Goal: Information Seeking & Learning: Learn about a topic

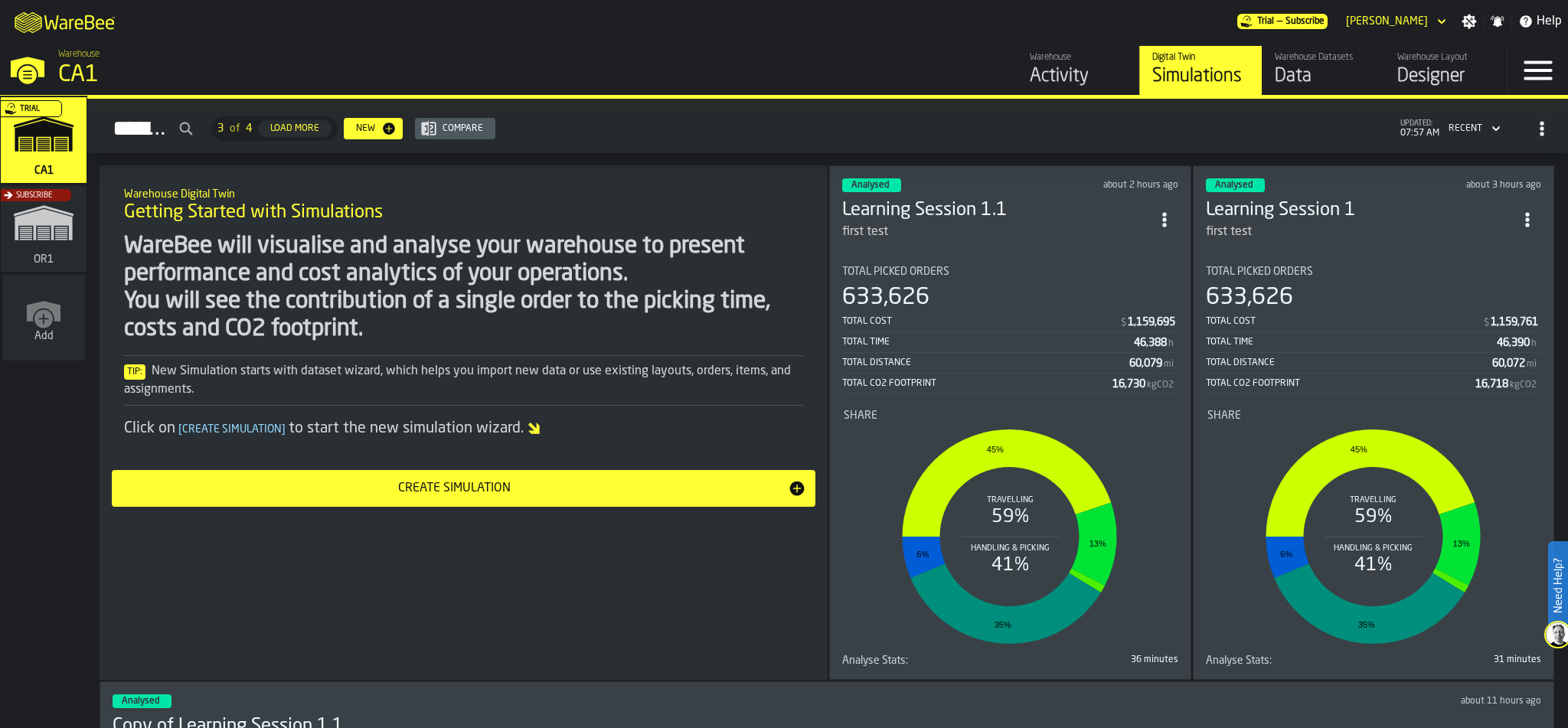
scroll to position [43, 0]
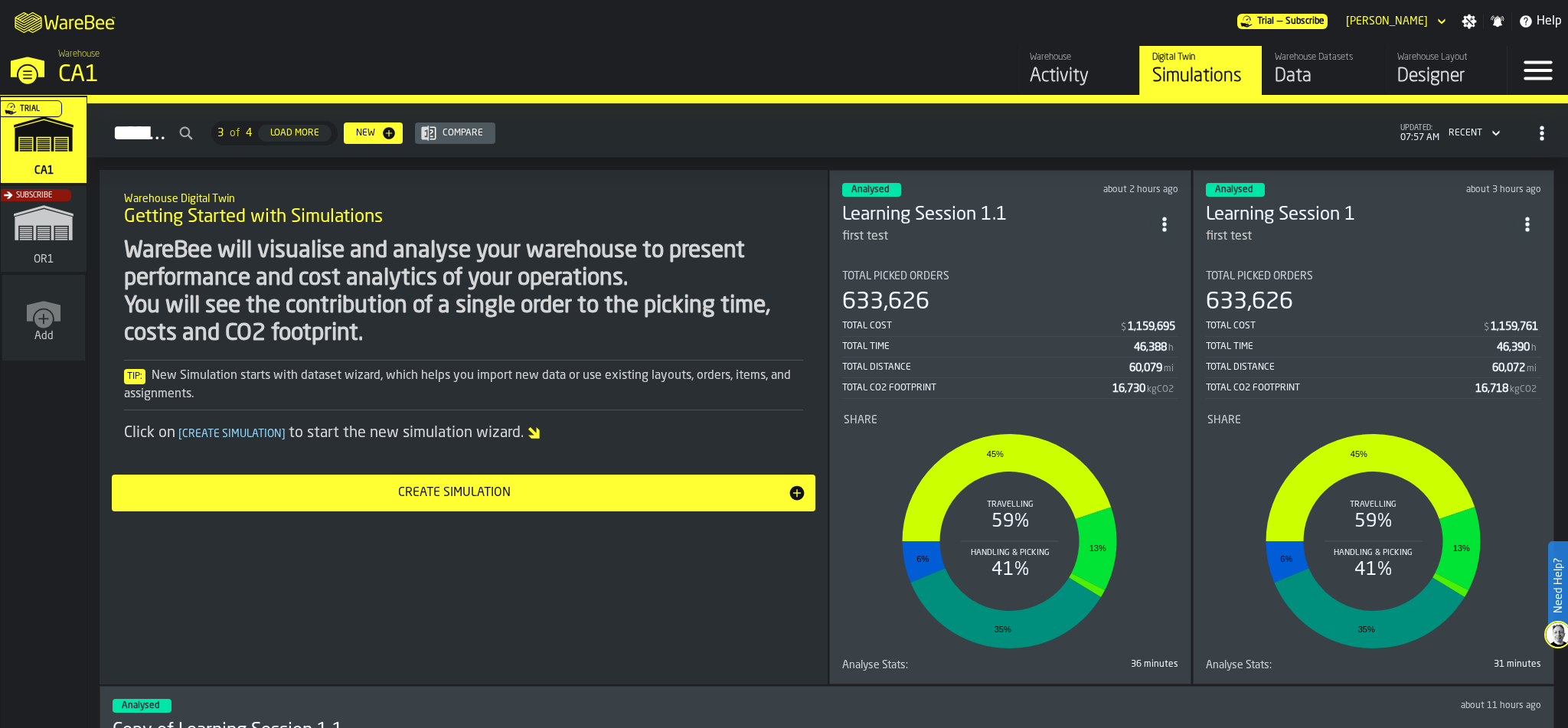
click at [964, 271] on div "Total Picked Orders" at bounding box center [1010, 276] width 336 height 12
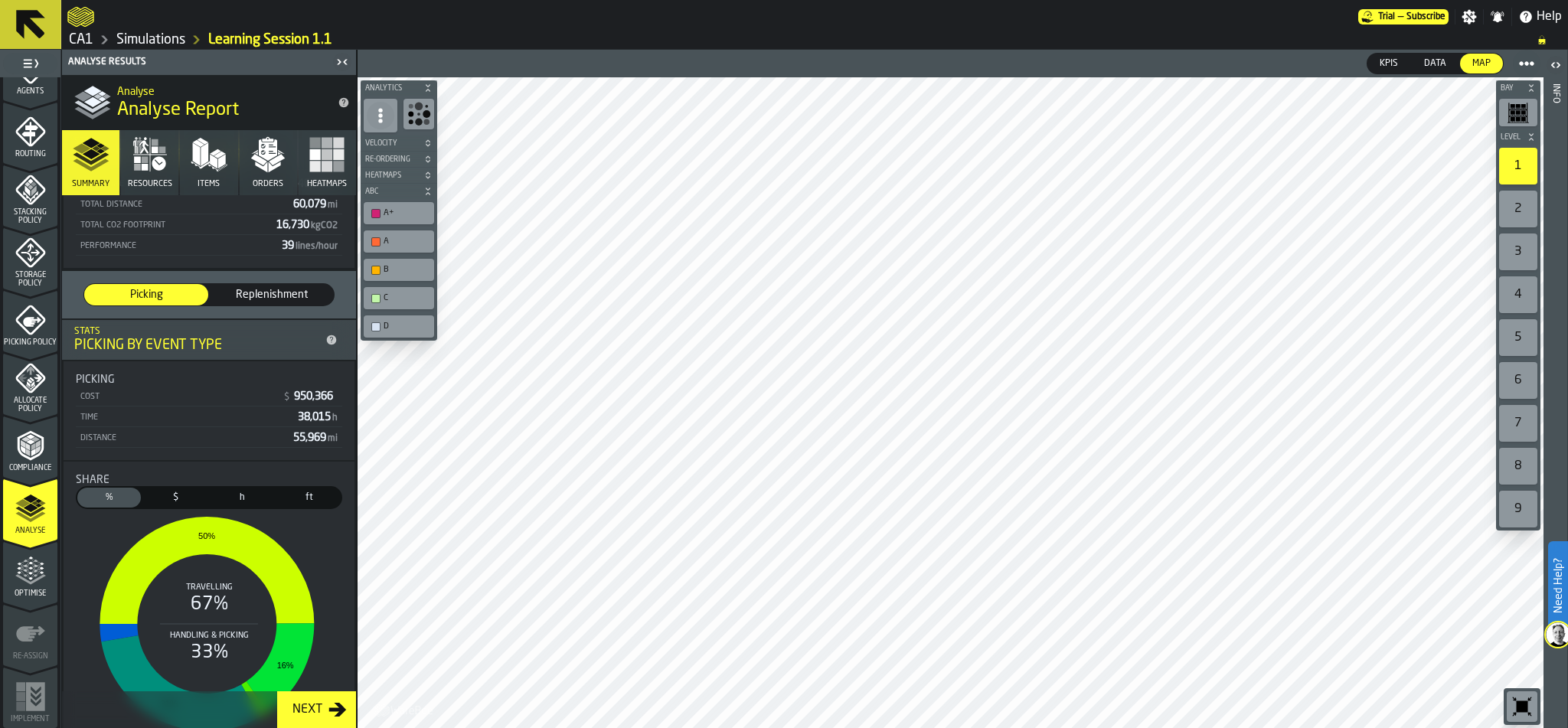
scroll to position [351, 0]
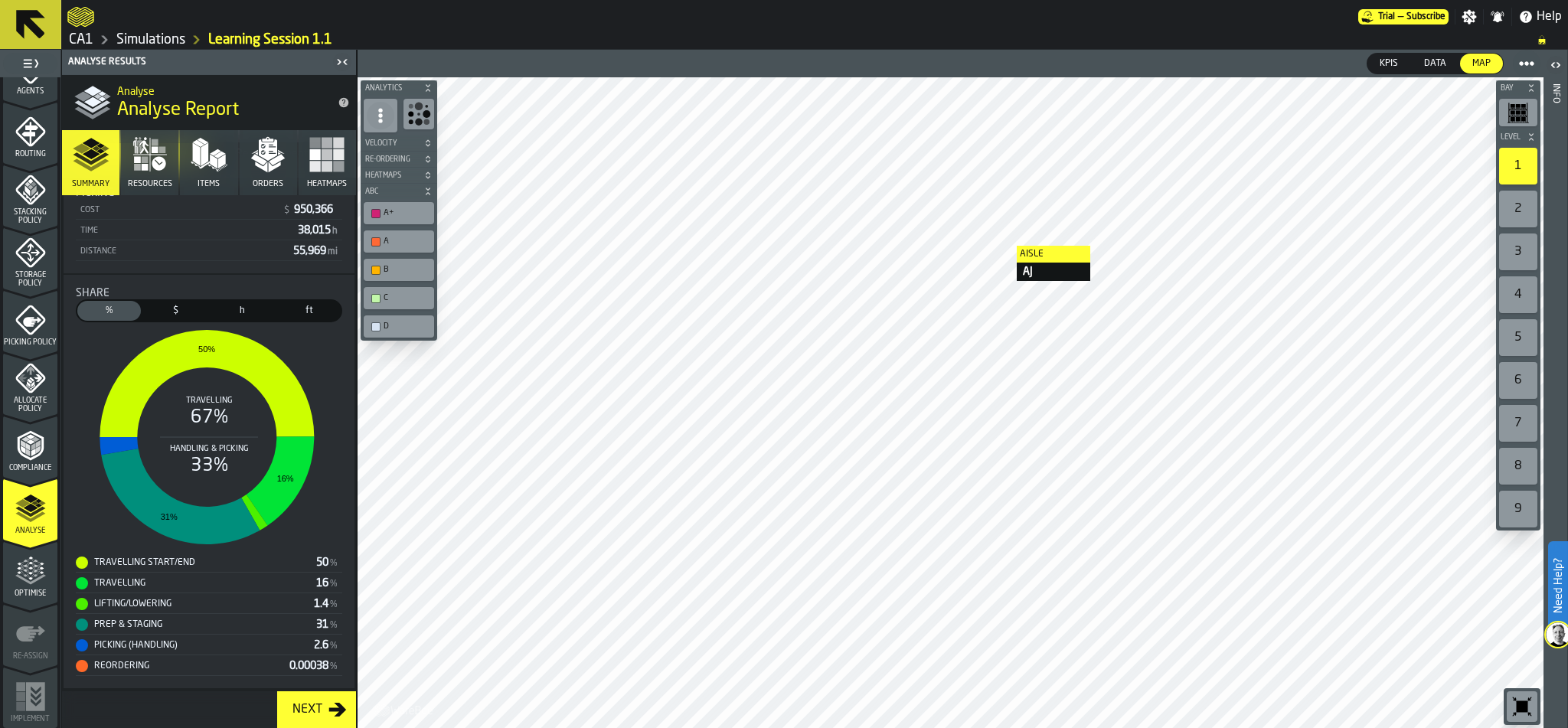
click at [1522, 60] on icon at bounding box center [1527, 63] width 15 height 15
click at [1286, 67] on div "KPIs KPIs Data Data Map Map" at bounding box center [1246, 64] width 589 height 28
click at [32, 570] on icon "menu Optimise" at bounding box center [30, 571] width 31 height 31
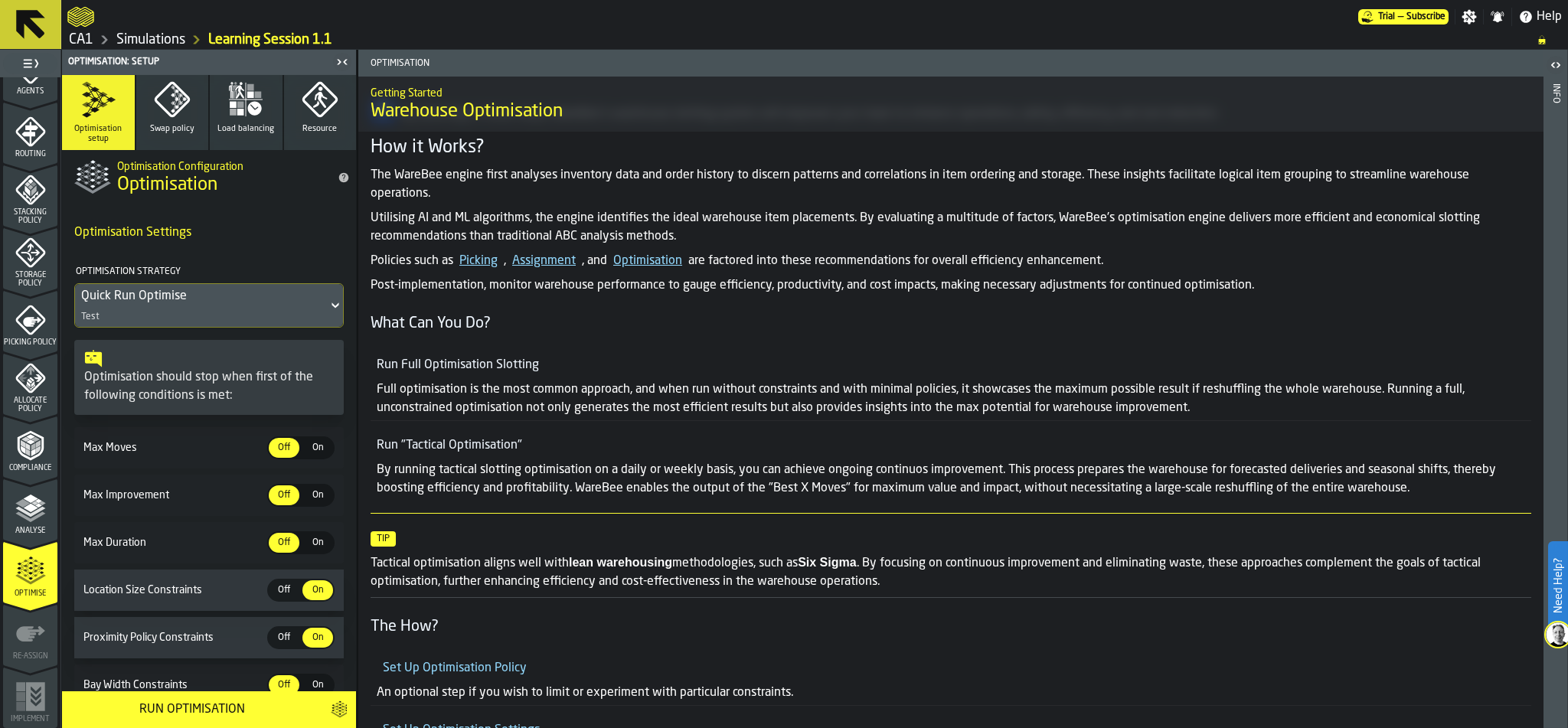
scroll to position [0, 0]
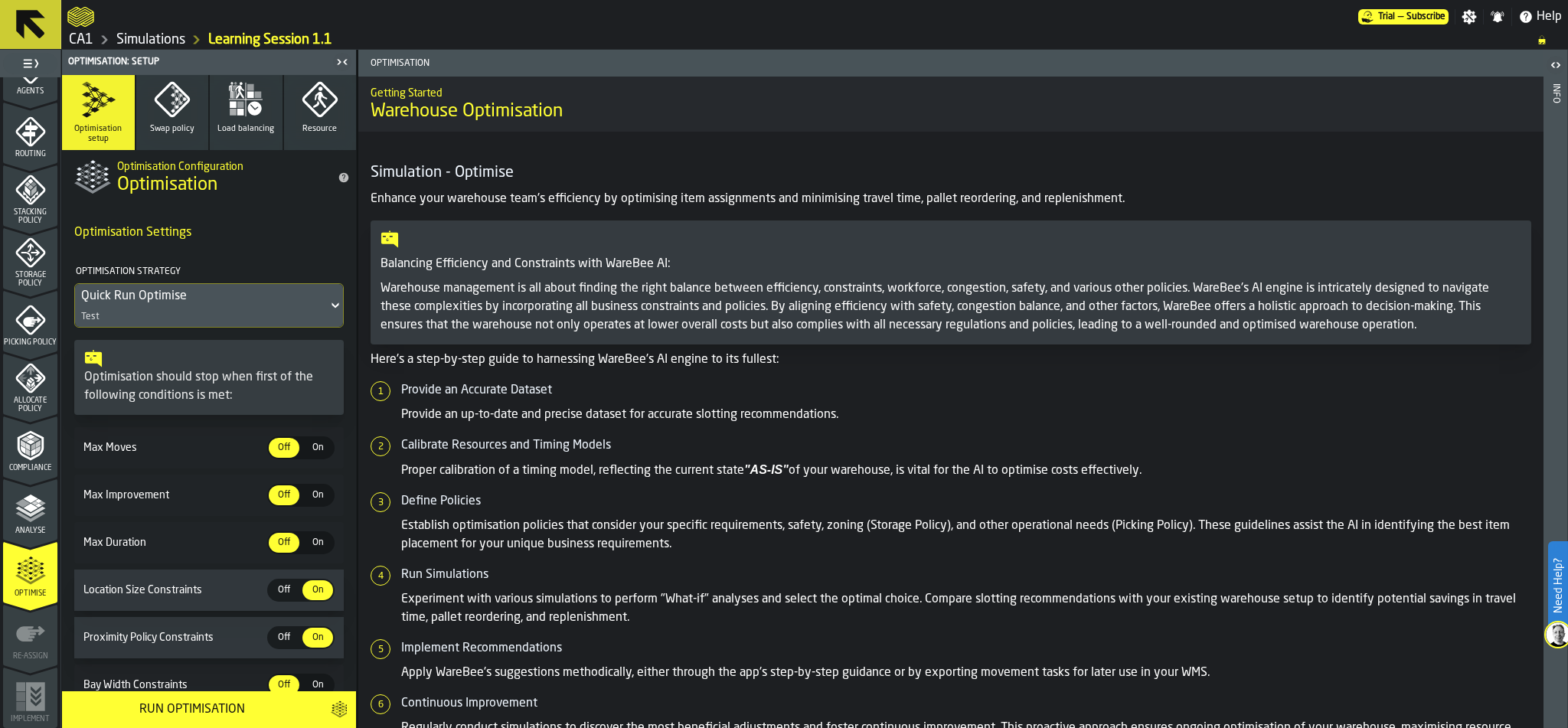
click at [327, 304] on icon at bounding box center [335, 306] width 15 height 19
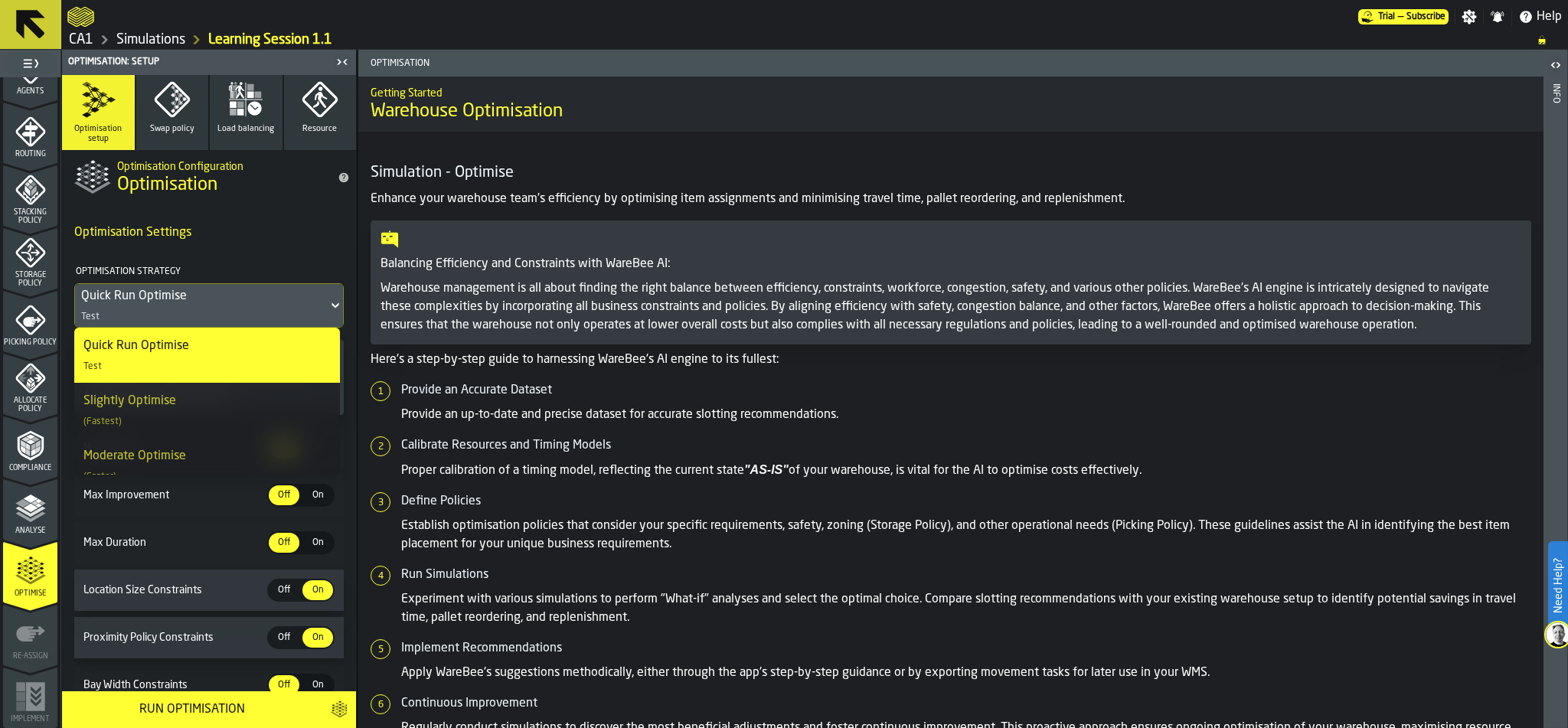
click at [327, 304] on icon at bounding box center [335, 306] width 15 height 19
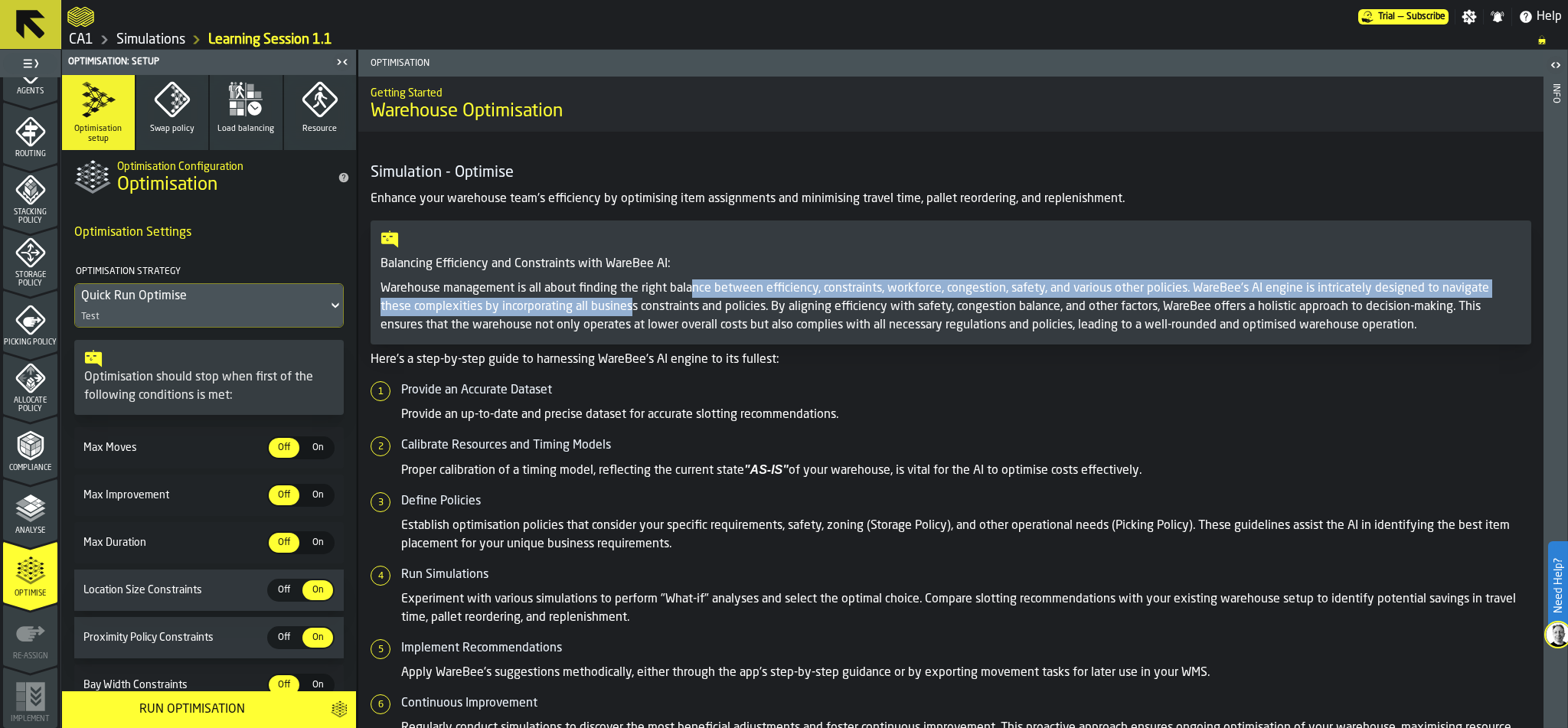
drag, startPoint x: 629, startPoint y: 312, endPoint x: 694, endPoint y: 286, distance: 70.0
click at [694, 286] on p "Warehouse management is all about finding the right balance between efficiency,…" at bounding box center [950, 307] width 1141 height 55
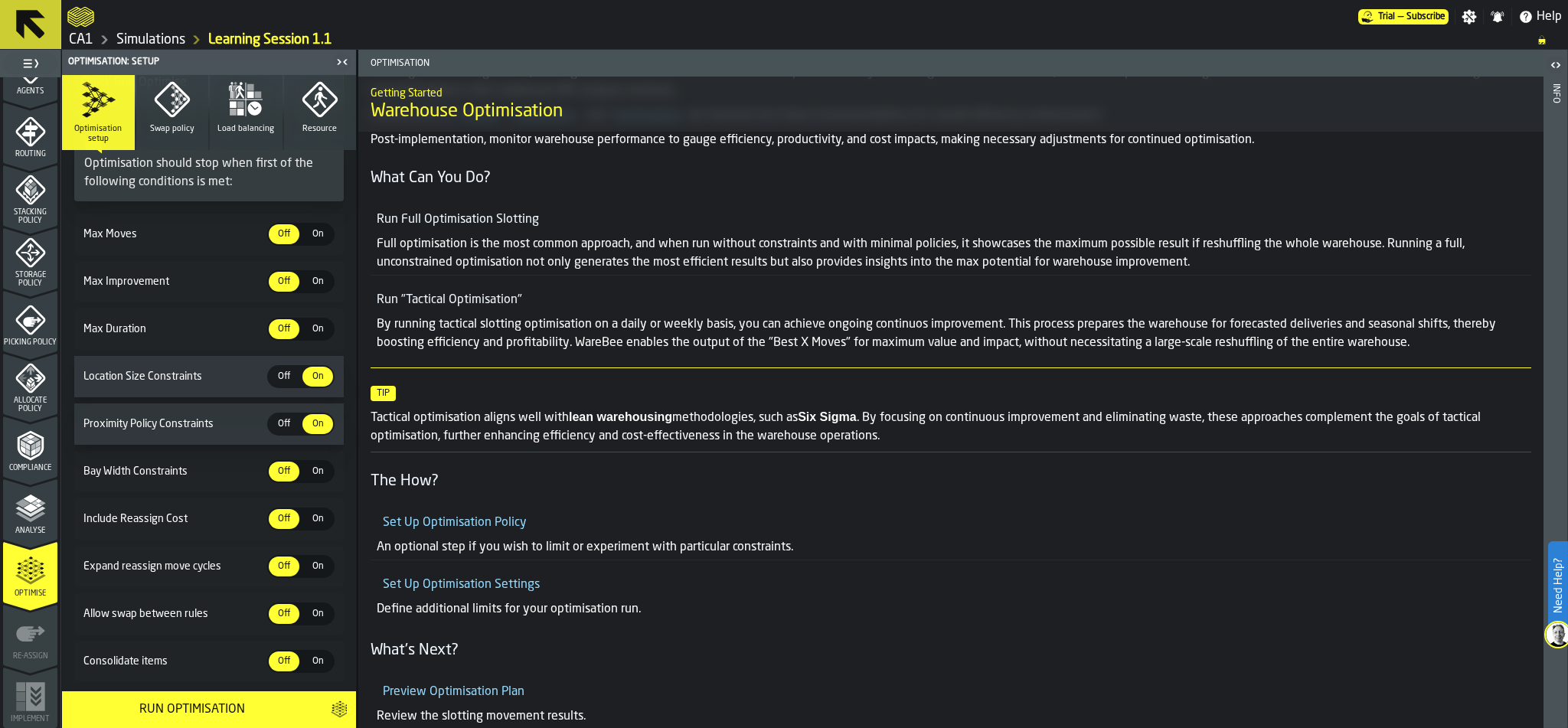
scroll to position [252, 0]
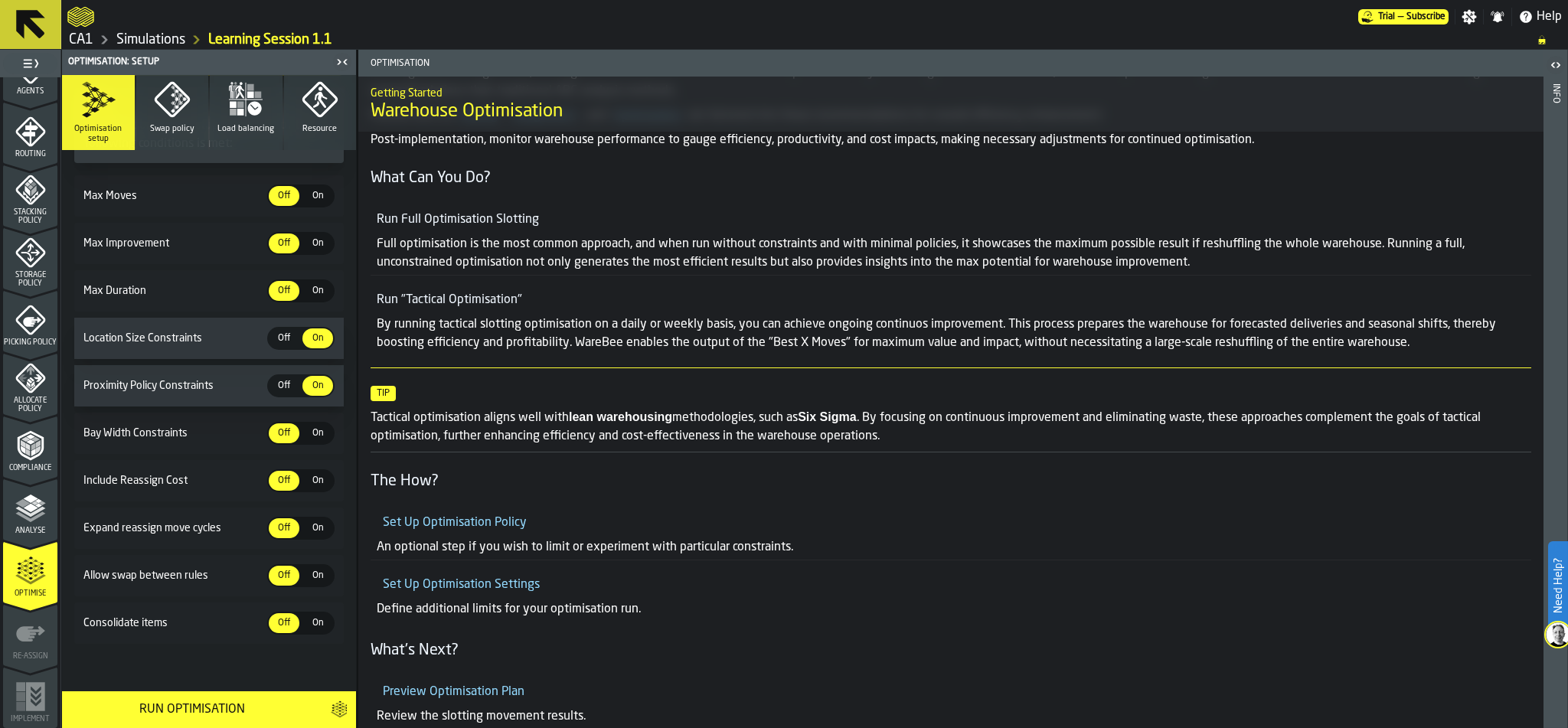
click at [22, 643] on icon "menu Re-assign" at bounding box center [30, 633] width 31 height 31
click at [21, 457] on icon "menu Compliance" at bounding box center [30, 445] width 31 height 31
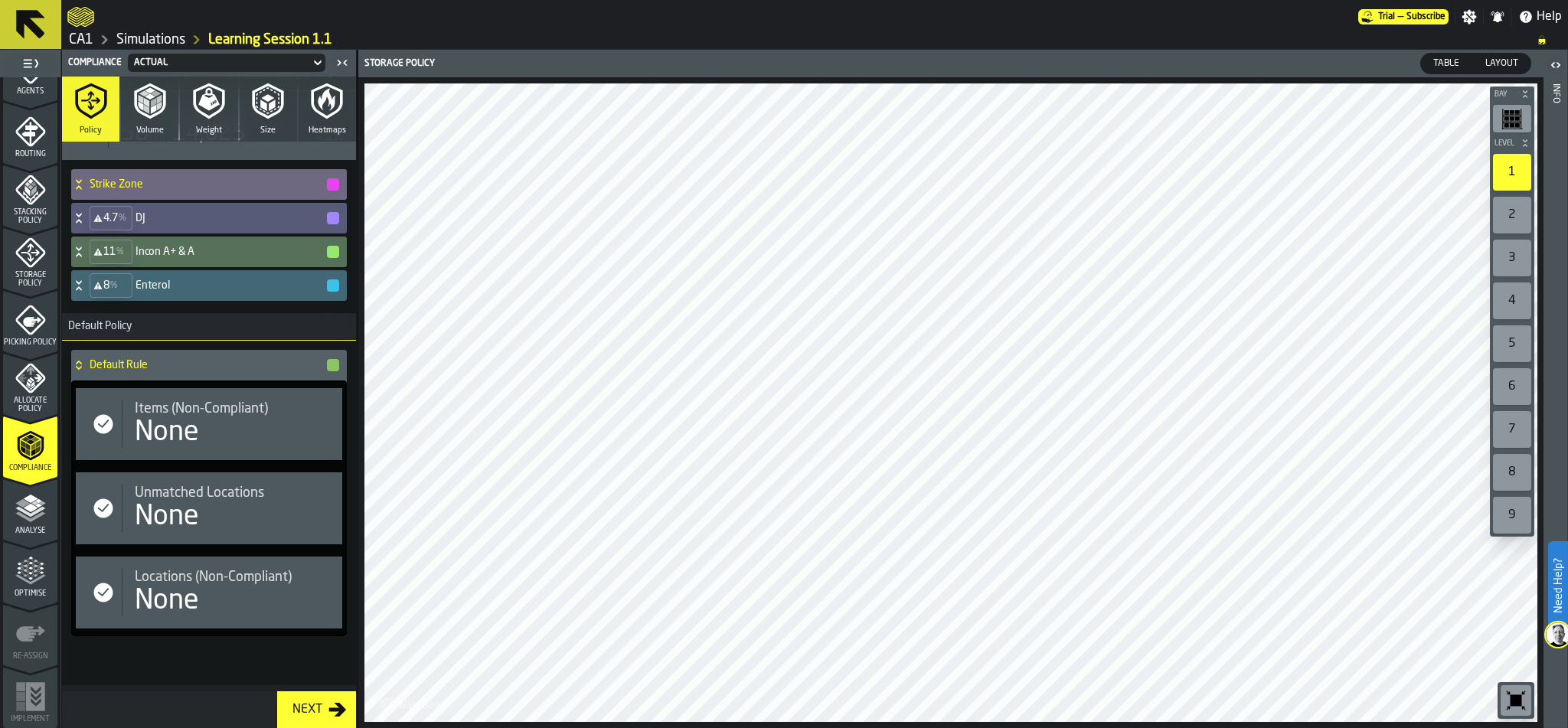
scroll to position [0, 0]
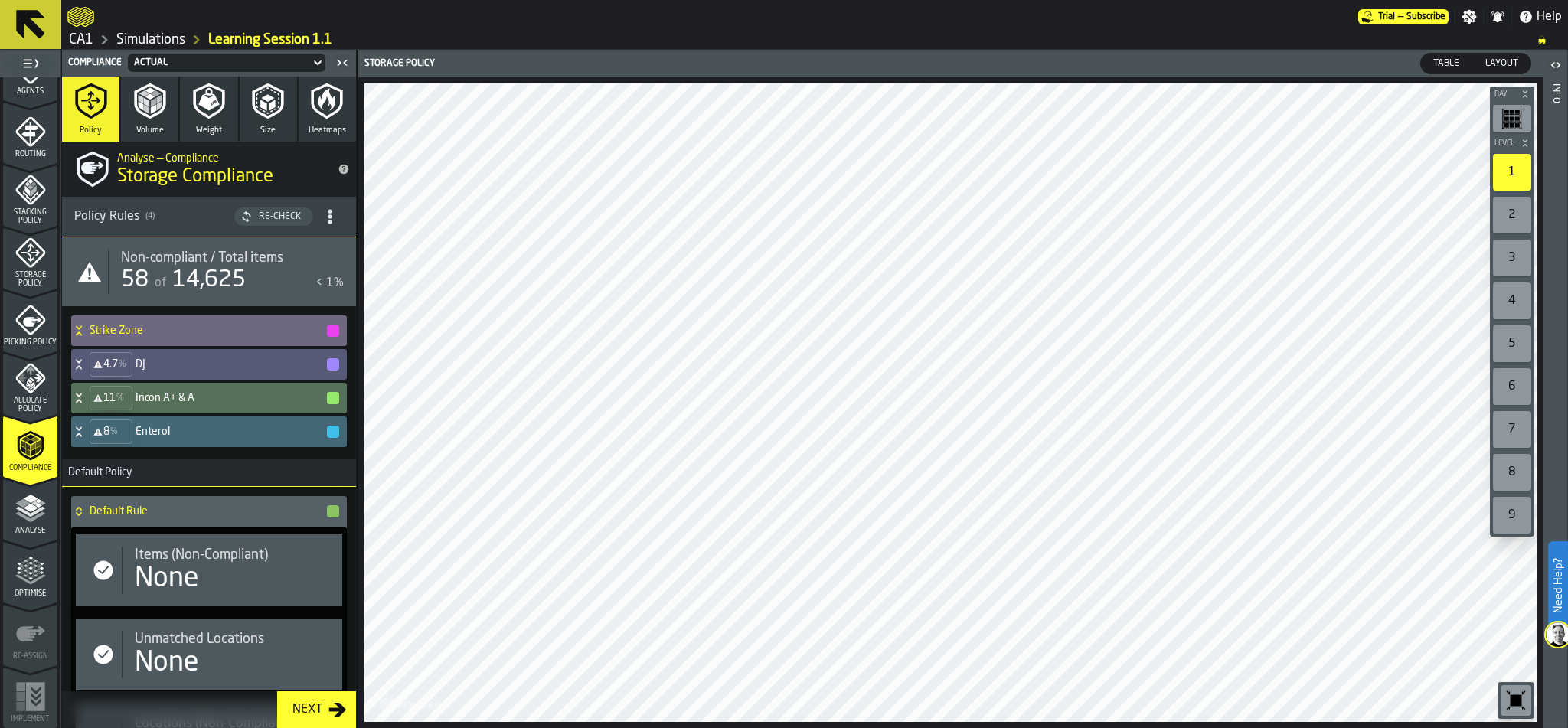
click at [126, 37] on link "Simulations" at bounding box center [151, 40] width 69 height 17
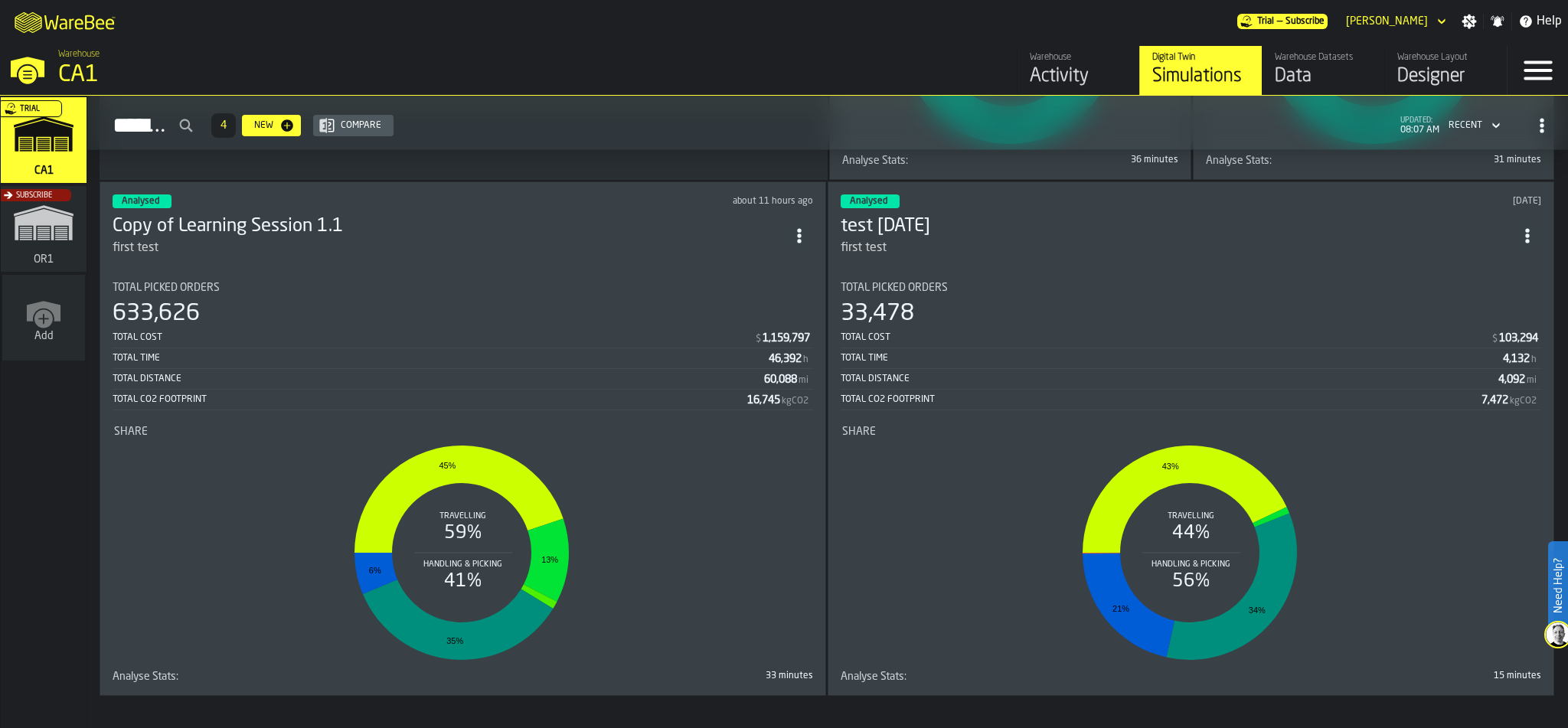
scroll to position [548, 0]
click at [666, 515] on rect "stat-Share" at bounding box center [462, 552] width 696 height 230
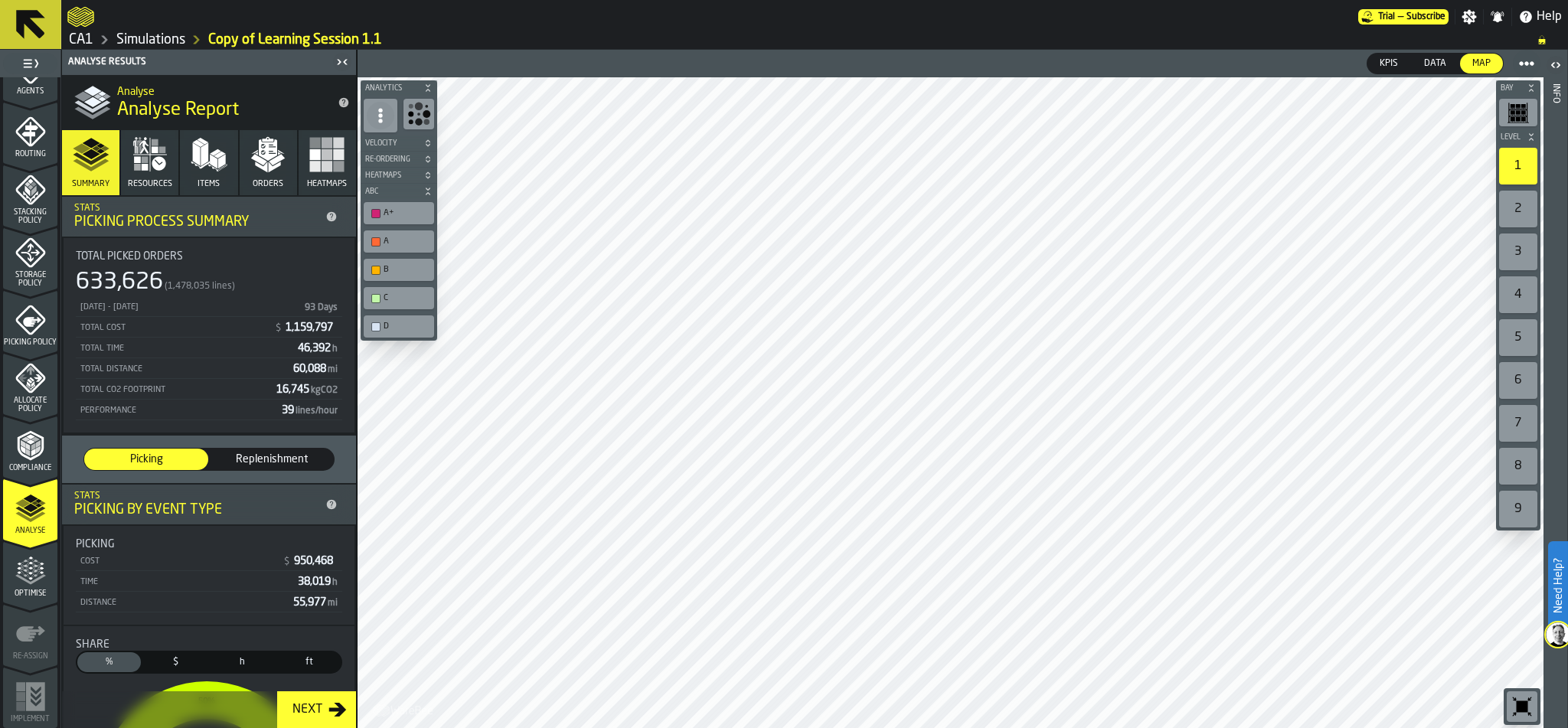
click at [1442, 60] on span "Data" at bounding box center [1435, 63] width 34 height 14
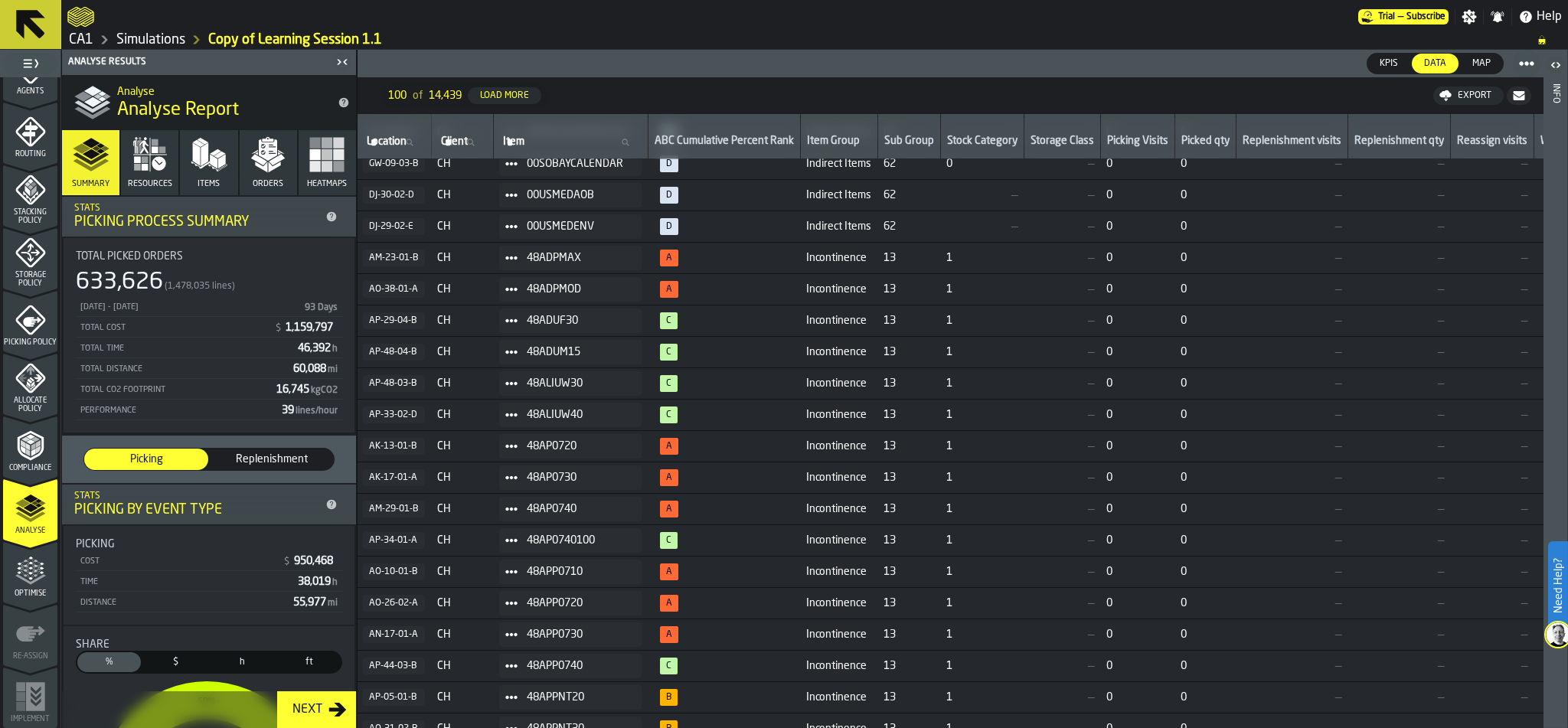
scroll to position [0, 1]
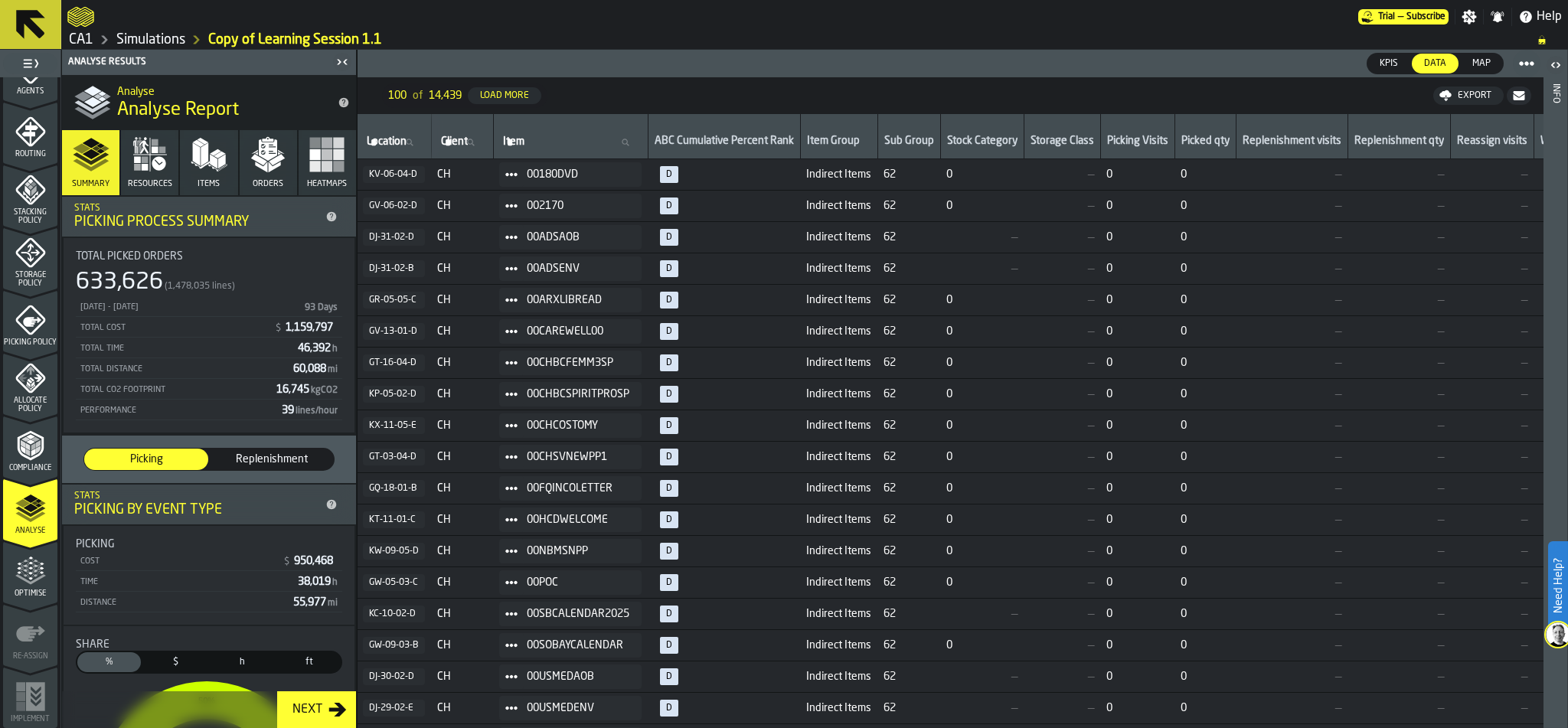
click at [1387, 63] on span "KPIs" at bounding box center [1389, 63] width 31 height 14
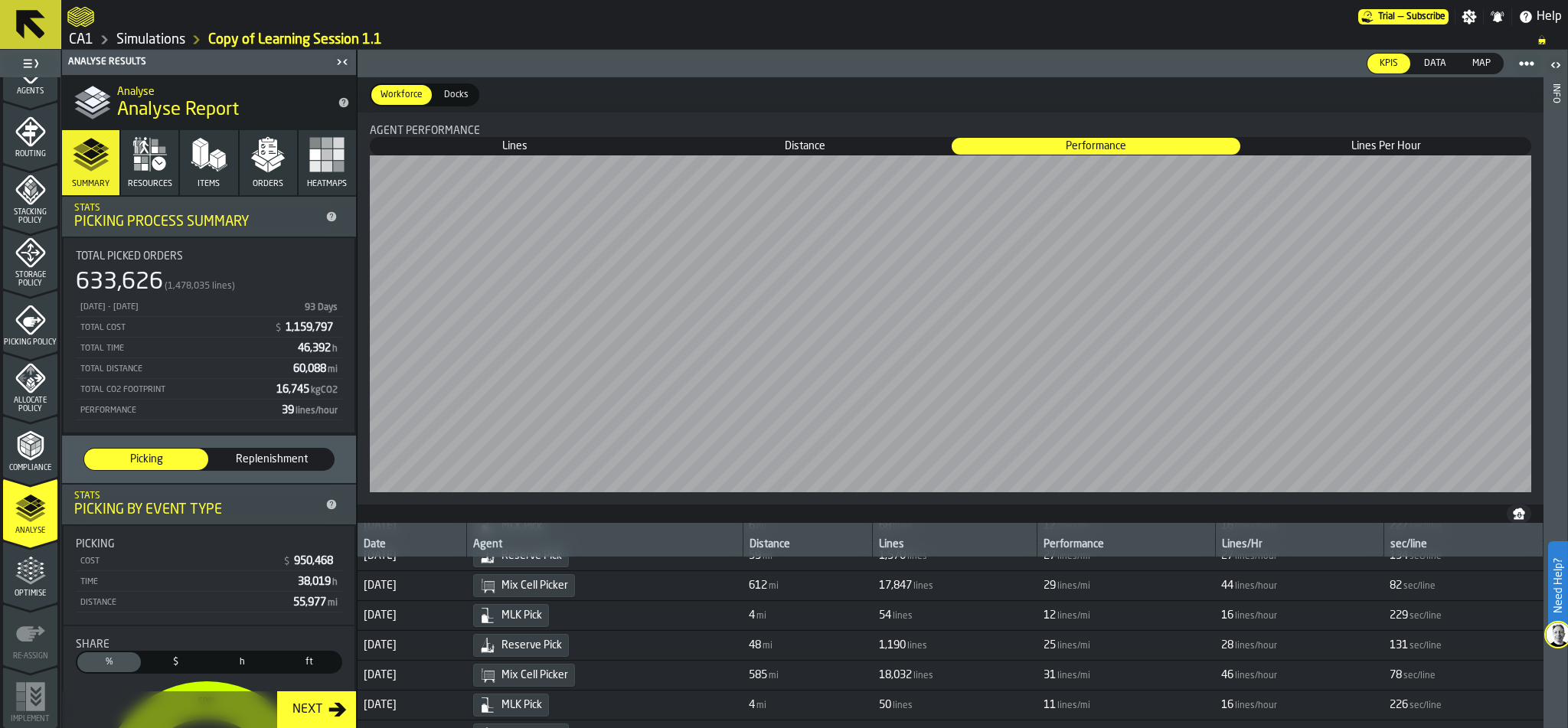
scroll to position [0, 0]
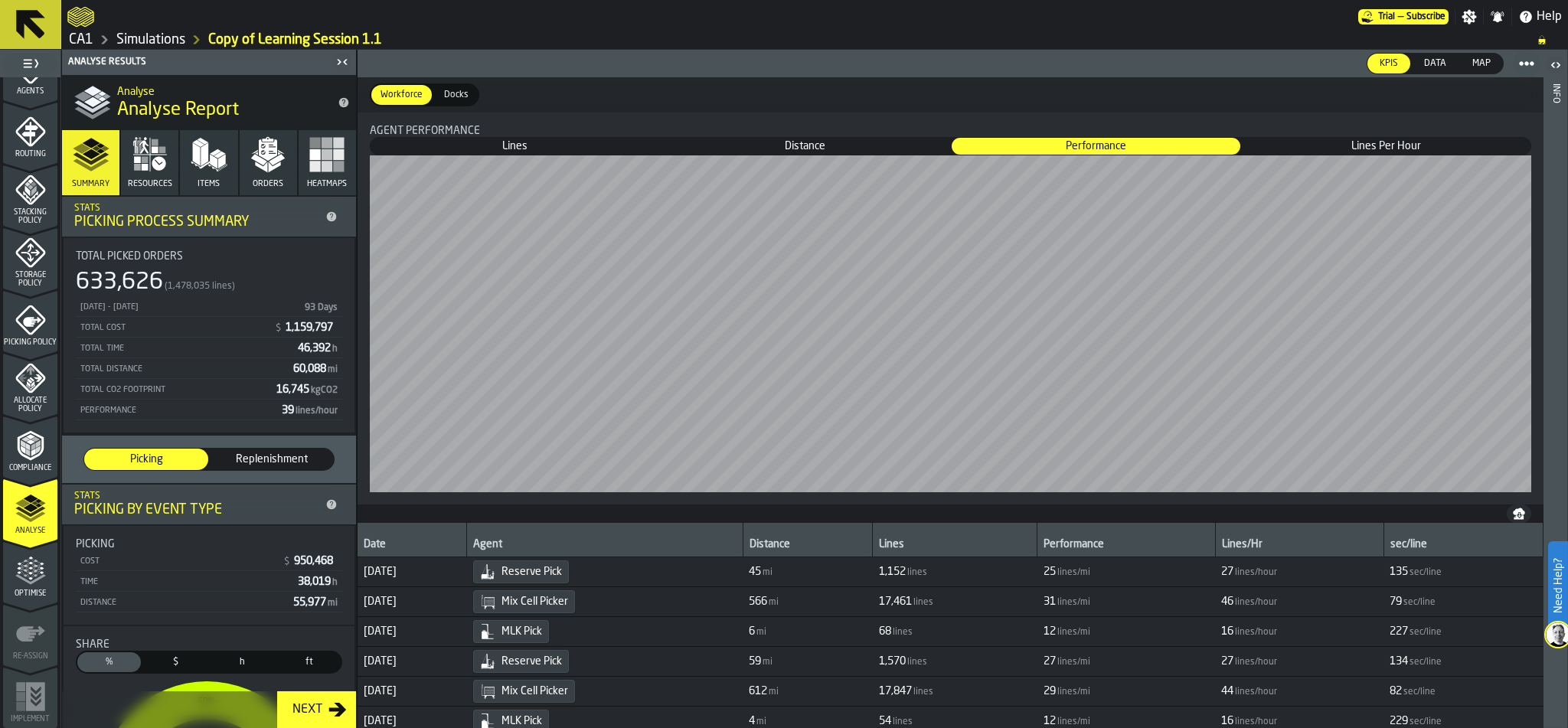
click at [1413, 145] on span "Lines Per Hour" at bounding box center [1386, 146] width 287 height 15
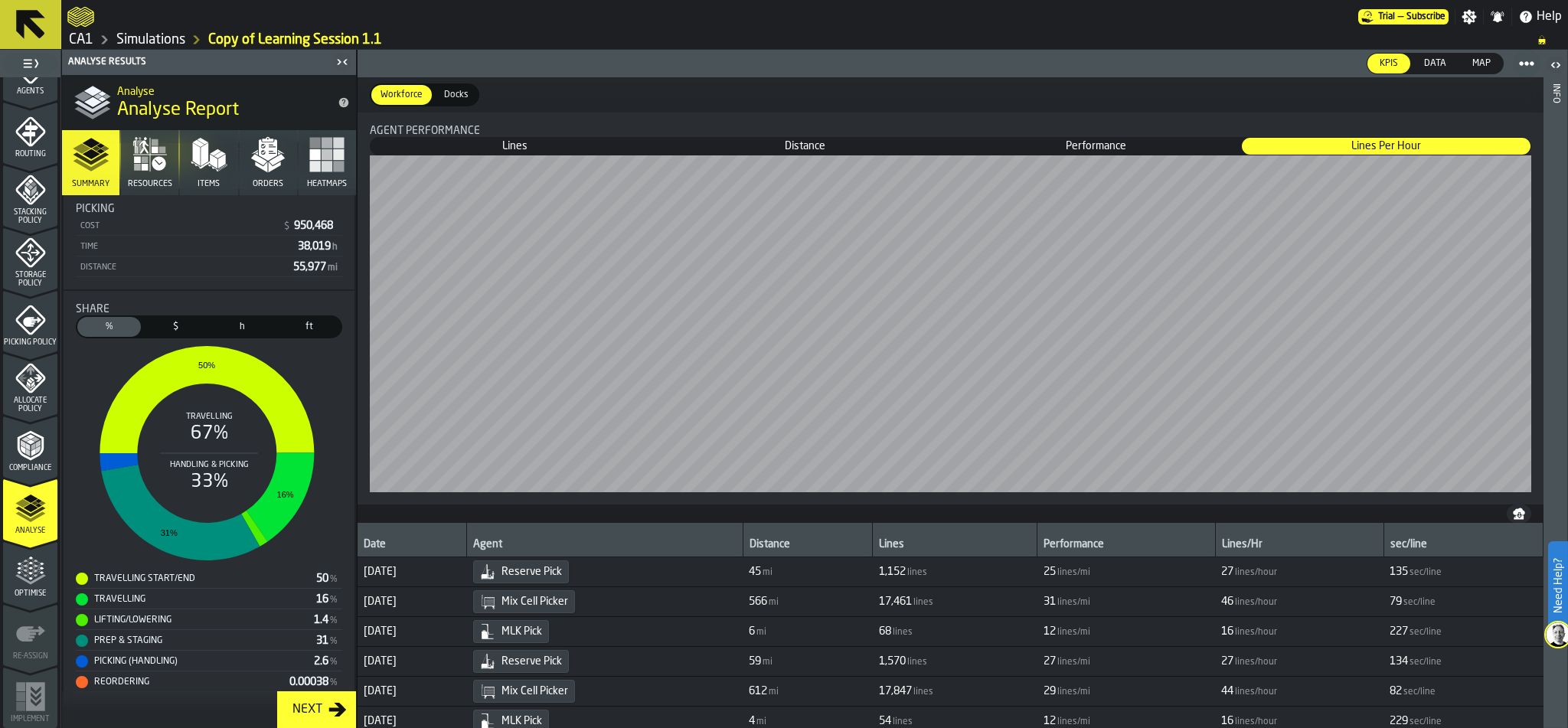
scroll to position [351, 0]
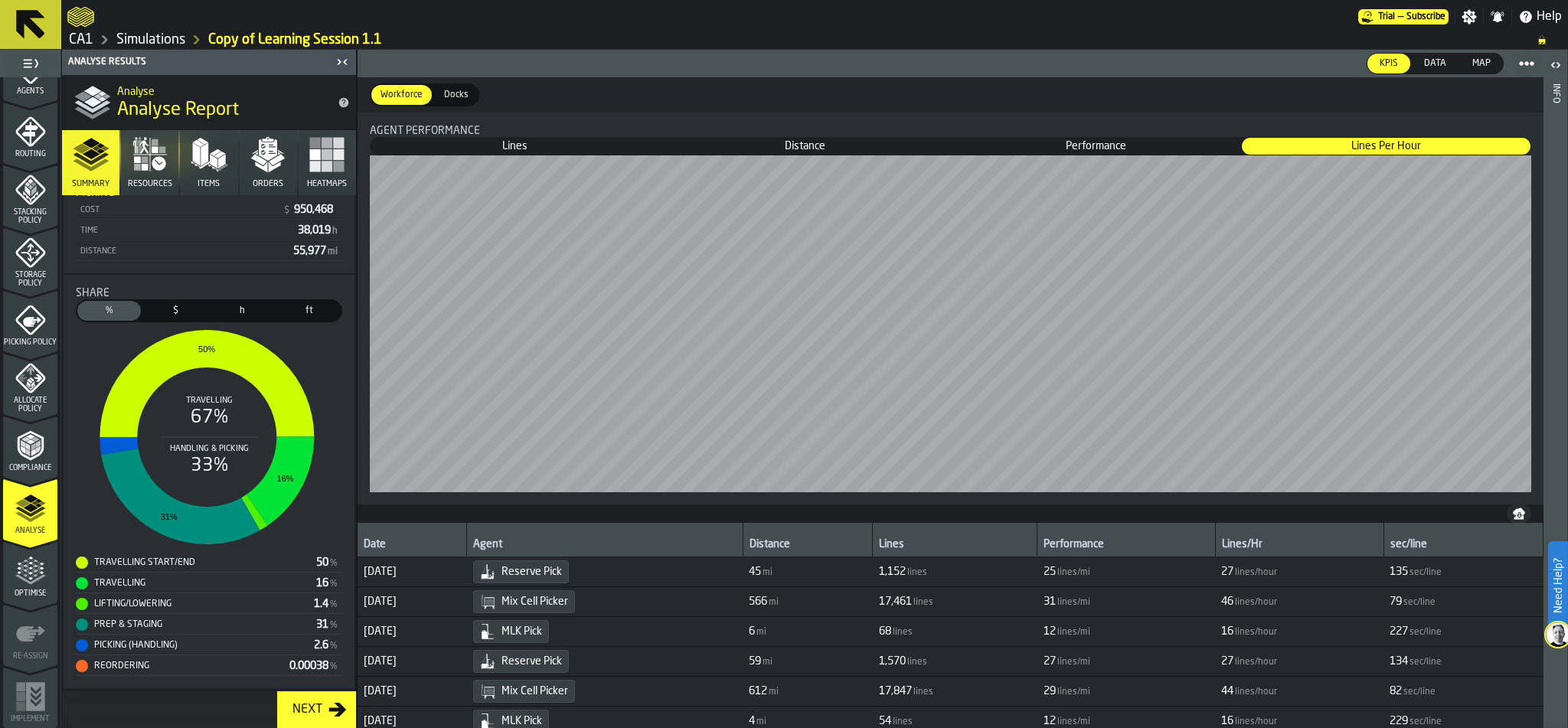
click at [81, 37] on link "CA1" at bounding box center [81, 40] width 24 height 17
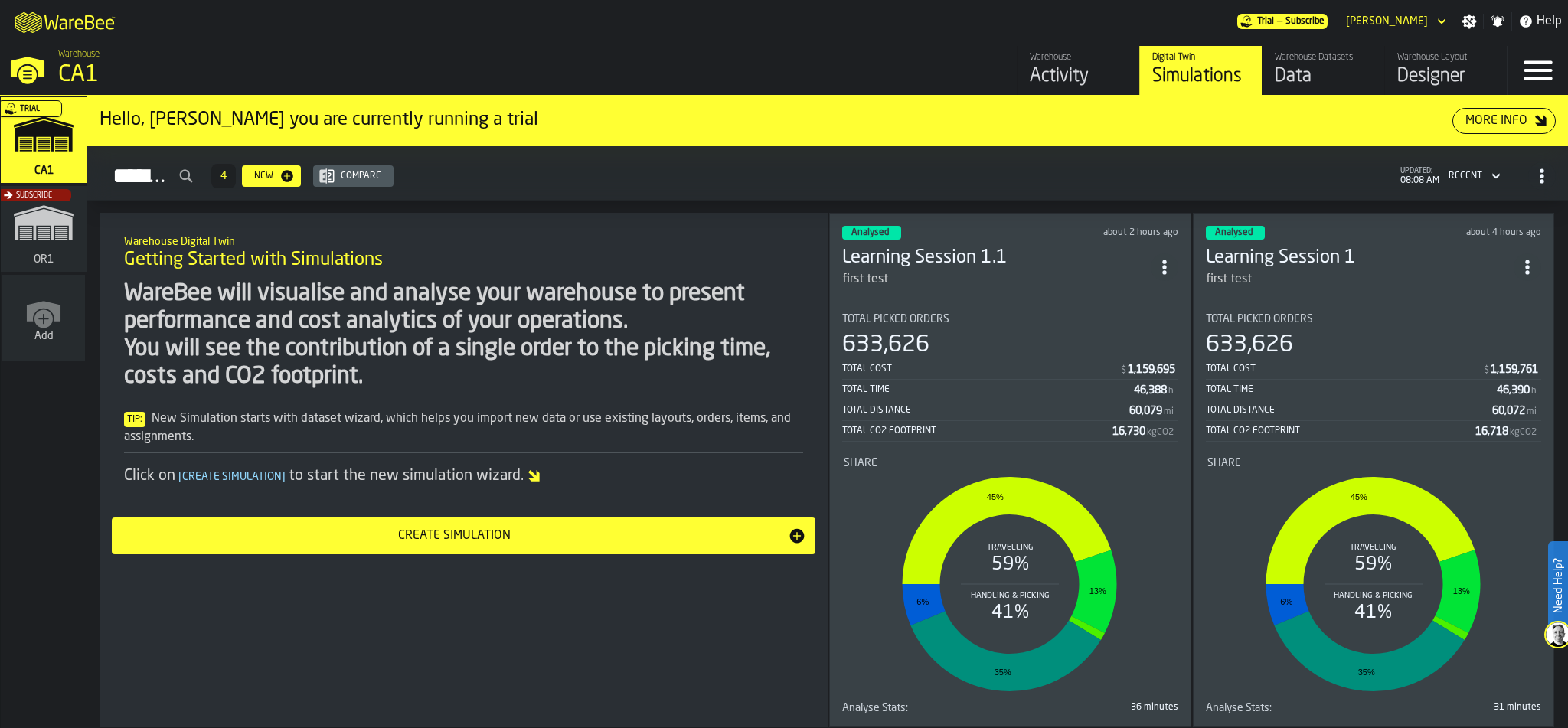
click at [236, 174] on div "4" at bounding box center [223, 176] width 24 height 24
click at [1474, 177] on div "Recent" at bounding box center [1466, 177] width 33 height 11
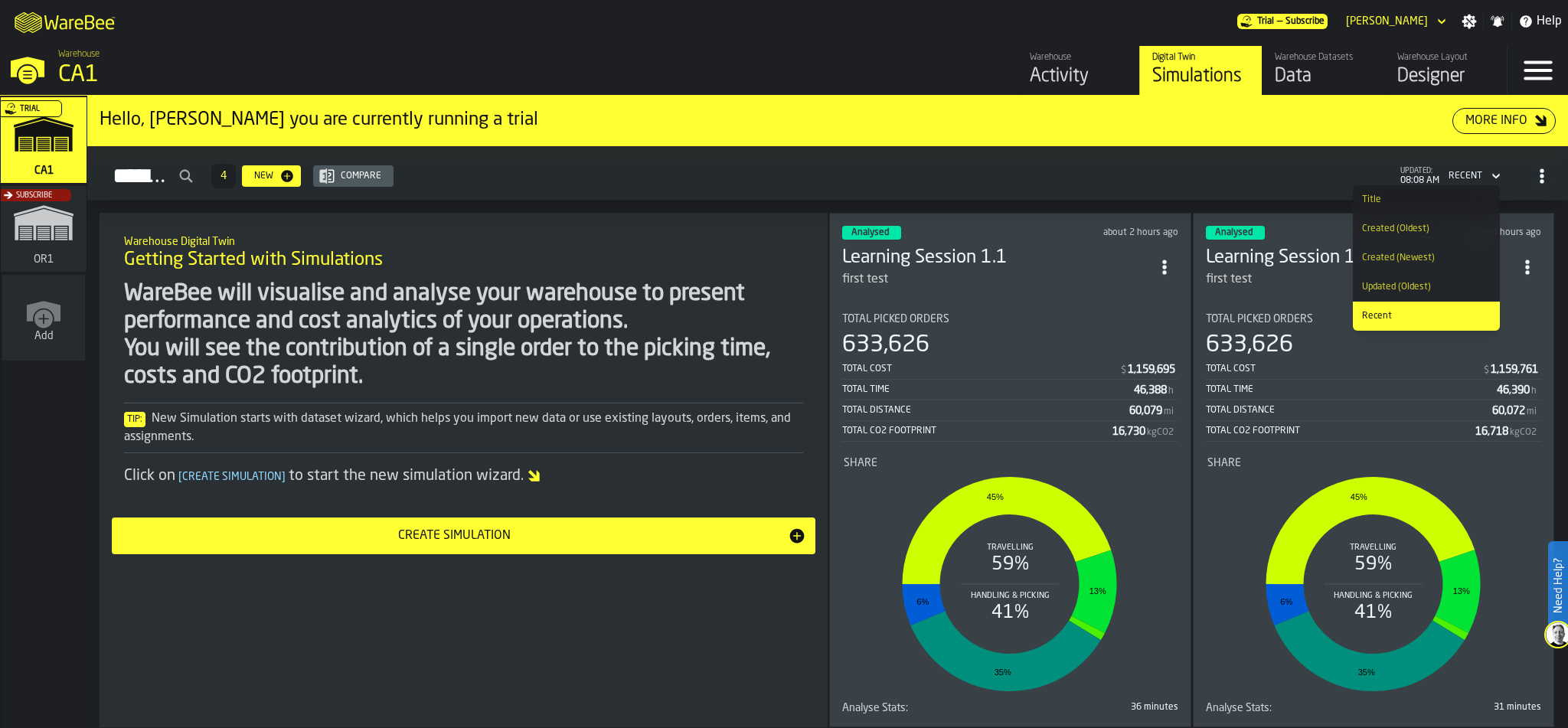
click at [1474, 177] on div "Recent" at bounding box center [1466, 177] width 33 height 11
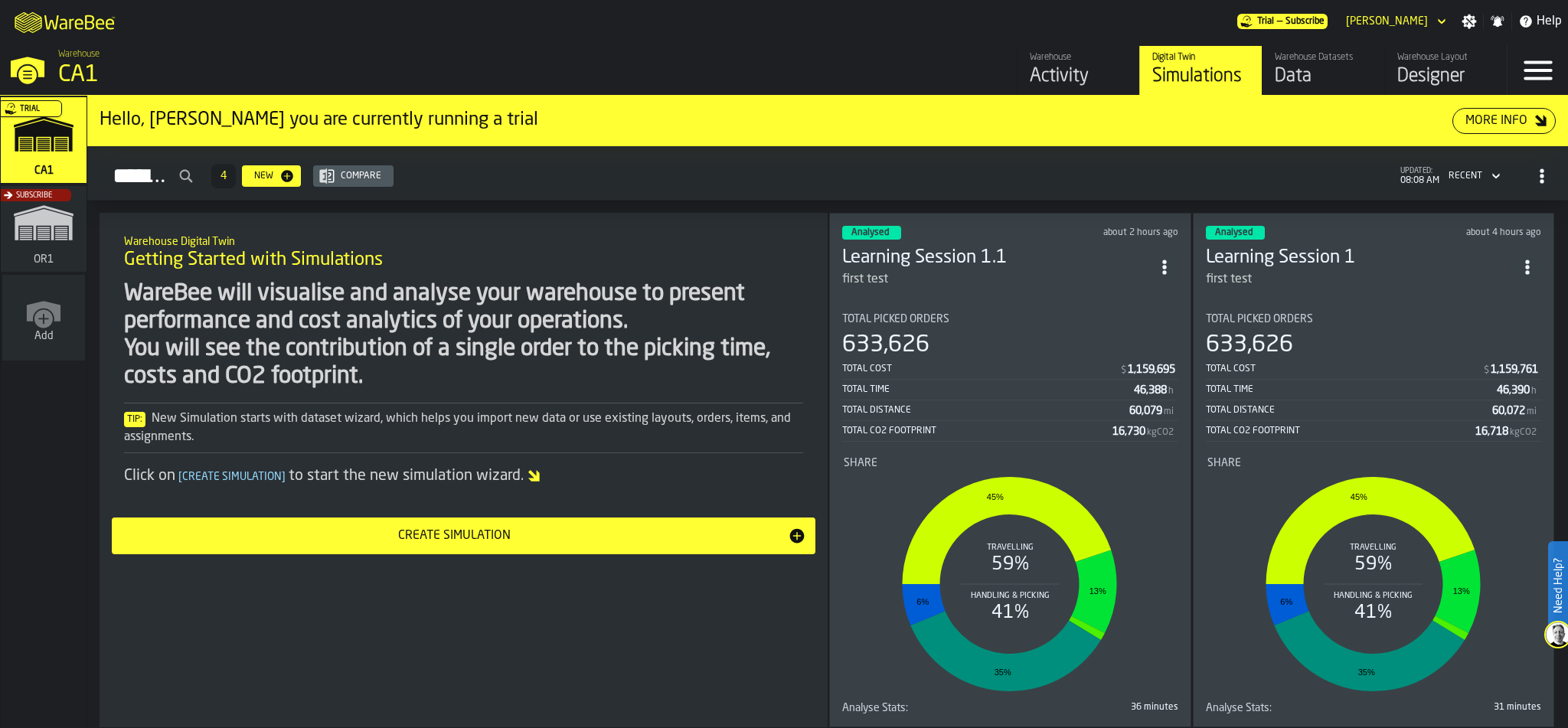
click at [1166, 265] on circle "ItemListCard-DashboardItemContainer" at bounding box center [1164, 267] width 4 height 4
click at [1163, 259] on icon "ItemListCard-DashboardItemContainer" at bounding box center [1164, 267] width 15 height 15
click at [853, 228] on span "Analysed" at bounding box center [870, 232] width 37 height 9
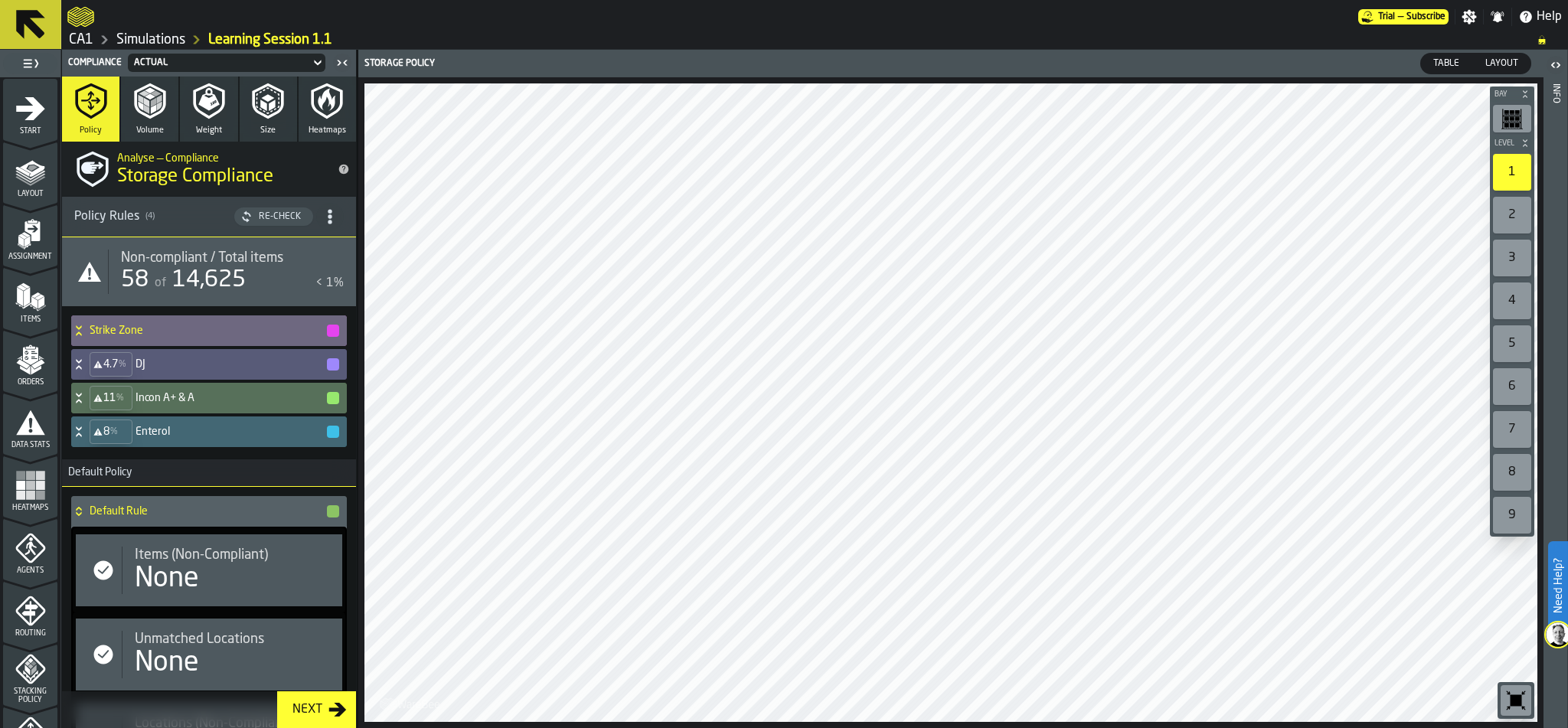
click at [328, 220] on icon "title-section-[object Object]" at bounding box center [330, 217] width 15 height 15
click at [328, 218] on icon "title-section-[object Object]" at bounding box center [330, 217] width 15 height 15
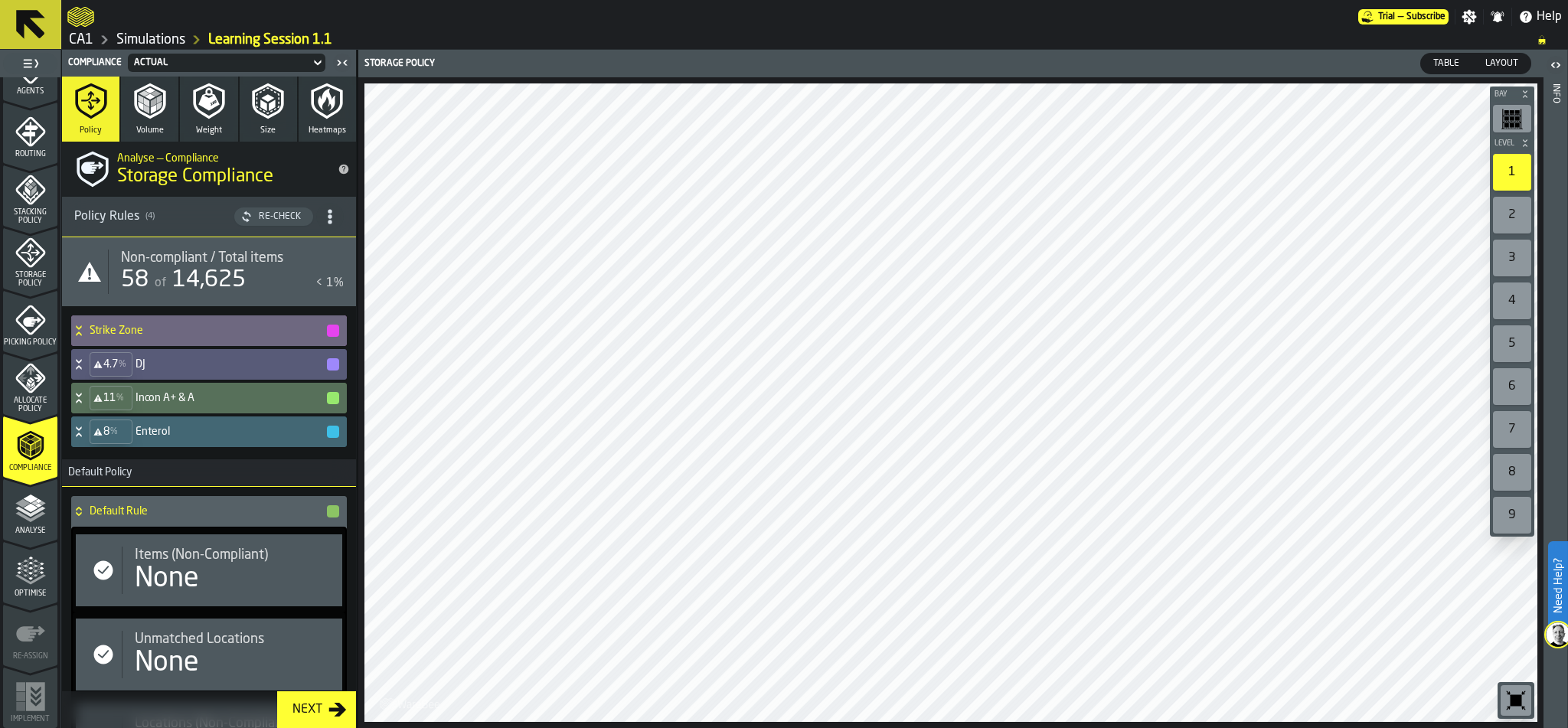
click at [315, 63] on icon at bounding box center [317, 63] width 15 height 19
click at [30, 501] on icon "menu Analyse" at bounding box center [30, 508] width 31 height 31
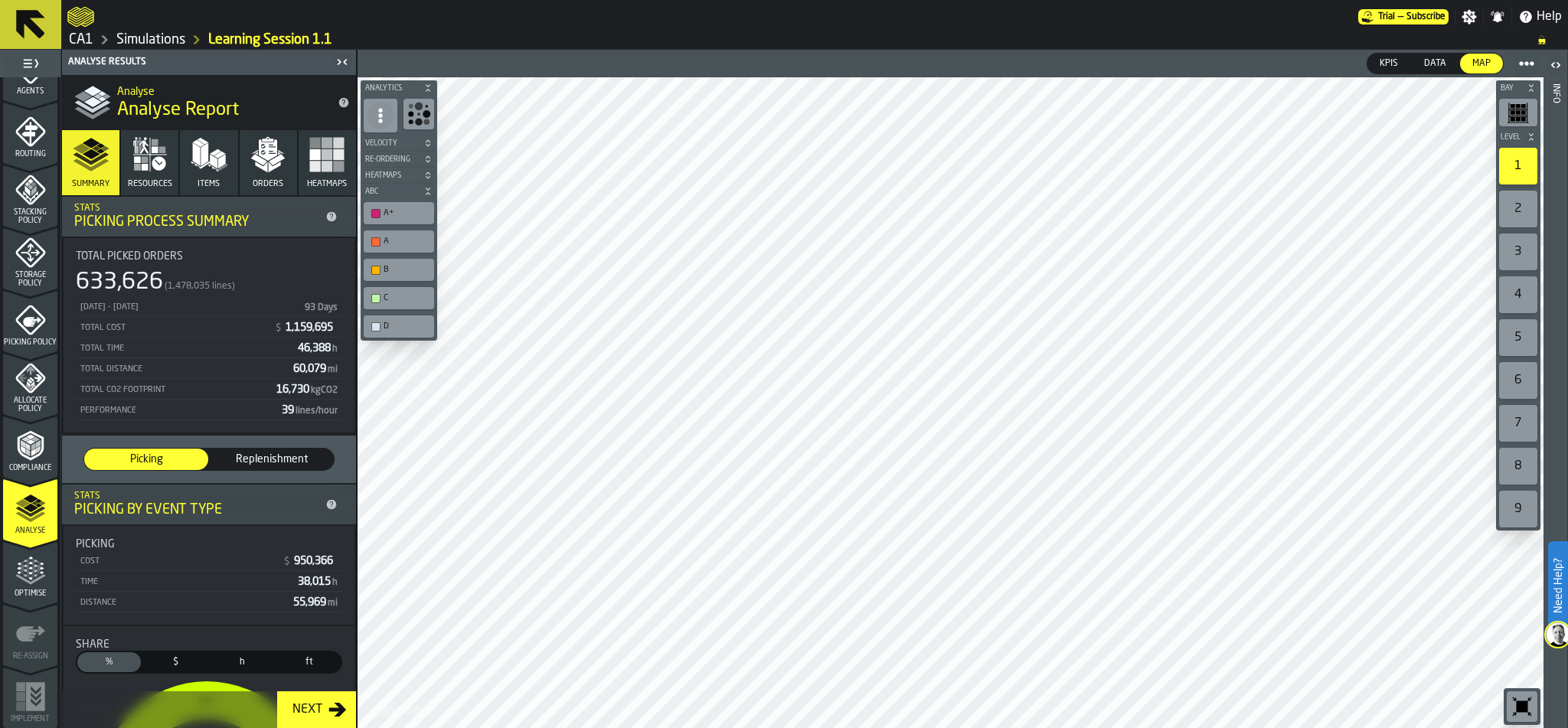
click at [33, 576] on icon "menu Optimise" at bounding box center [30, 571] width 31 height 31
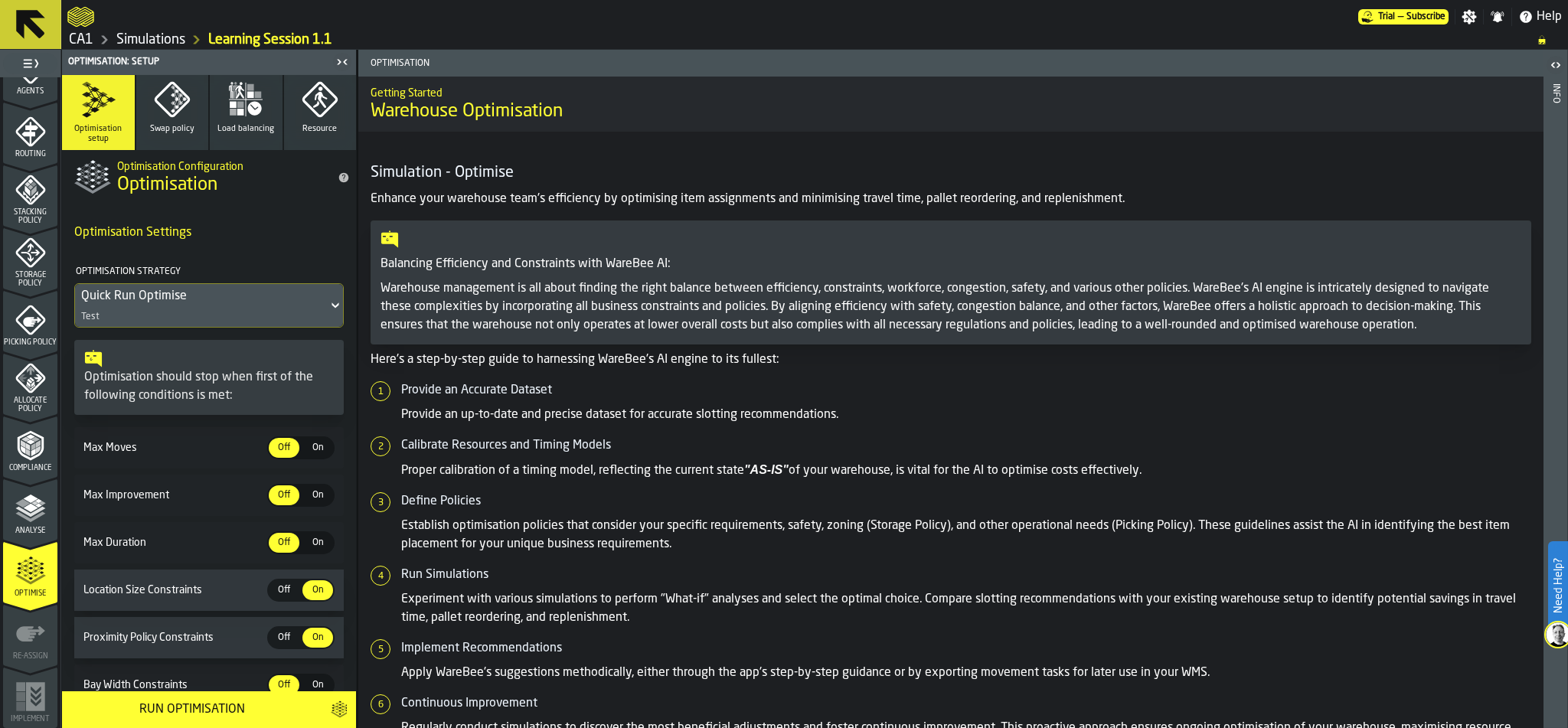
click at [175, 104] on icon "button" at bounding box center [172, 99] width 37 height 37
click at [240, 101] on icon "button" at bounding box center [246, 99] width 37 height 37
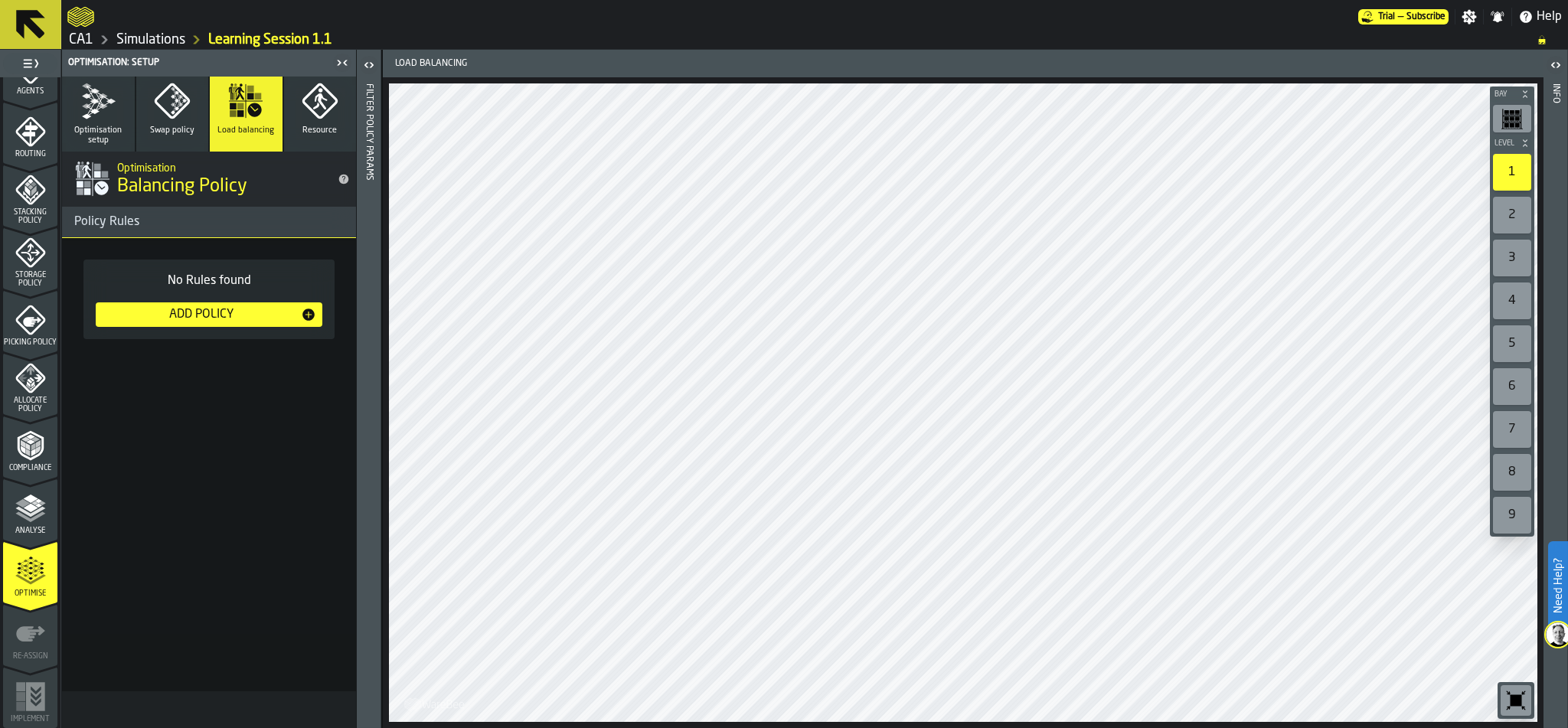
click at [303, 114] on icon "button" at bounding box center [320, 101] width 37 height 37
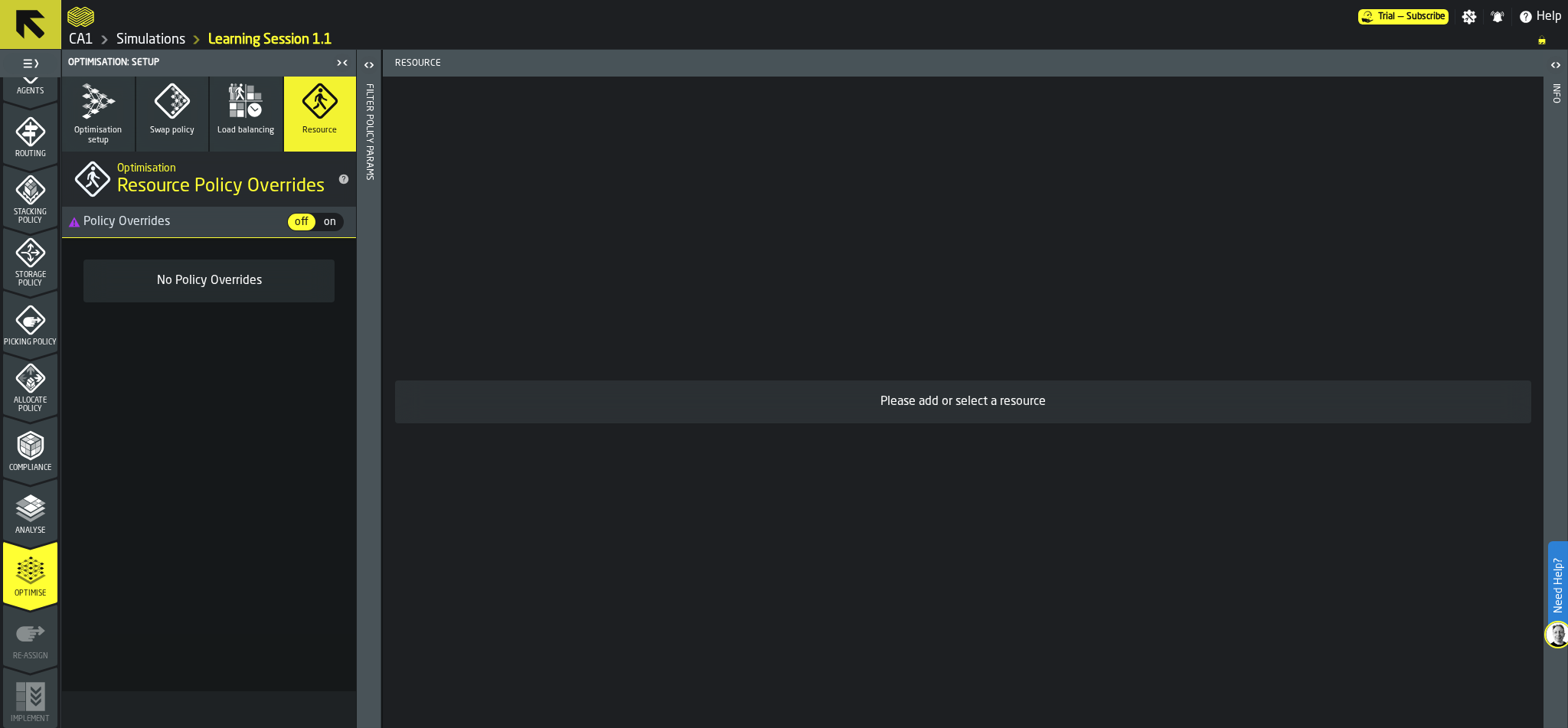
click at [113, 97] on icon "button" at bounding box center [99, 101] width 37 height 37
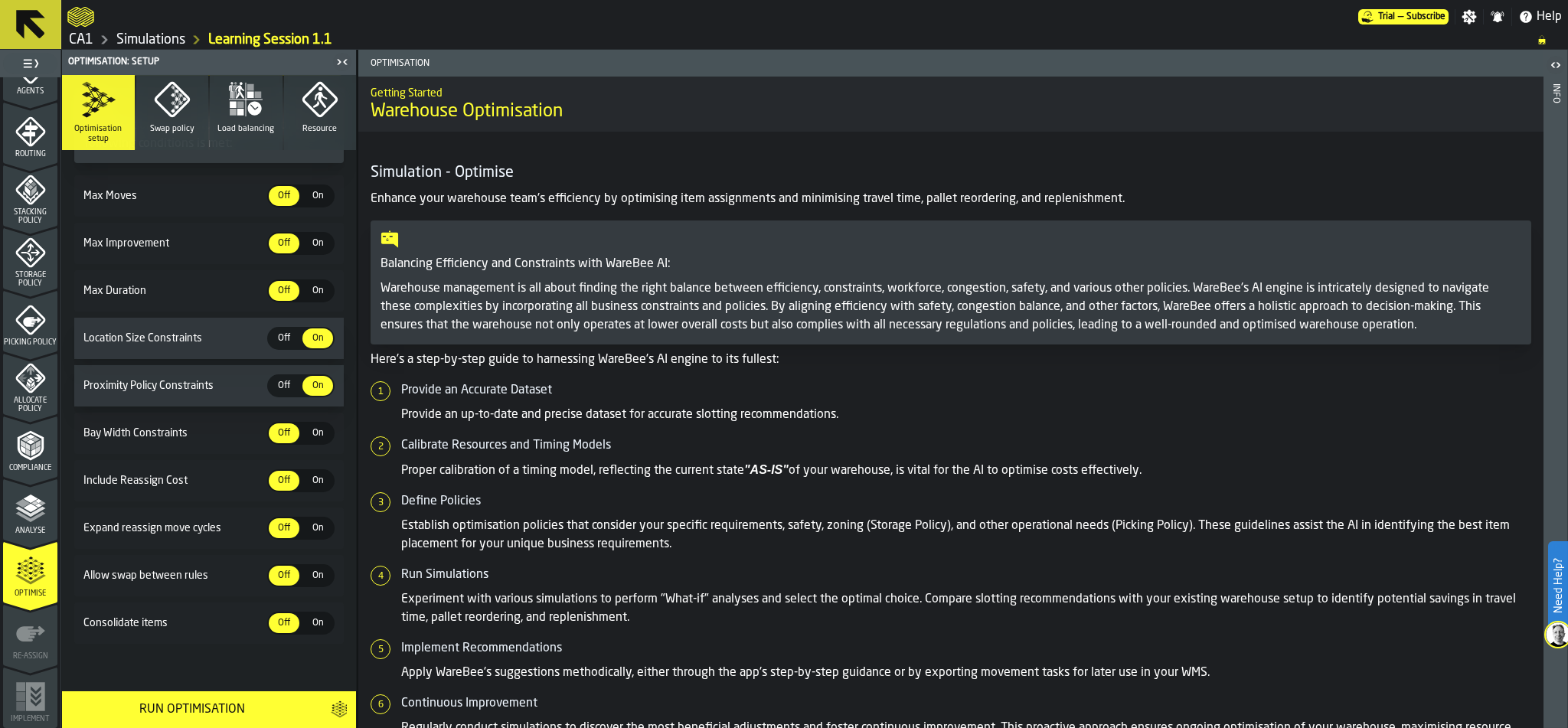
click at [1557, 66] on icon "button-toggle-Open" at bounding box center [1556, 65] width 19 height 19
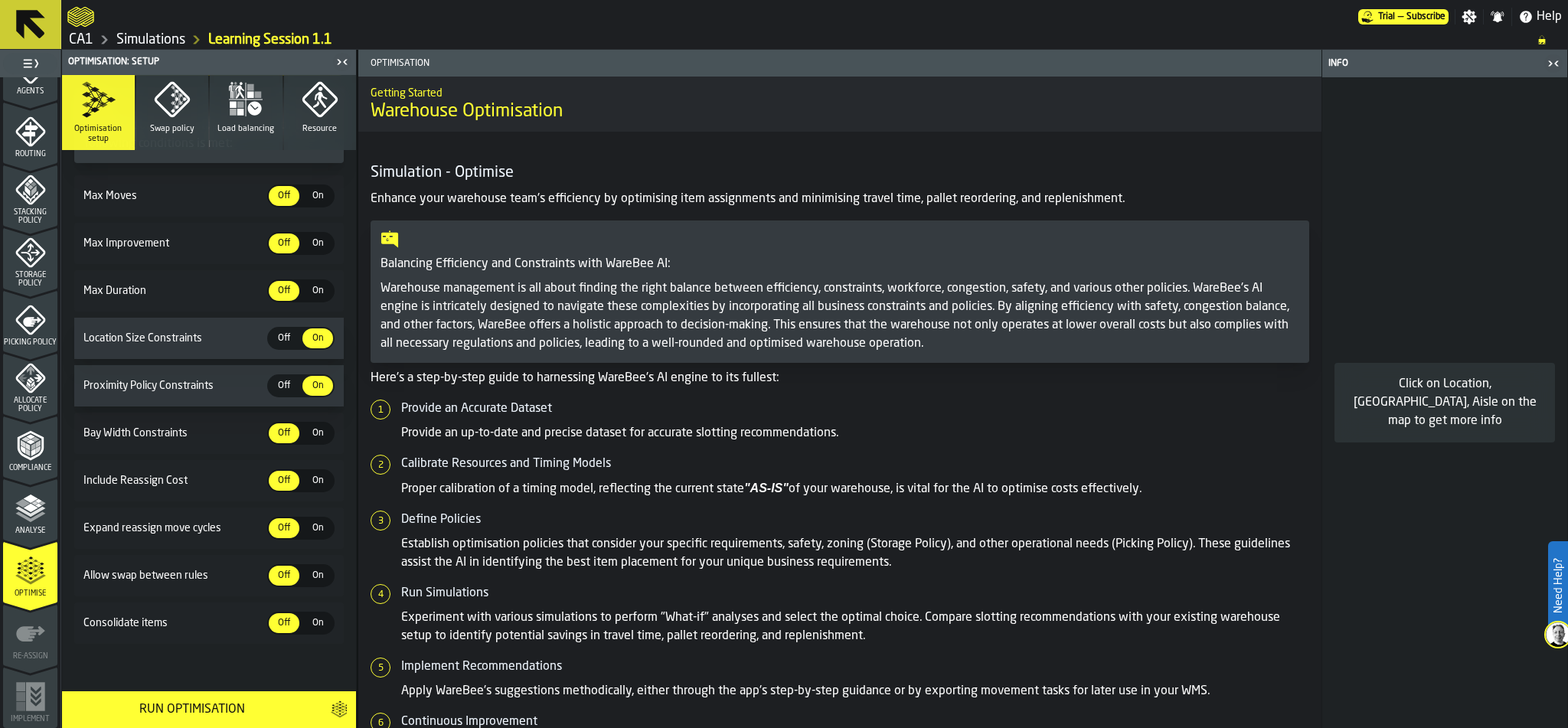
click at [1549, 62] on icon "button-toggle-Close me" at bounding box center [1554, 63] width 19 height 19
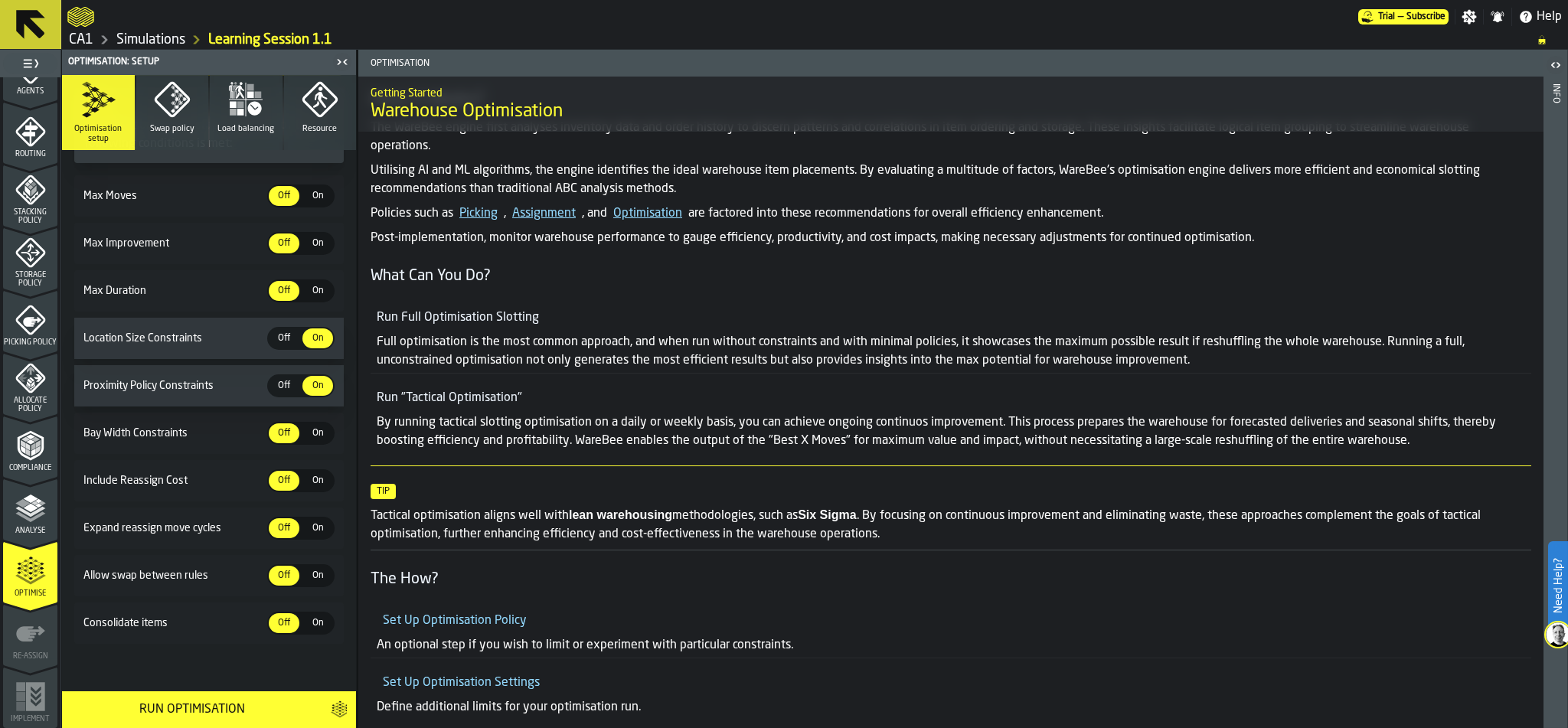
scroll to position [752, 0]
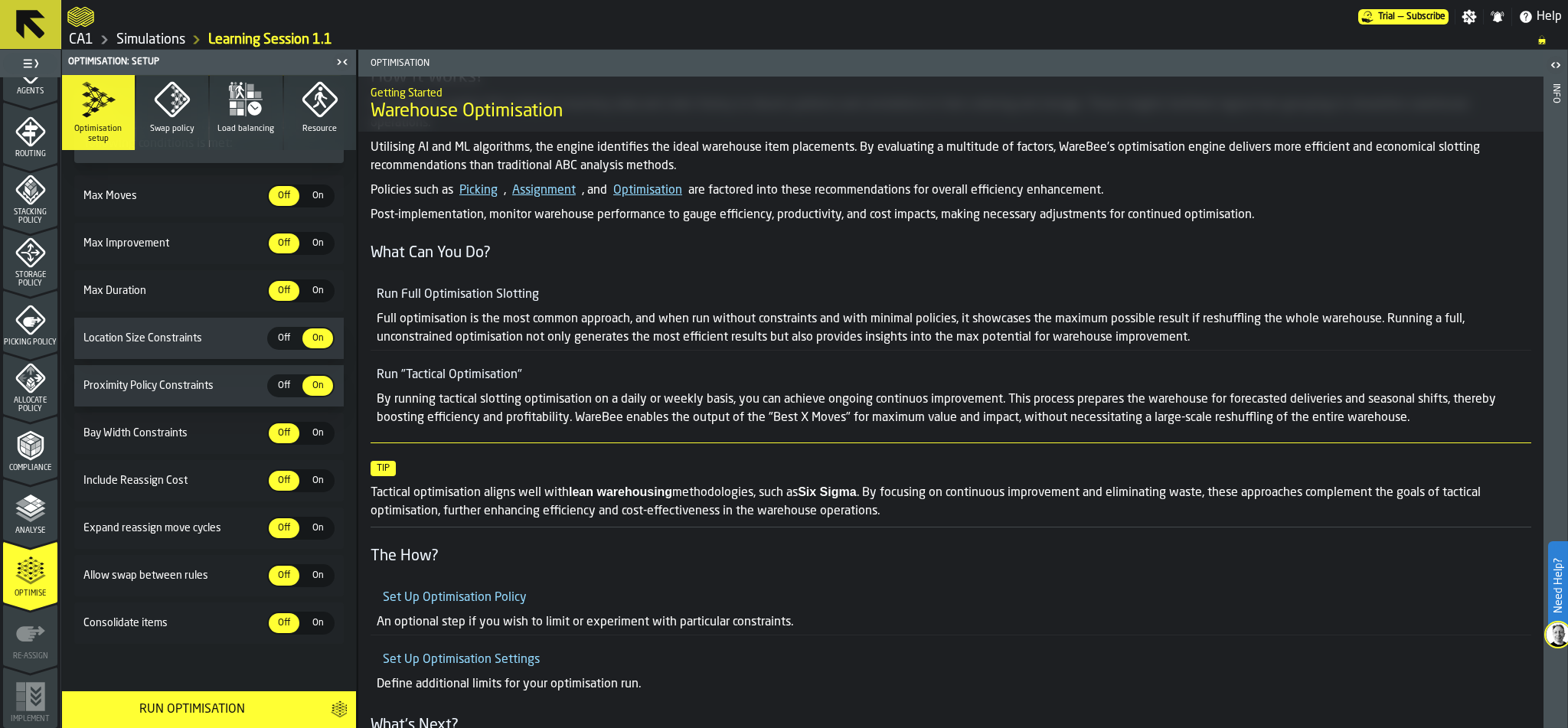
drag, startPoint x: 445, startPoint y: 296, endPoint x: 649, endPoint y: 309, distance: 204.4
click at [644, 380] on ul "Run Full Optimisation Slotting Full optimisation is the most common approach, a…" at bounding box center [950, 351] width 1161 height 160
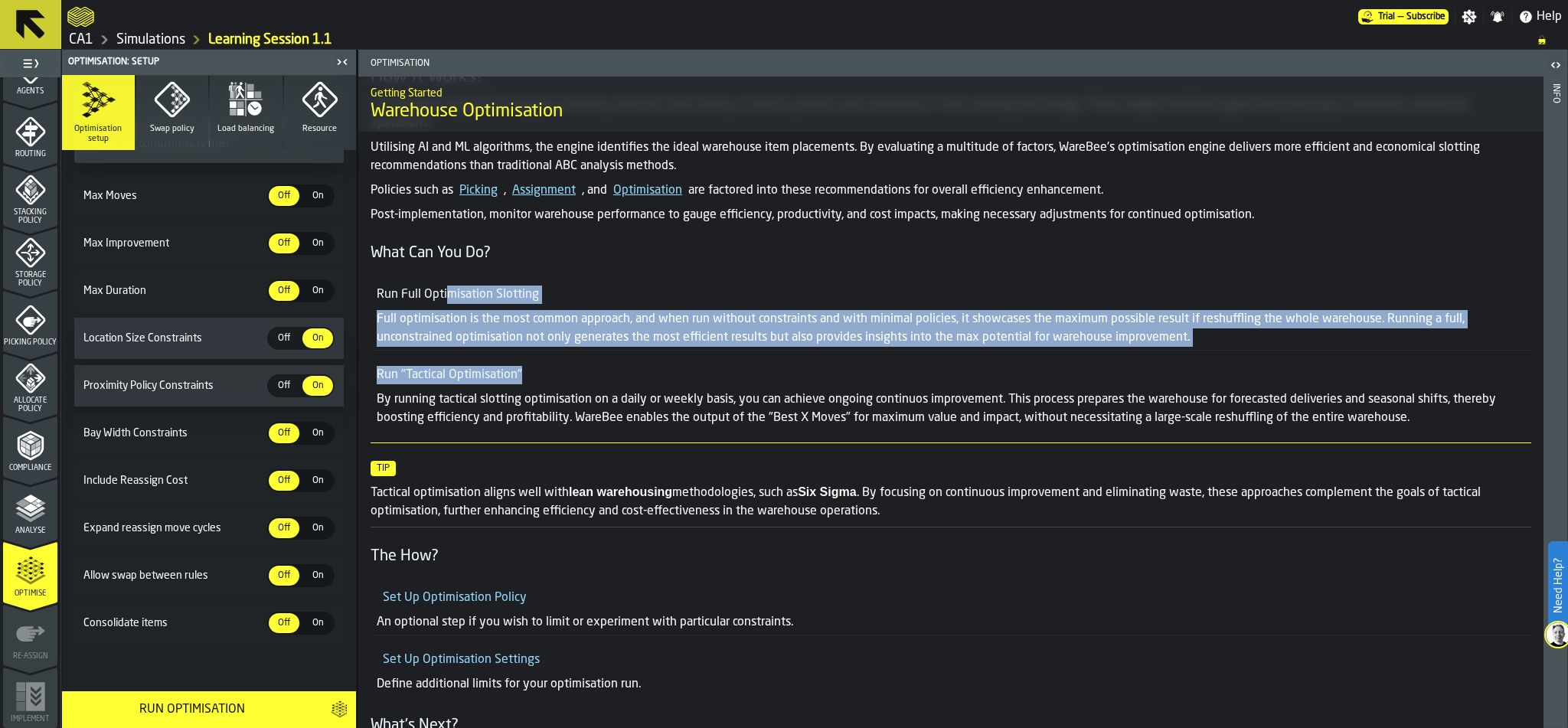
click at [618, 353] on li "Run "Tactical Optimisation" By running tactical slotting optimisation on a dail…" at bounding box center [950, 390] width 1161 height 80
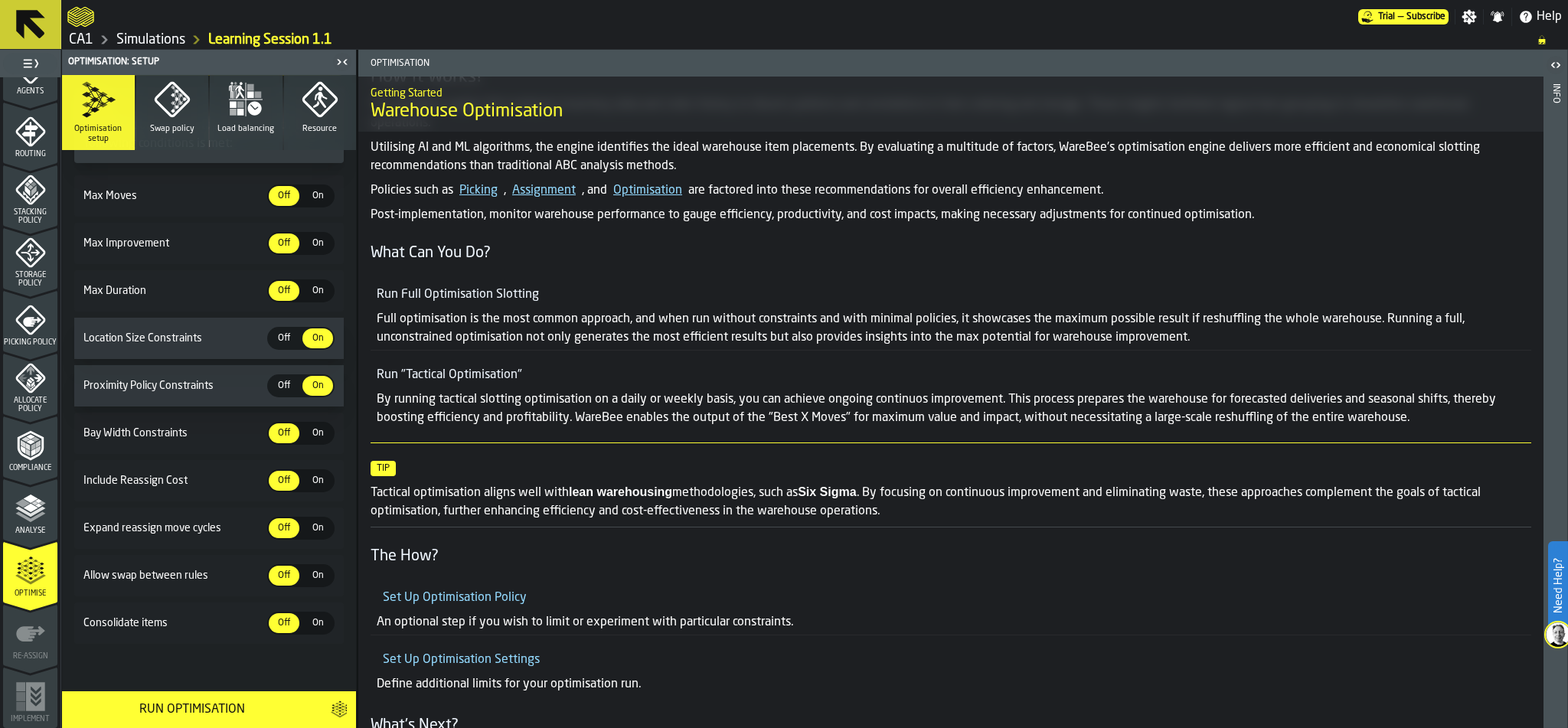
scroll to position [827, 0]
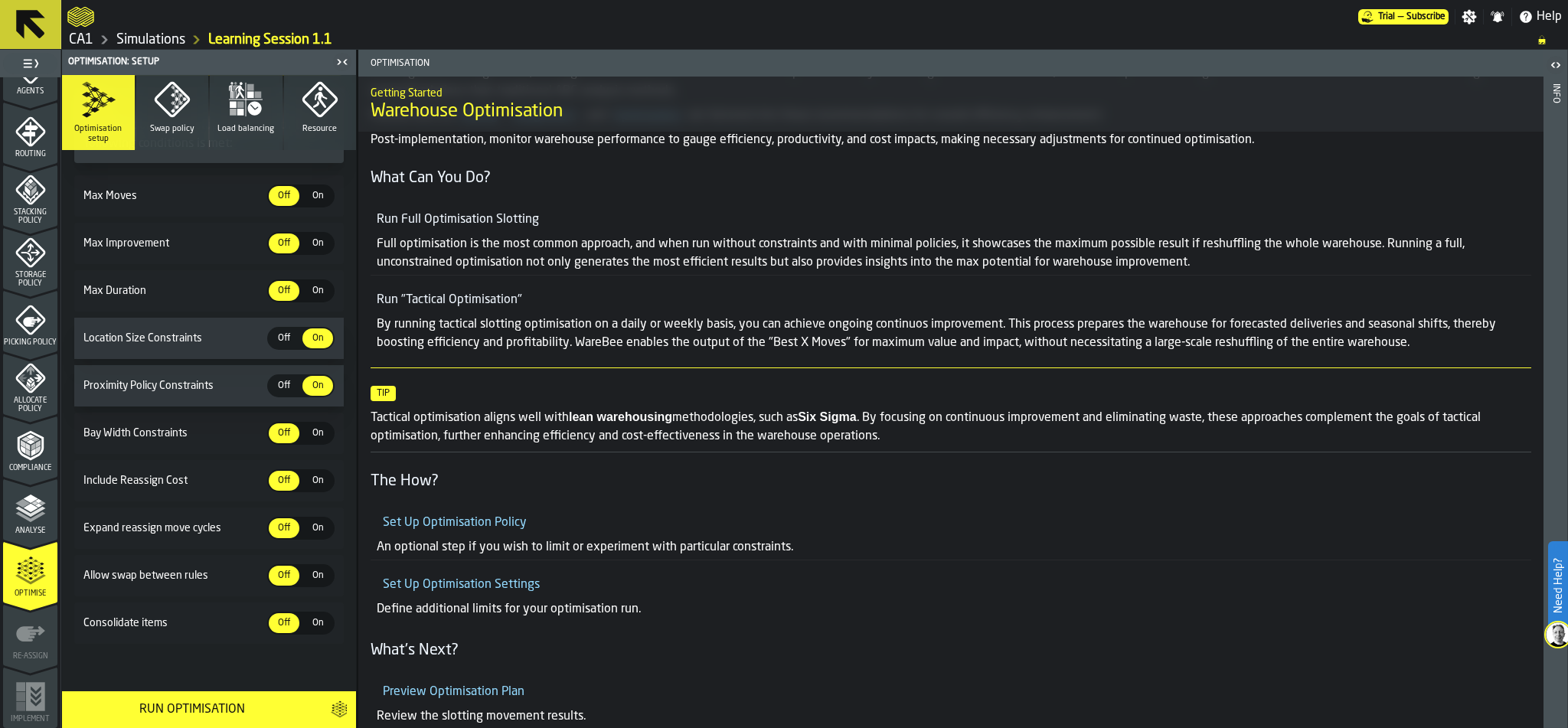
click at [20, 520] on icon "menu Analyse" at bounding box center [30, 508] width 31 height 31
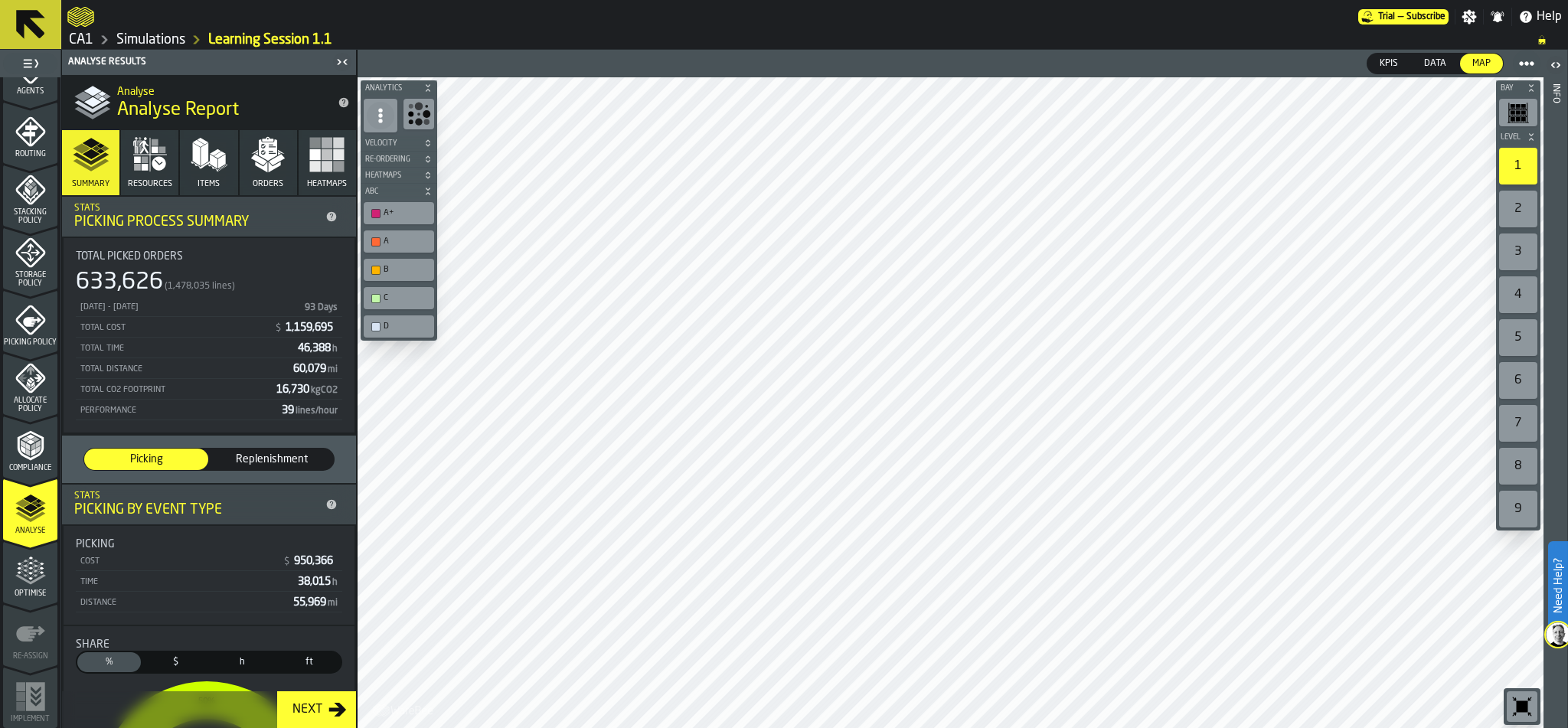
scroll to position [0, 0]
click at [241, 466] on span "Replenishment" at bounding box center [272, 459] width 112 height 15
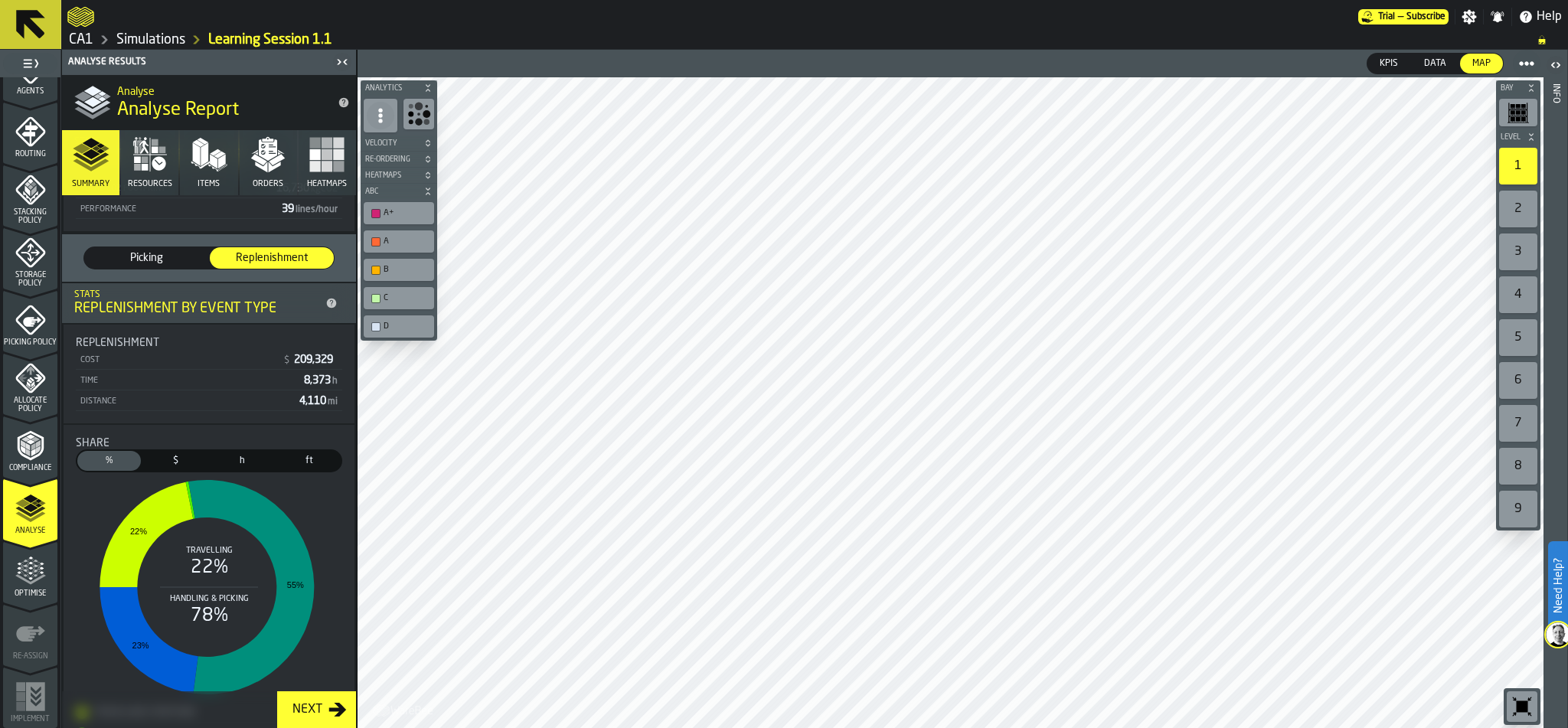
scroll to position [255, 0]
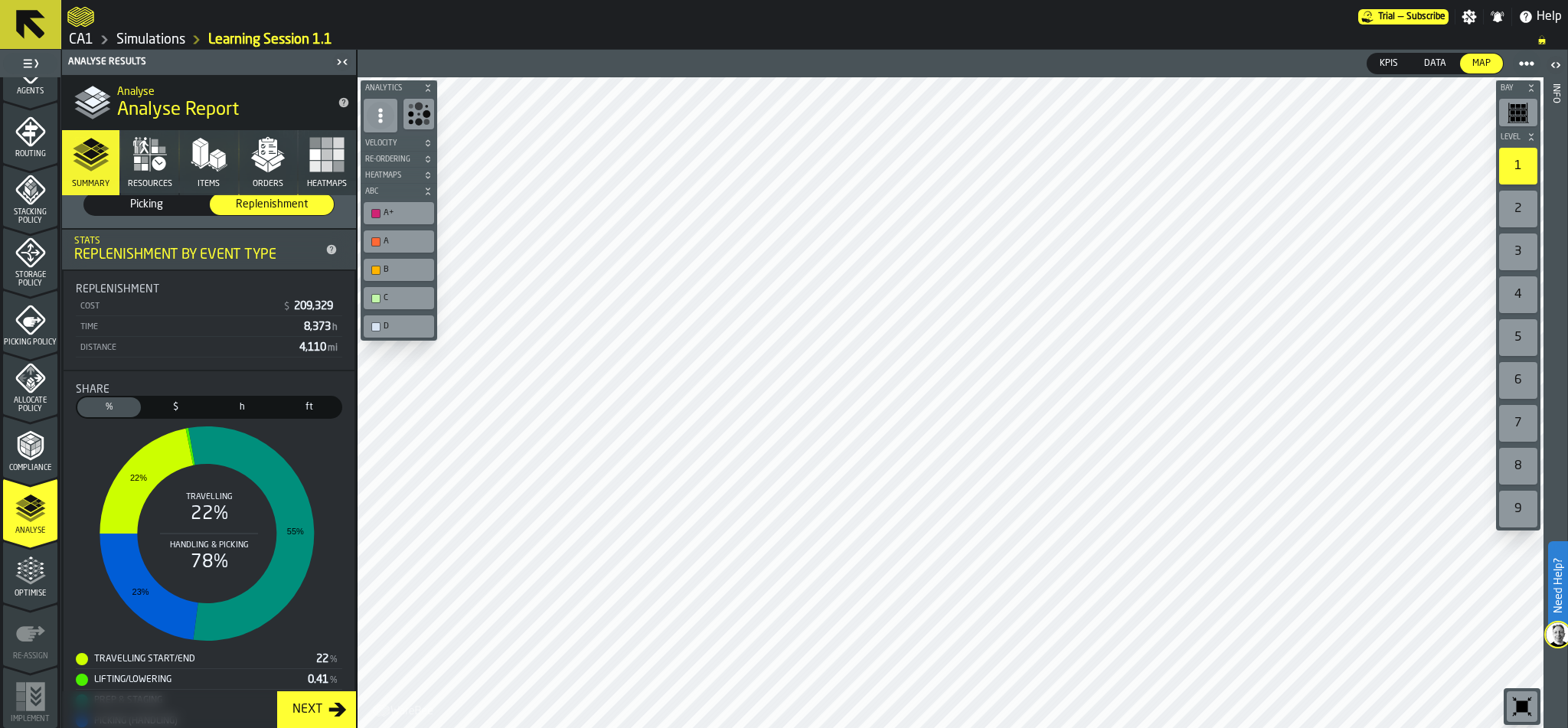
click at [166, 204] on span "Picking" at bounding box center [146, 205] width 112 height 15
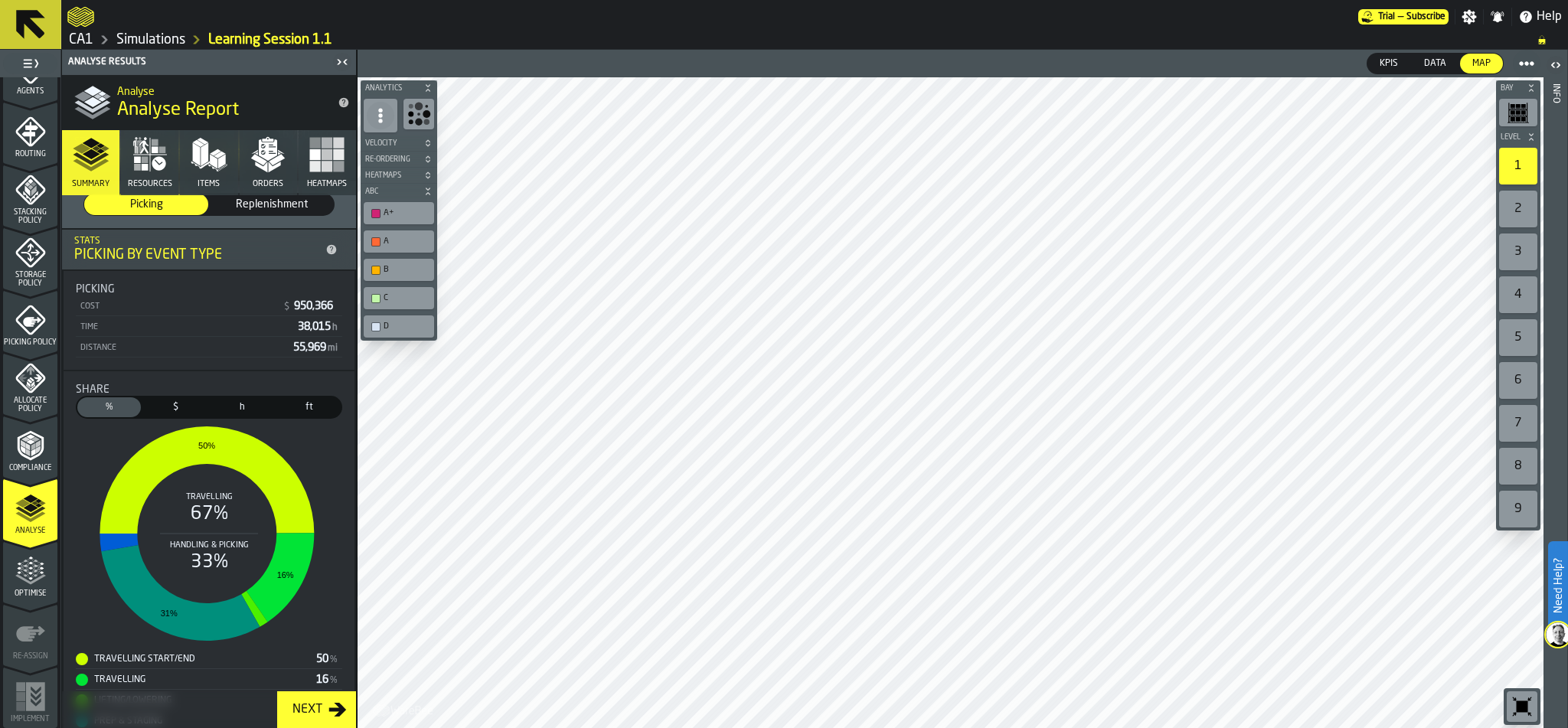
scroll to position [351, 0]
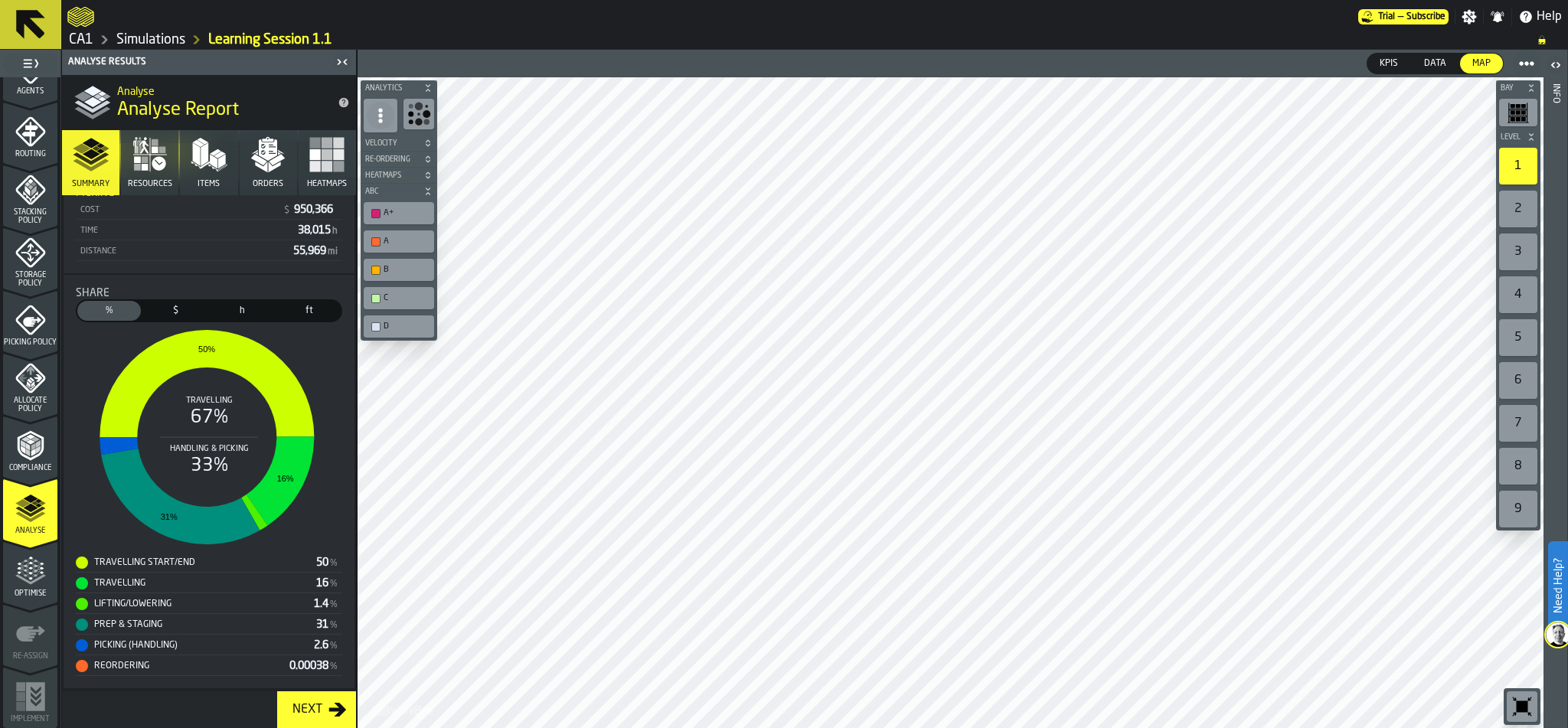
click at [30, 464] on span "Compliance" at bounding box center [30, 468] width 54 height 8
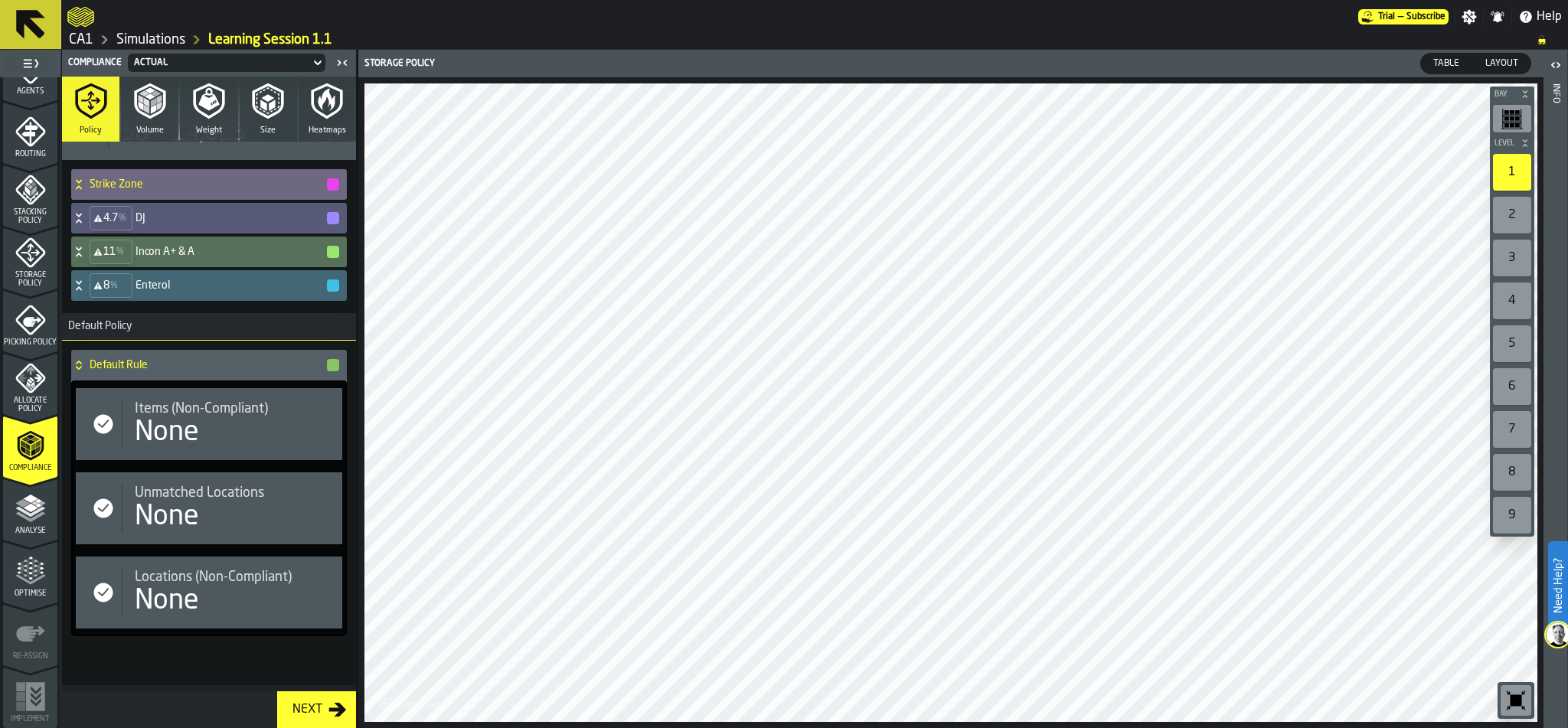
scroll to position [0, 0]
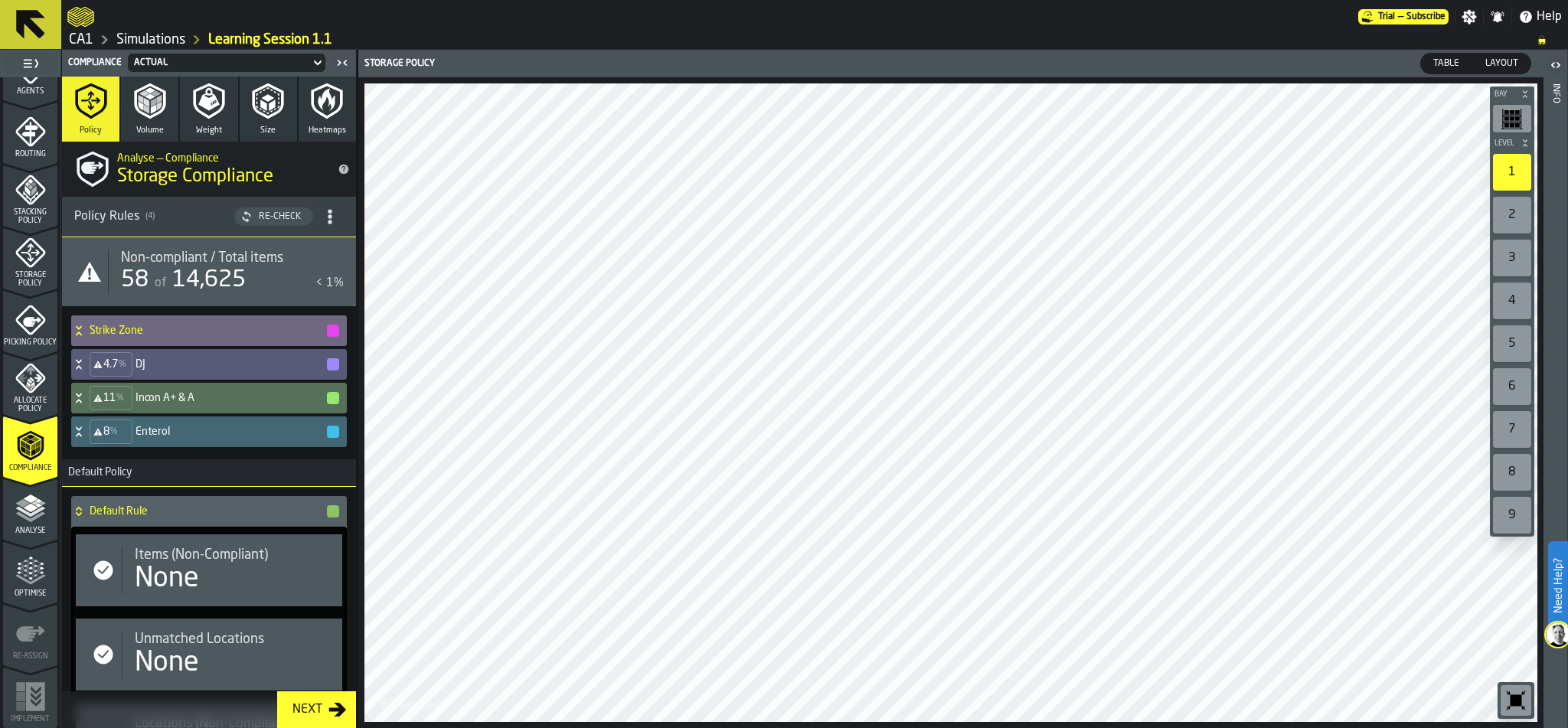
click at [1520, 210] on div "2" at bounding box center [1512, 216] width 38 height 37
click at [1510, 259] on div "3" at bounding box center [1512, 258] width 38 height 37
click at [1510, 306] on div "4" at bounding box center [1512, 301] width 38 height 37
click at [1513, 345] on div "5" at bounding box center [1512, 344] width 38 height 37
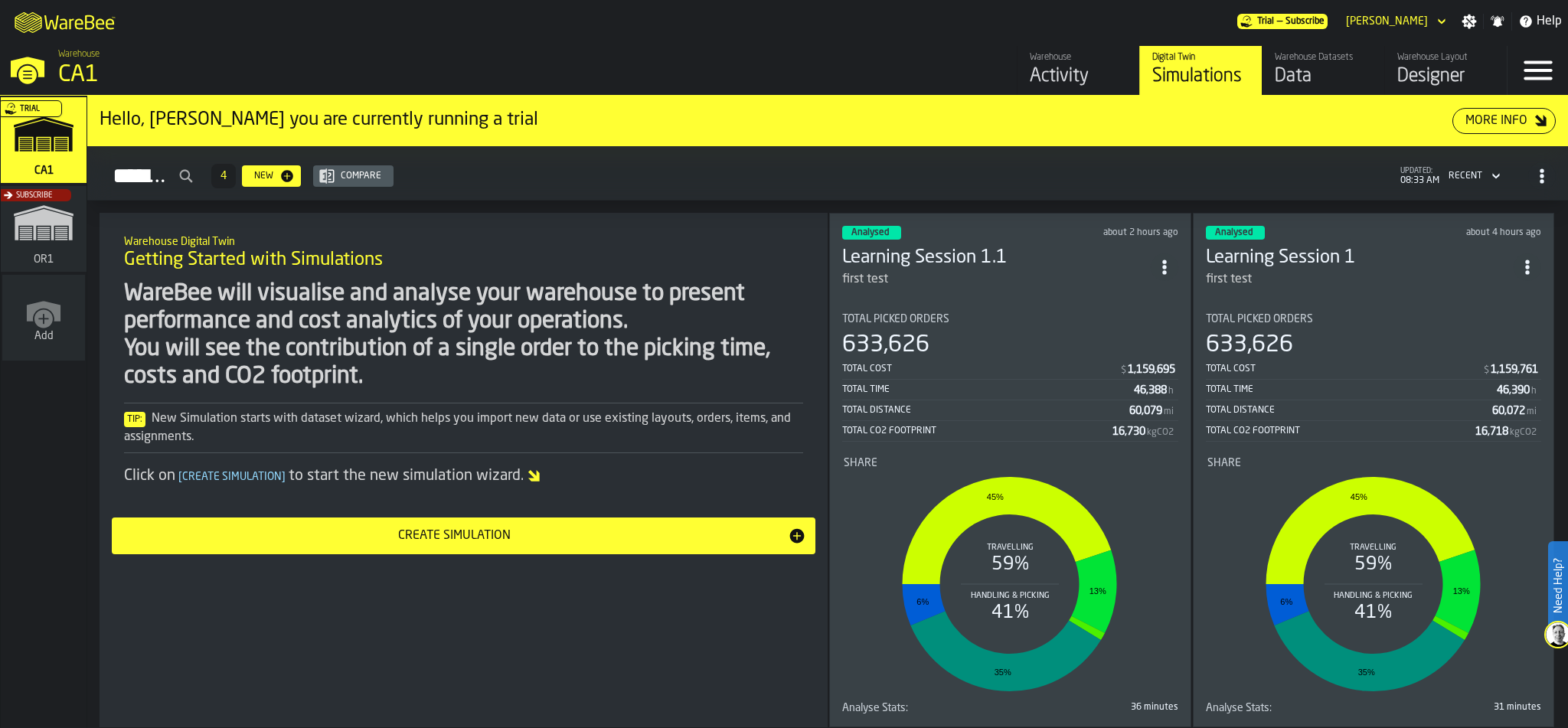
click at [388, 174] on div "Compare" at bounding box center [361, 177] width 53 height 11
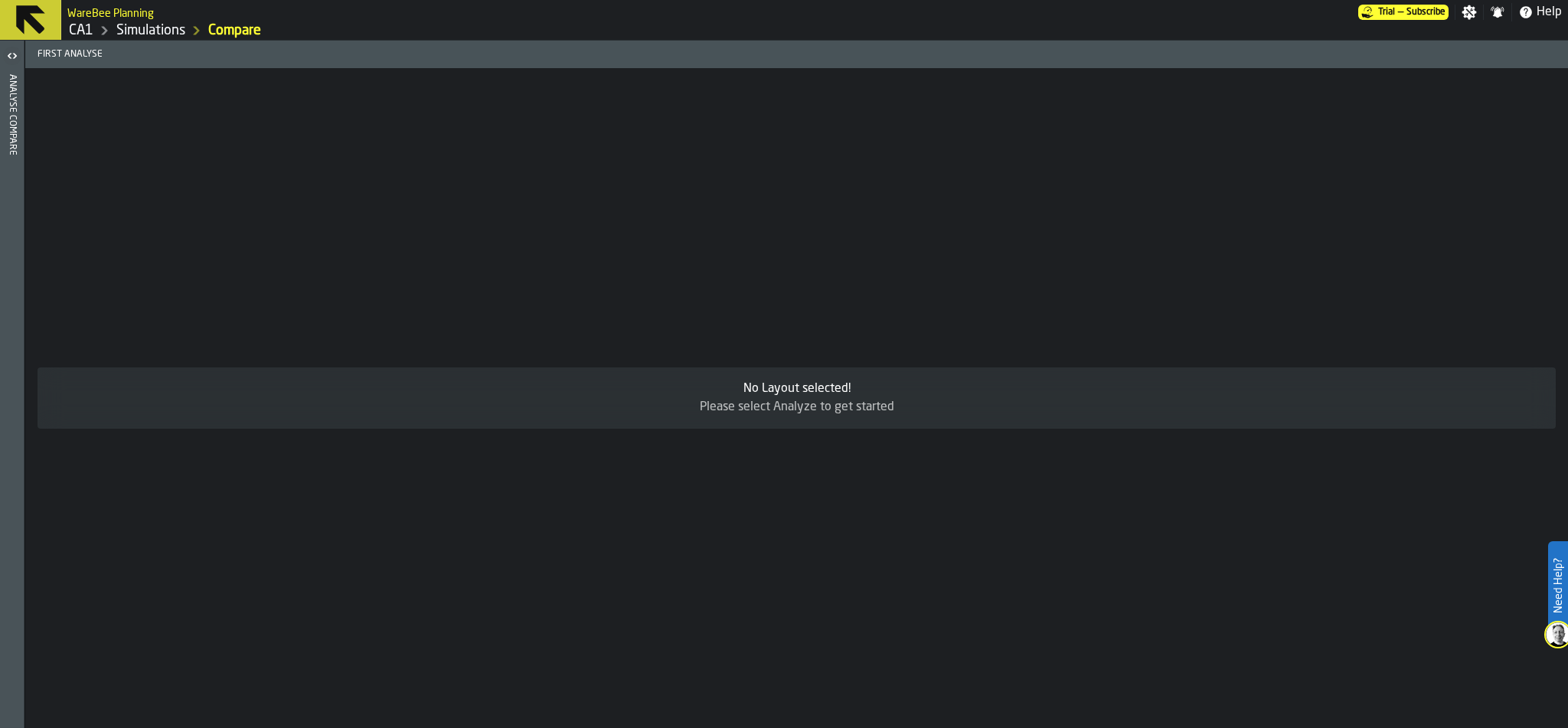
click at [445, 174] on div "No Layout selected! Please select Analyze to get started" at bounding box center [796, 398] width 1543 height 660
click at [156, 30] on link "Simulations" at bounding box center [151, 31] width 69 height 17
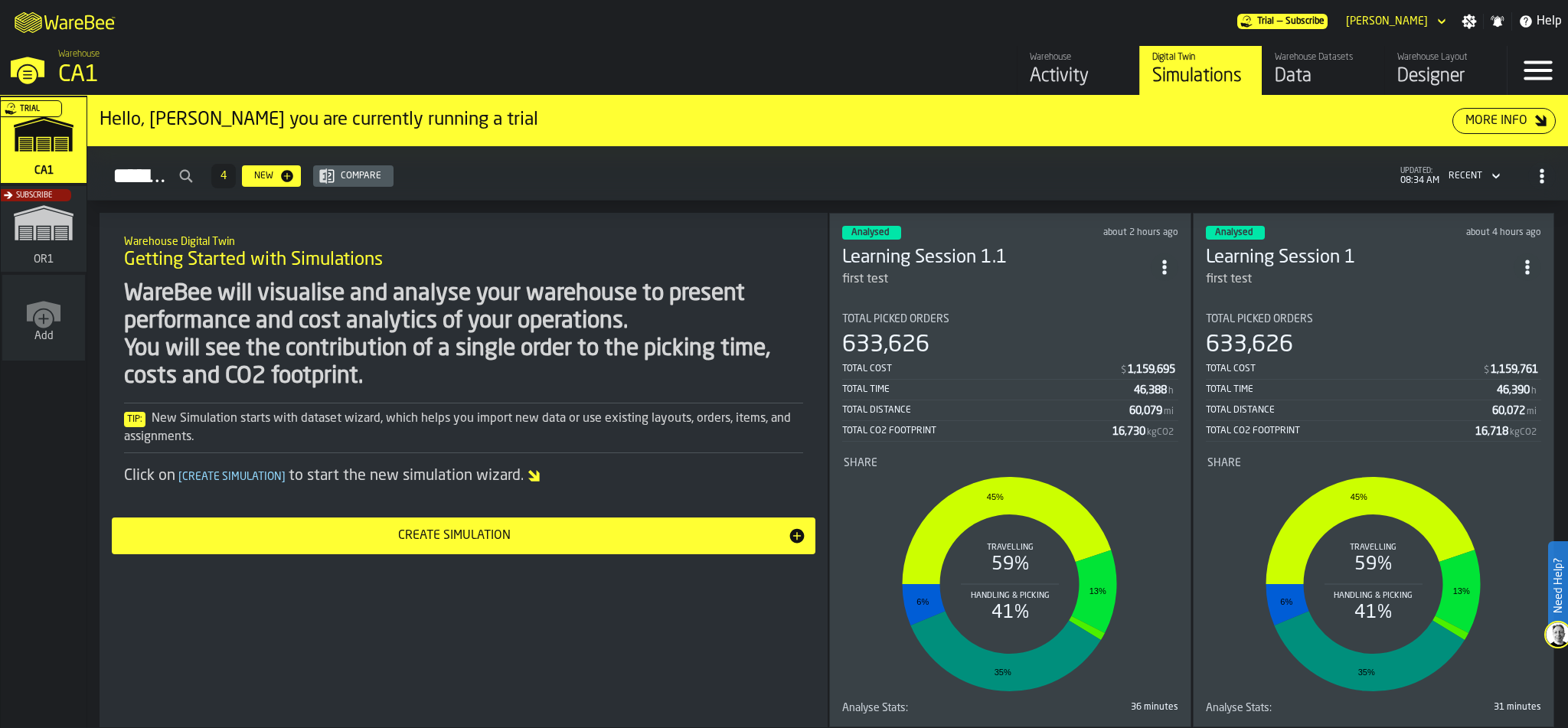
click at [880, 228] on span "Analysed" at bounding box center [870, 232] width 37 height 9
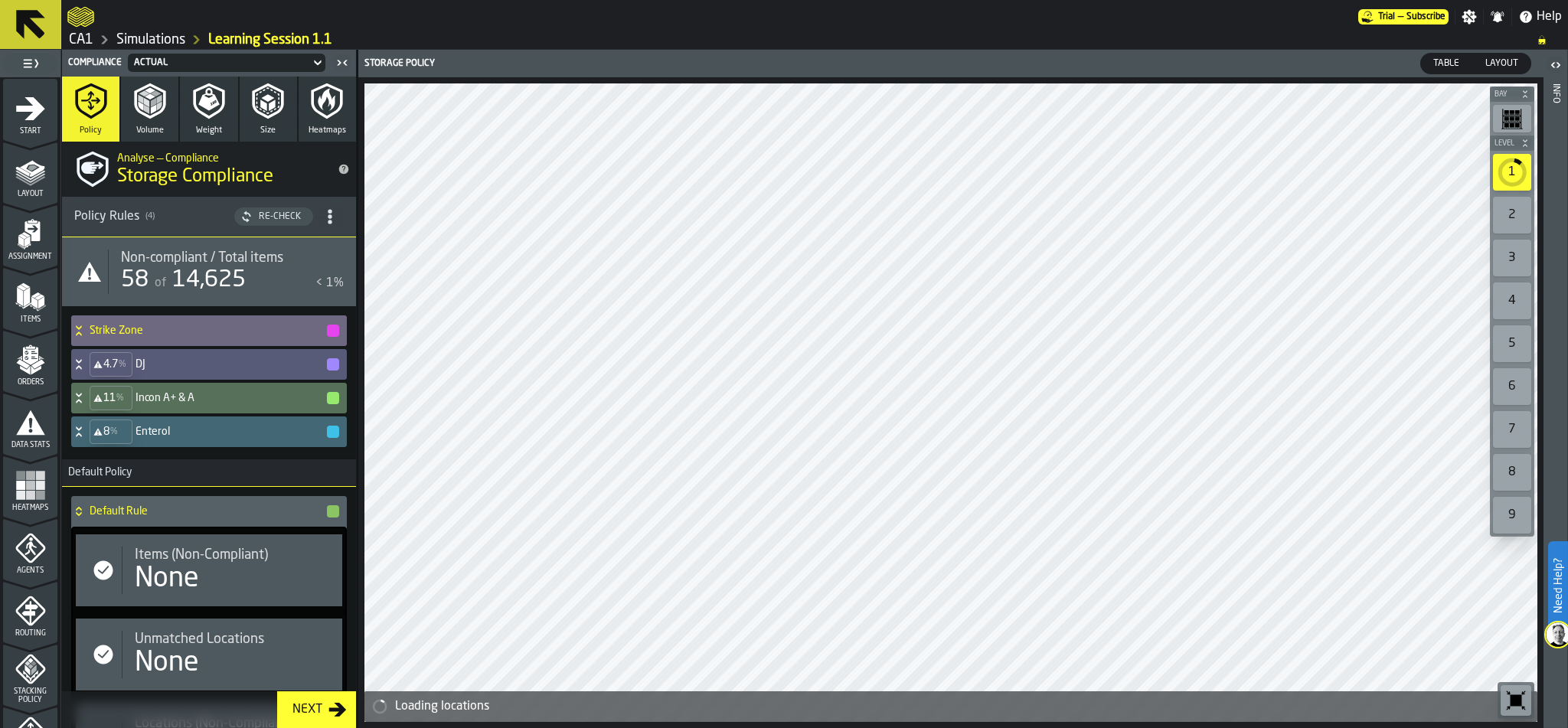
click at [252, 275] on div "58 of 14,625" at bounding box center [215, 281] width 189 height 28
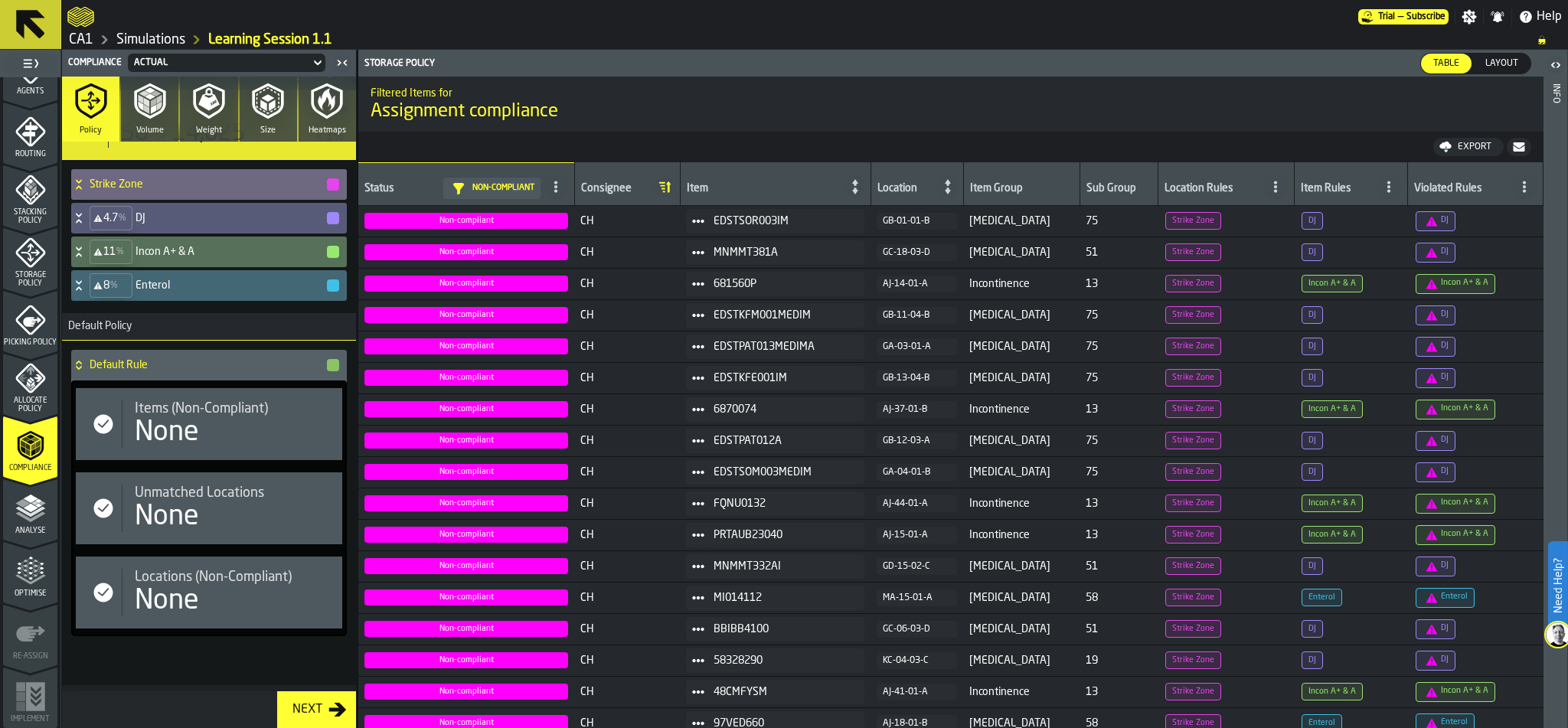
scroll to position [479, 0]
click at [128, 122] on button "Volume" at bounding box center [150, 109] width 58 height 65
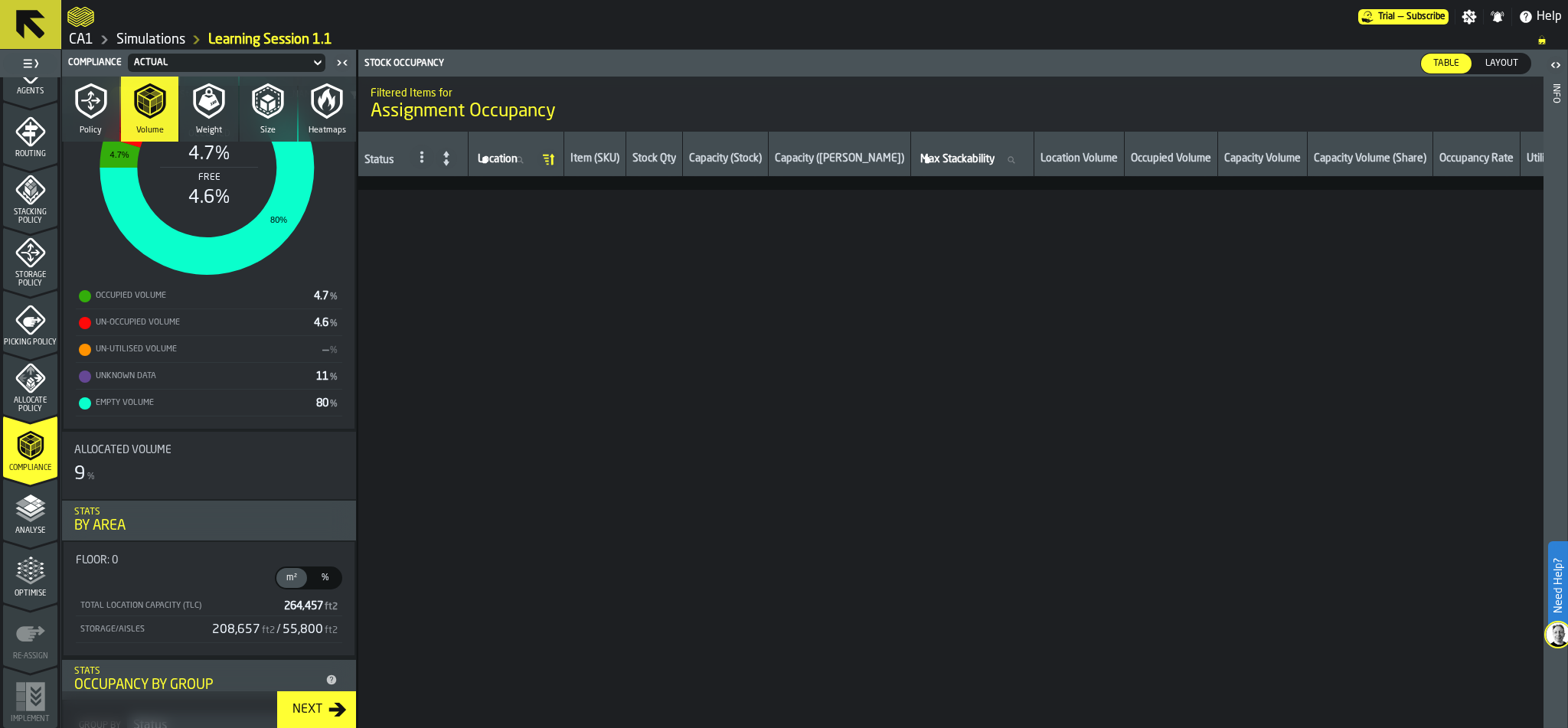
scroll to position [0, 0]
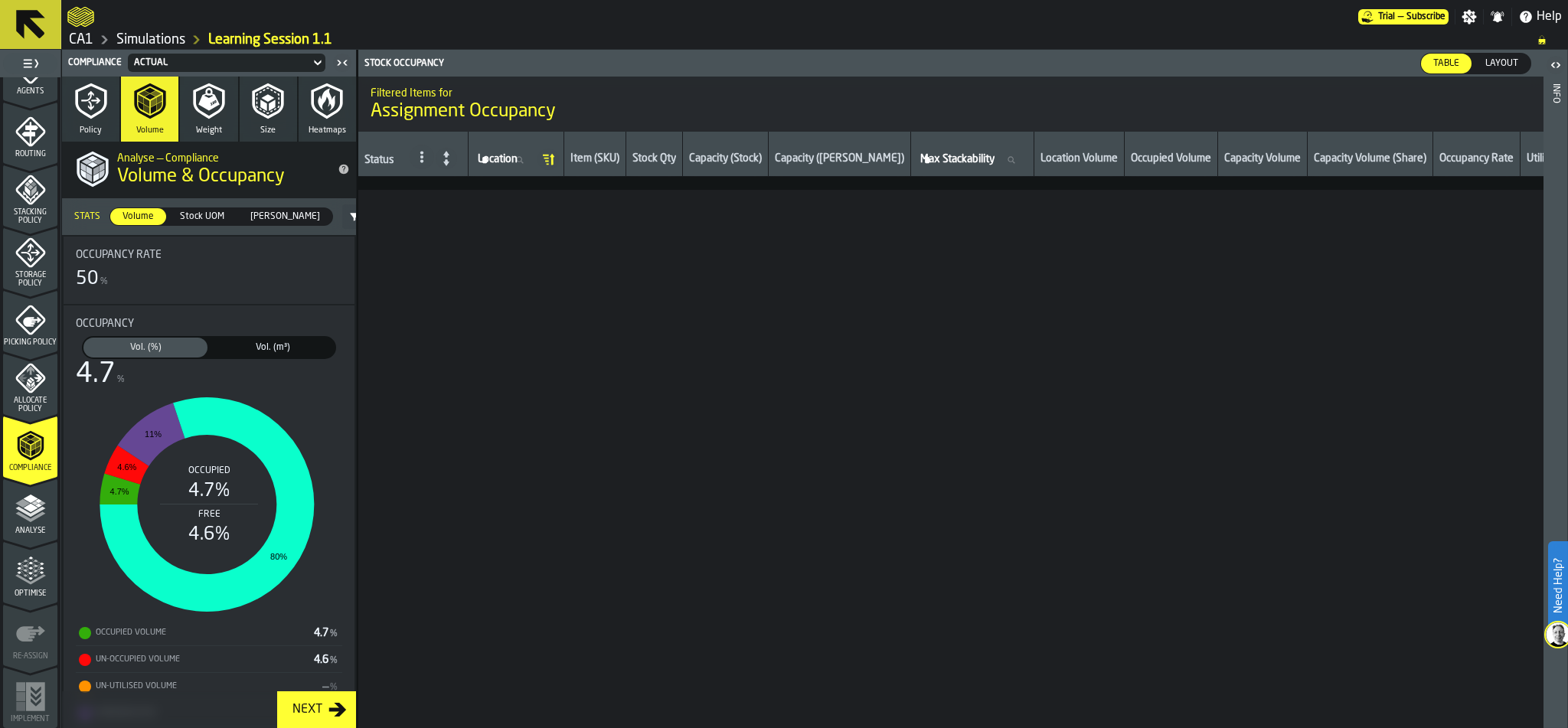
click at [202, 214] on span "Stock UOM" at bounding box center [202, 217] width 57 height 14
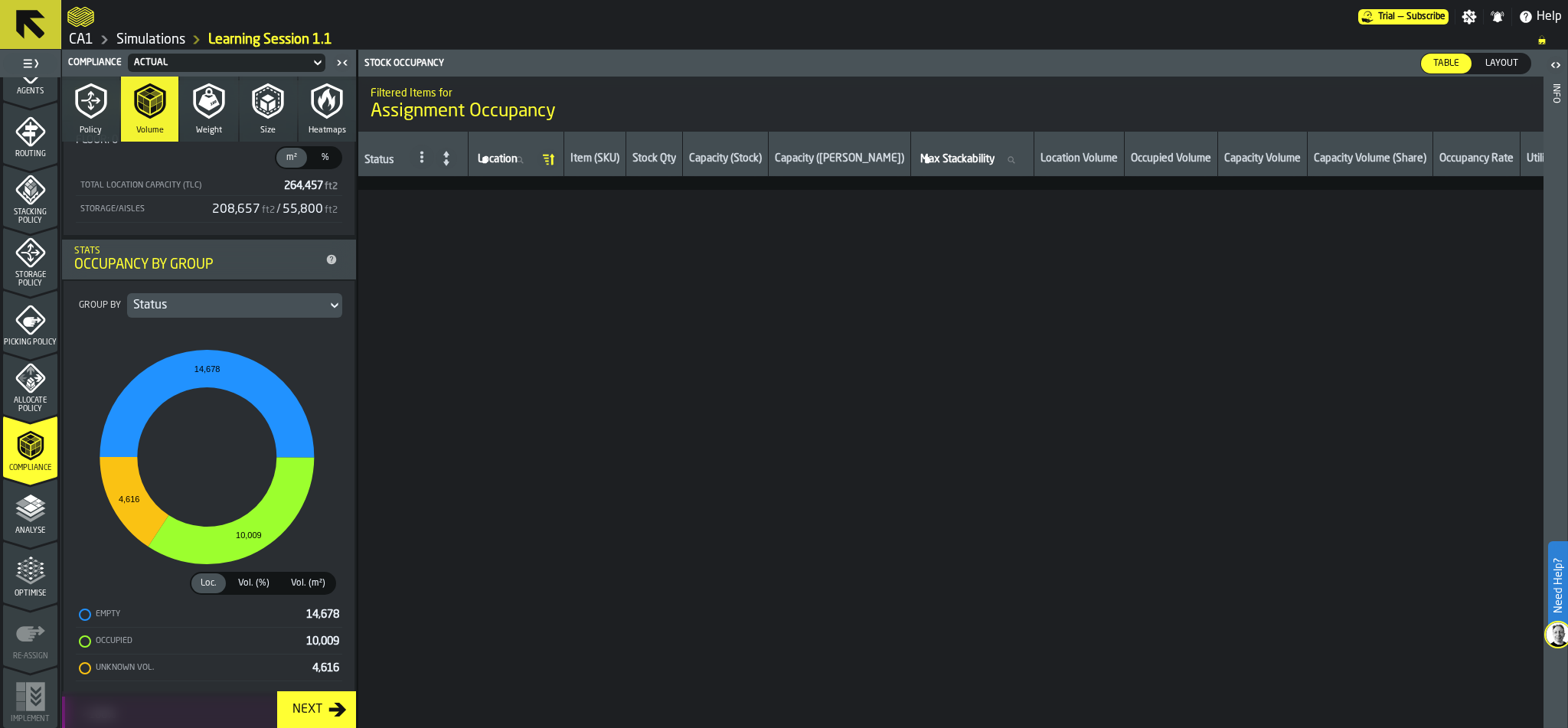
scroll to position [760, 0]
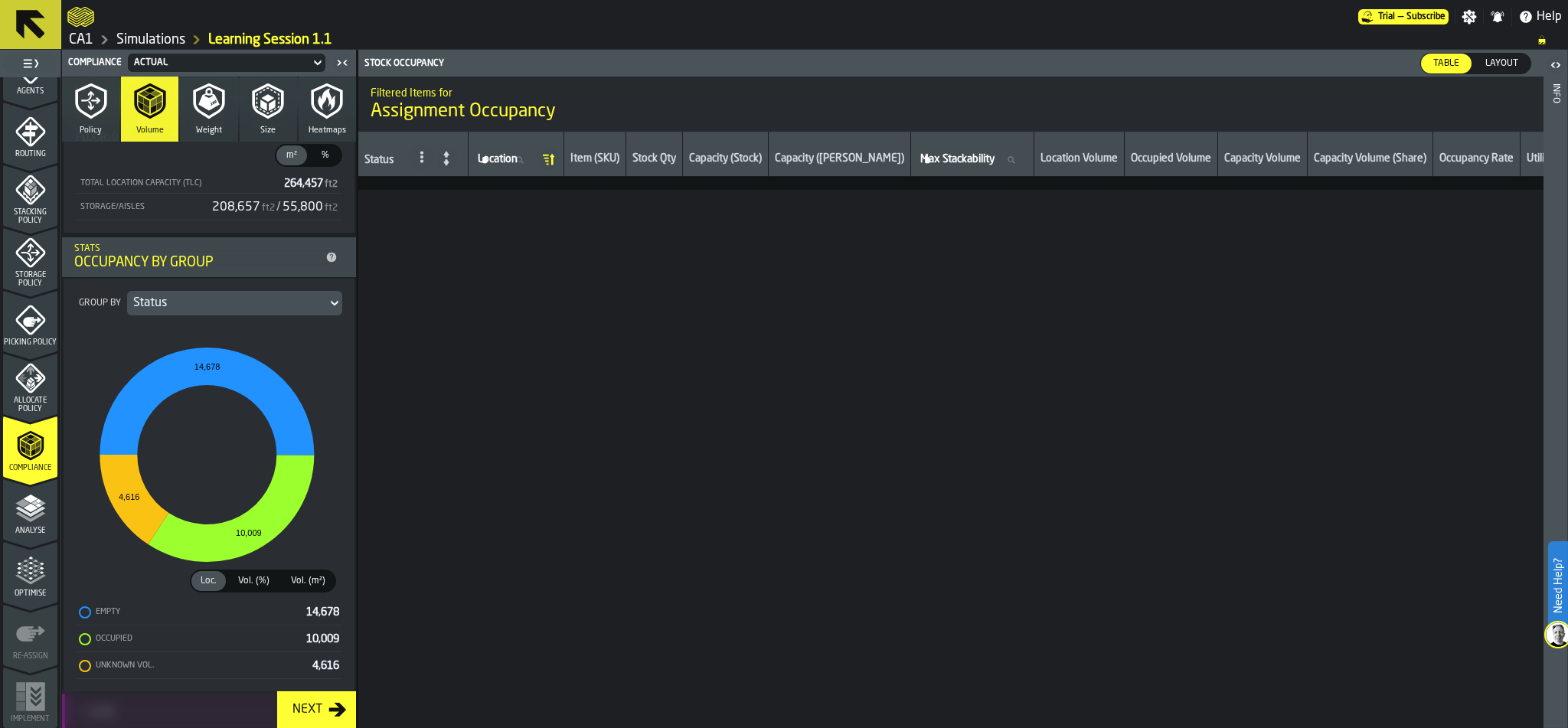
click at [327, 306] on icon "stat-" at bounding box center [335, 303] width 15 height 19
click at [206, 103] on icon "button" at bounding box center [208, 99] width 21 height 23
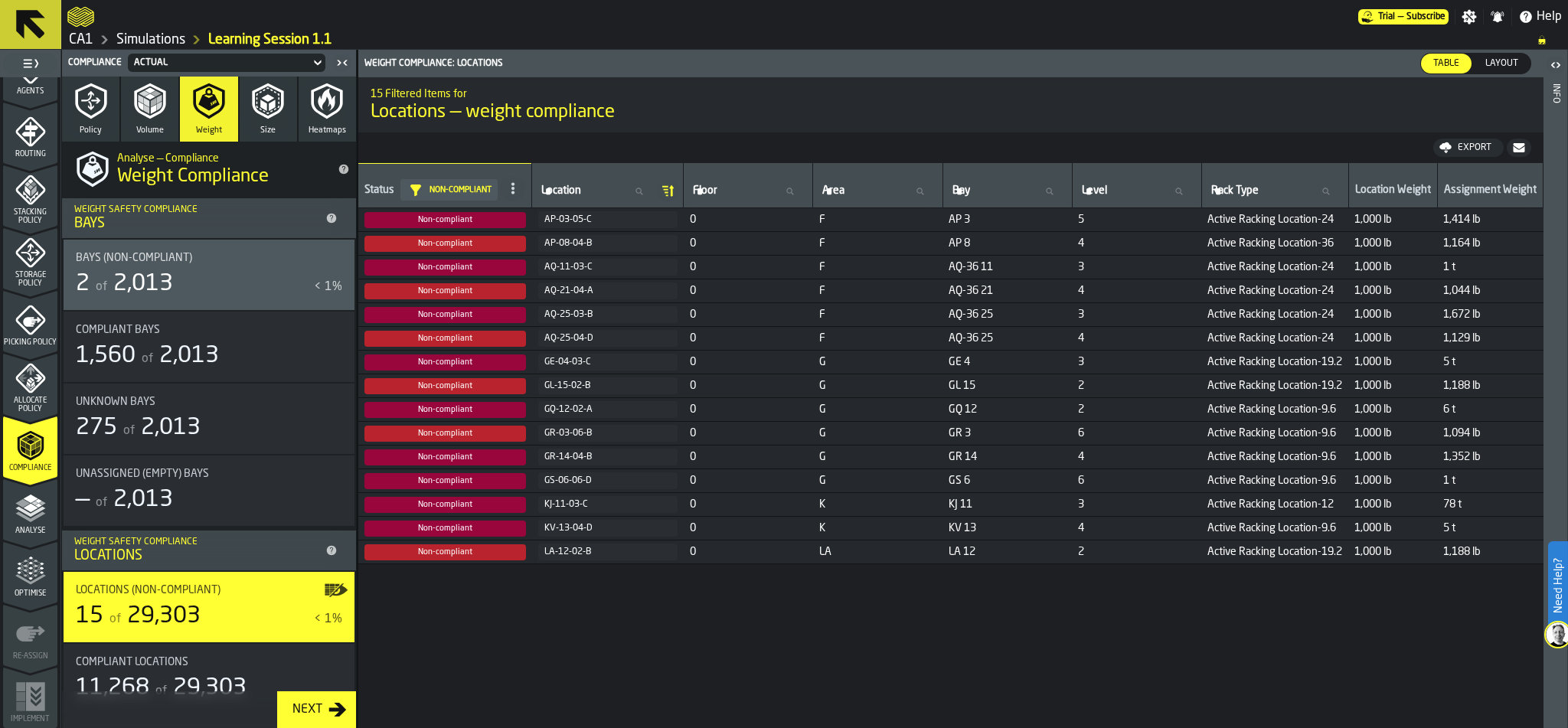
scroll to position [0, 0]
click at [270, 97] on icon "button" at bounding box center [268, 101] width 37 height 37
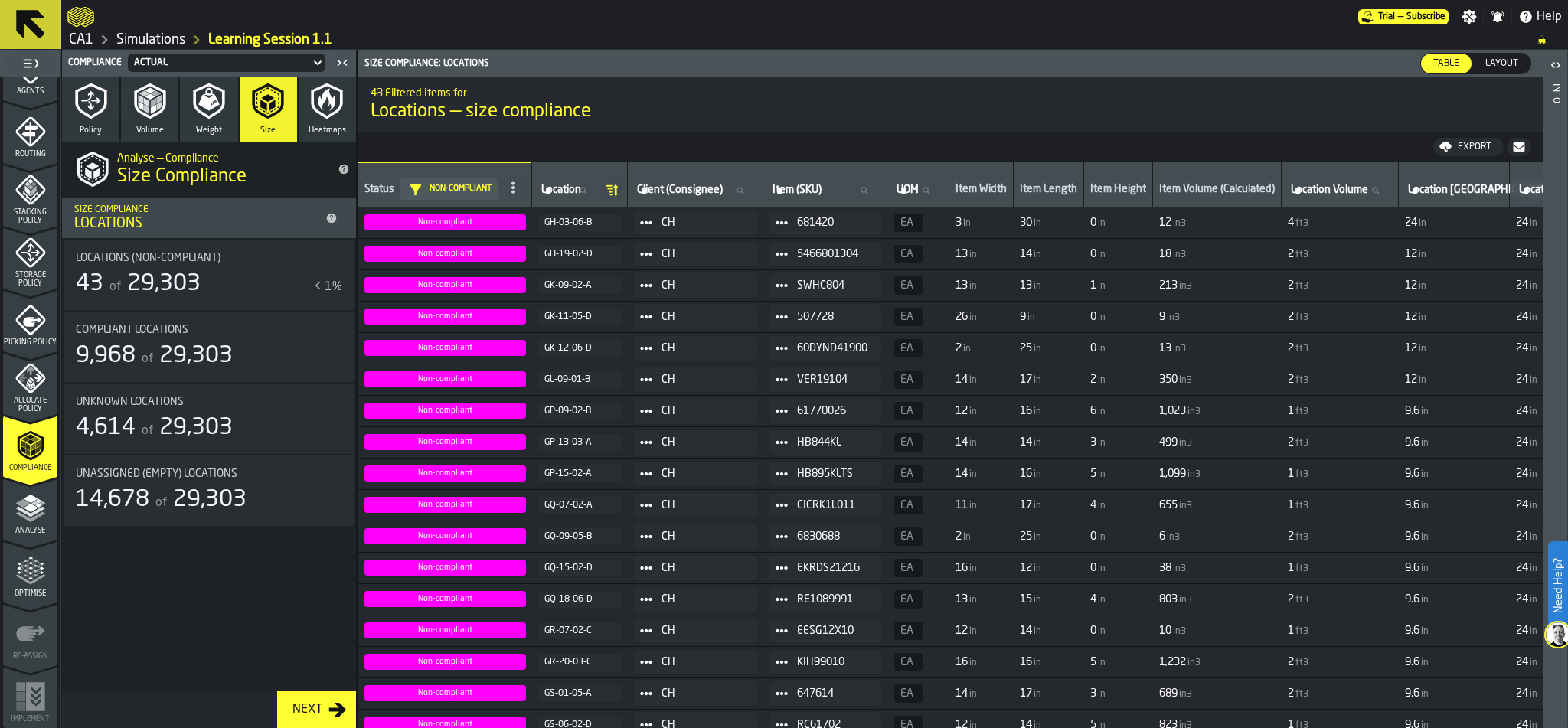
click at [323, 119] on button "Heatmaps" at bounding box center [327, 109] width 58 height 65
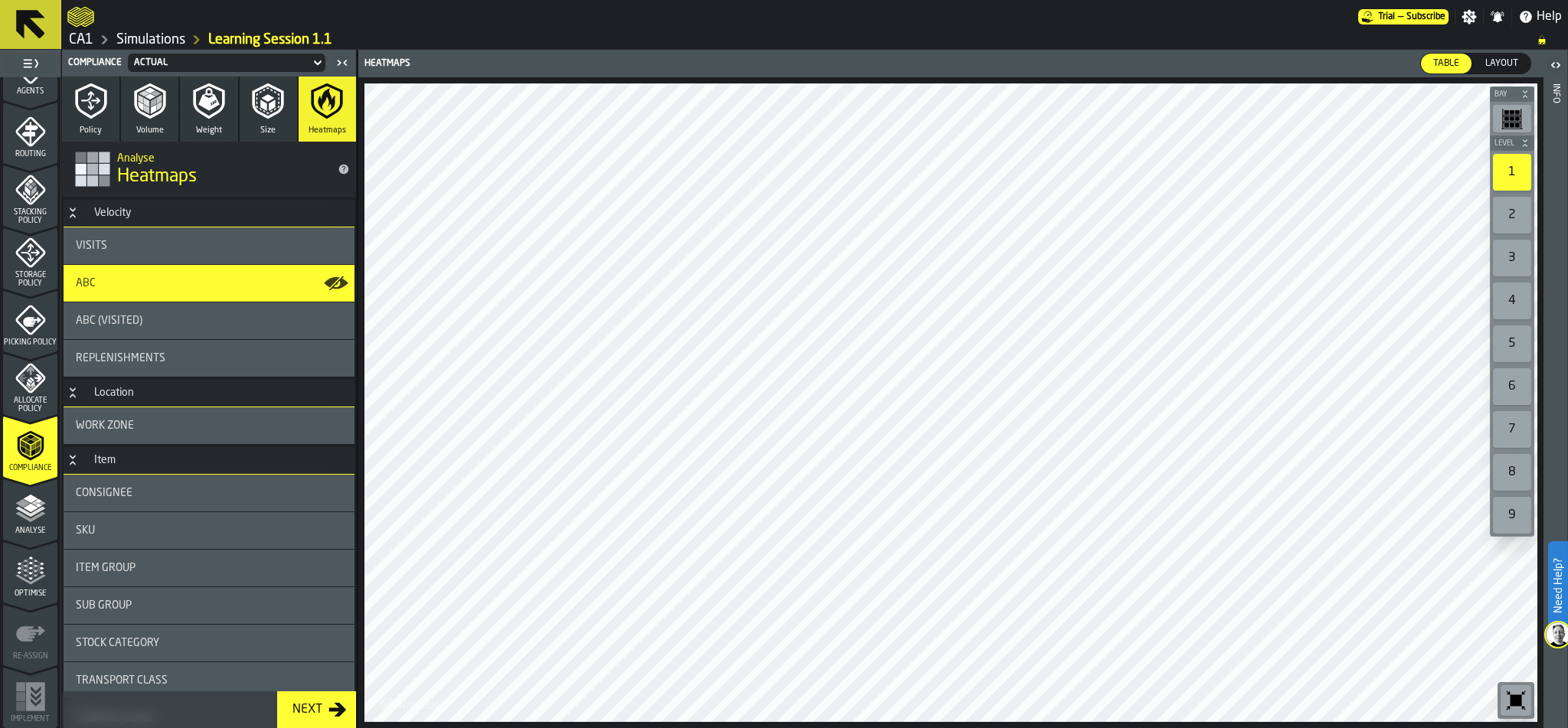
click at [20, 565] on icon "menu Optimise" at bounding box center [30, 571] width 31 height 31
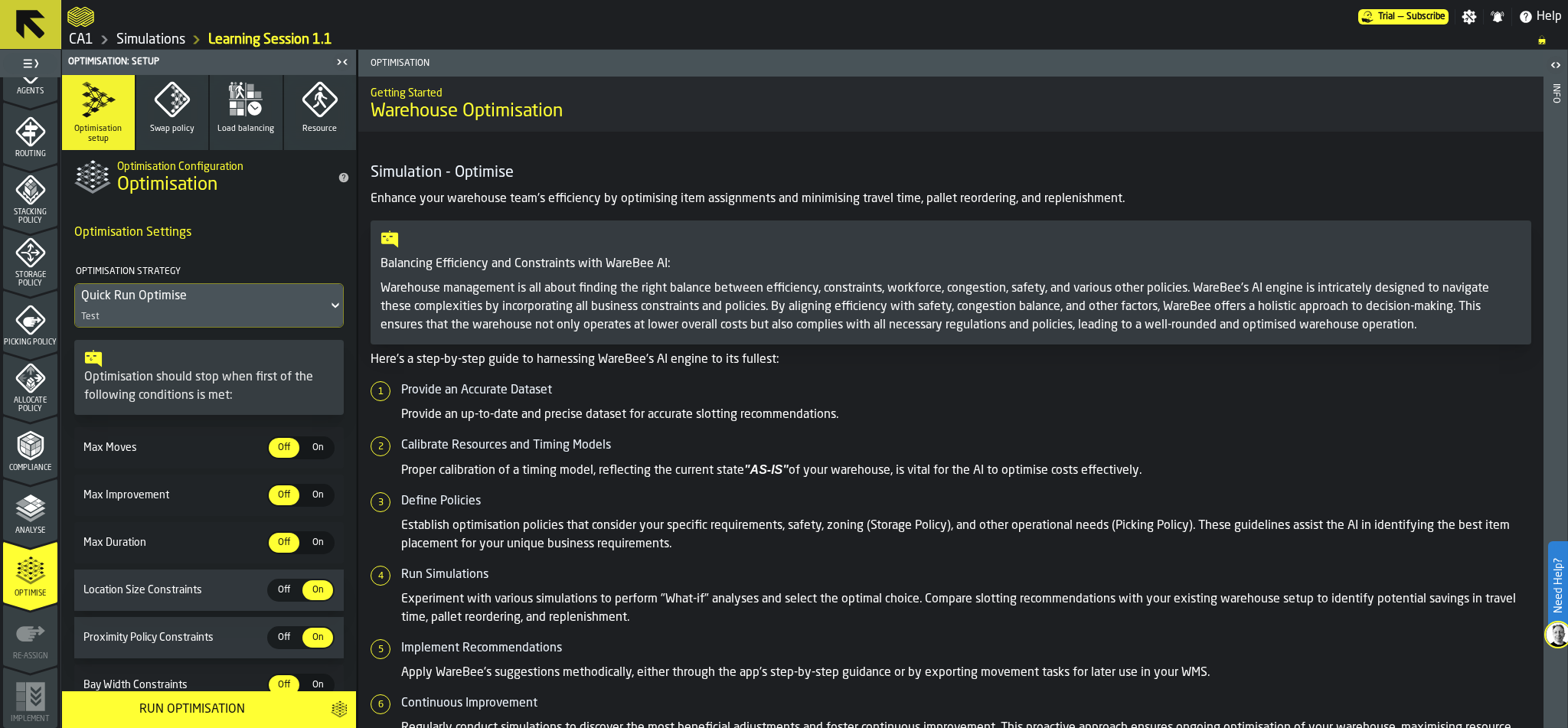
click at [327, 299] on icon at bounding box center [335, 306] width 15 height 19
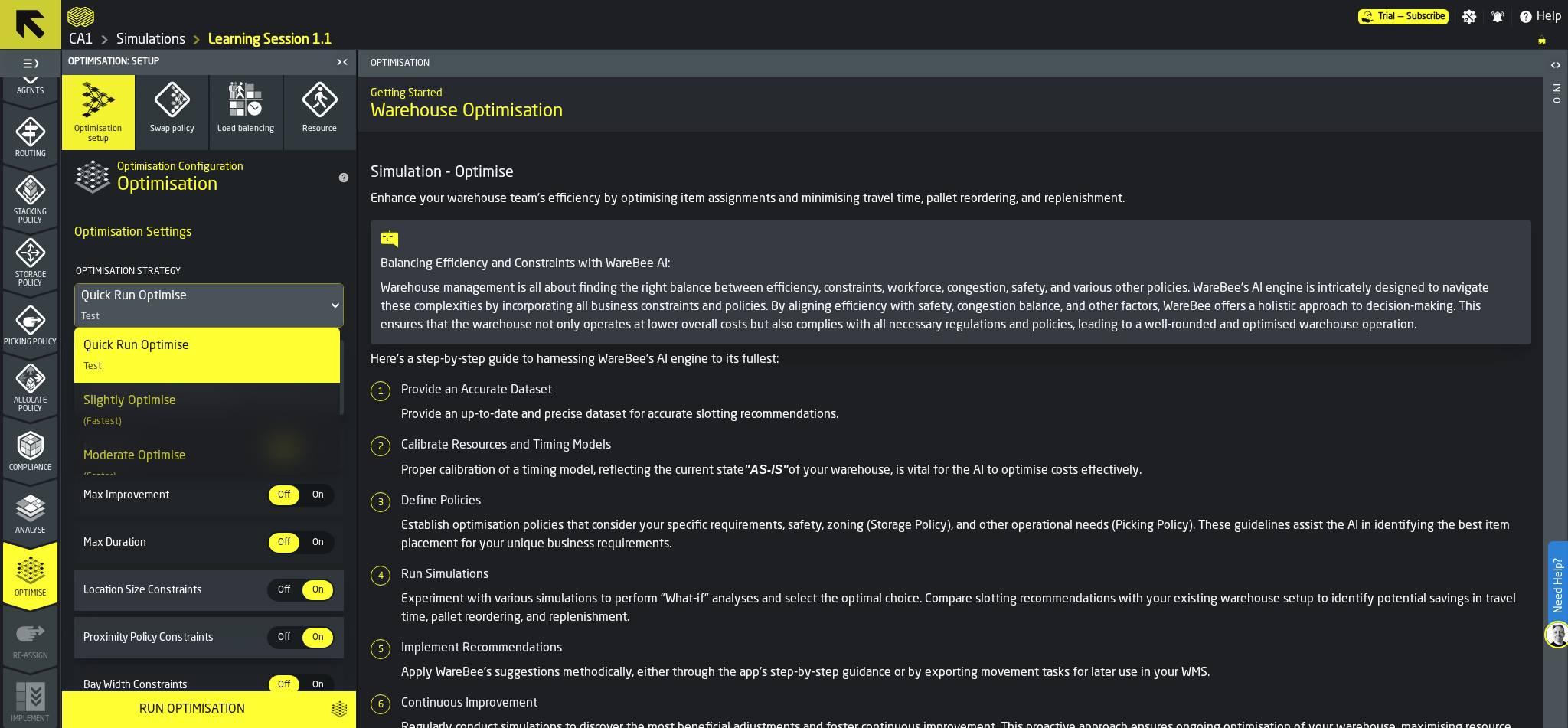
click at [328, 303] on icon at bounding box center [335, 306] width 15 height 19
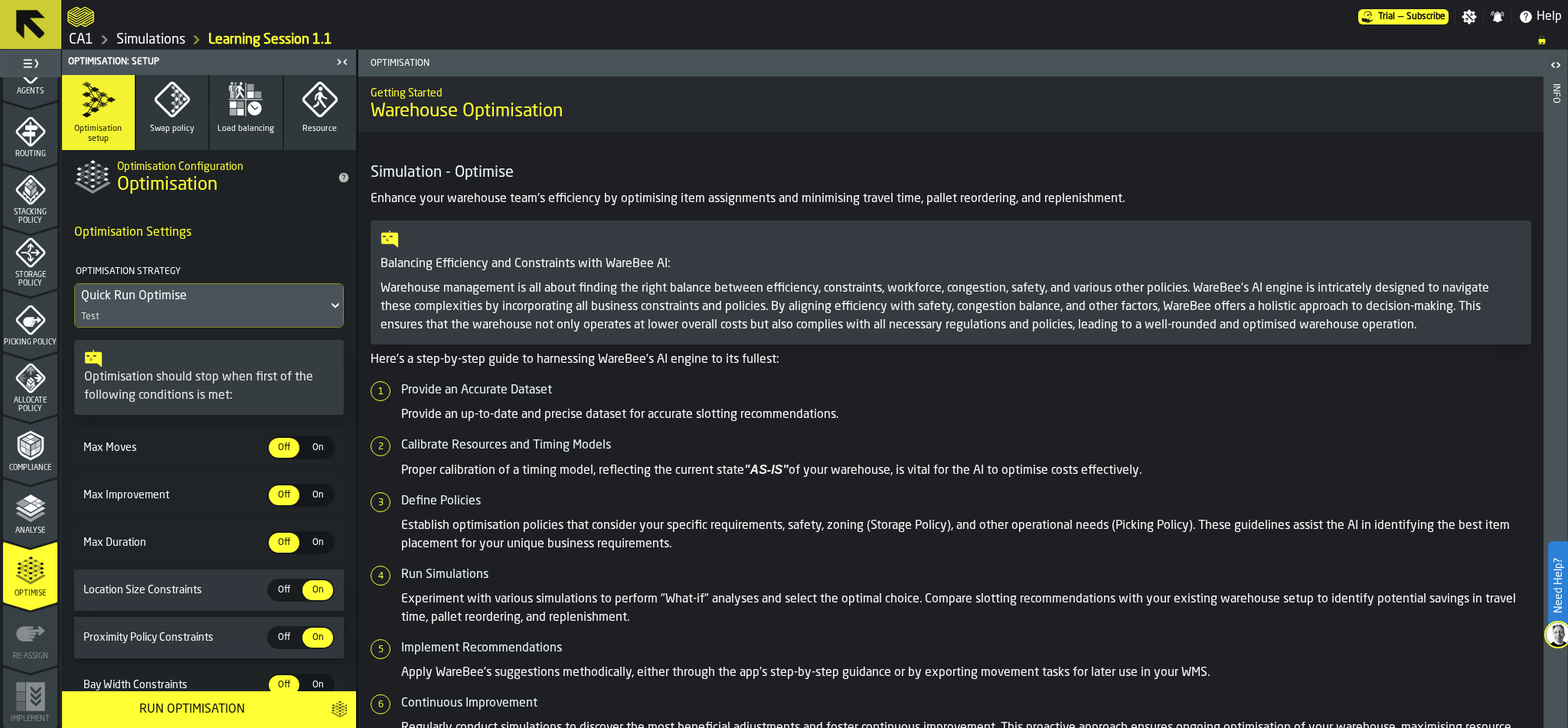
click at [179, 122] on button "Swap policy" at bounding box center [173, 113] width 73 height 75
click at [249, 109] on icon "button" at bounding box center [255, 109] width 14 height 14
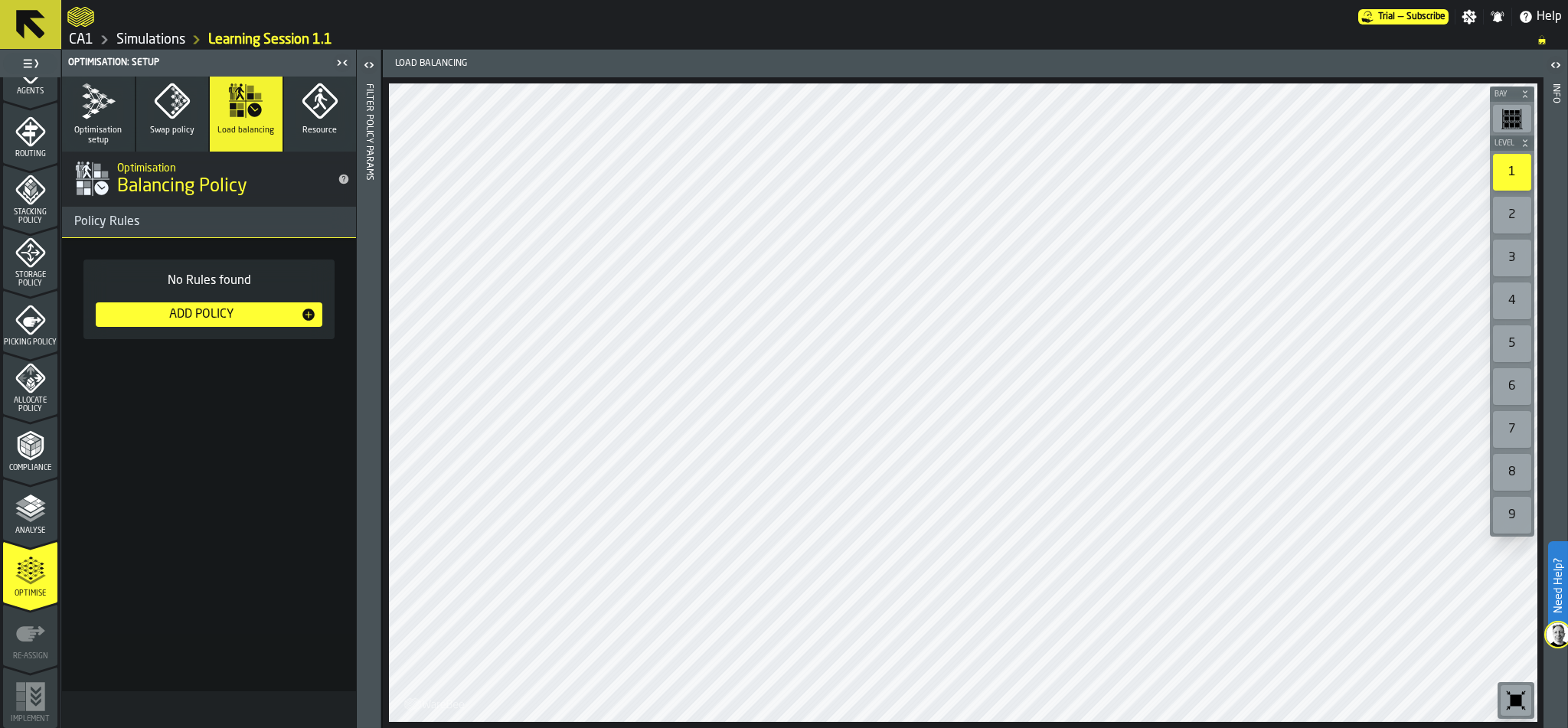
click at [319, 108] on icon "button" at bounding box center [320, 101] width 37 height 37
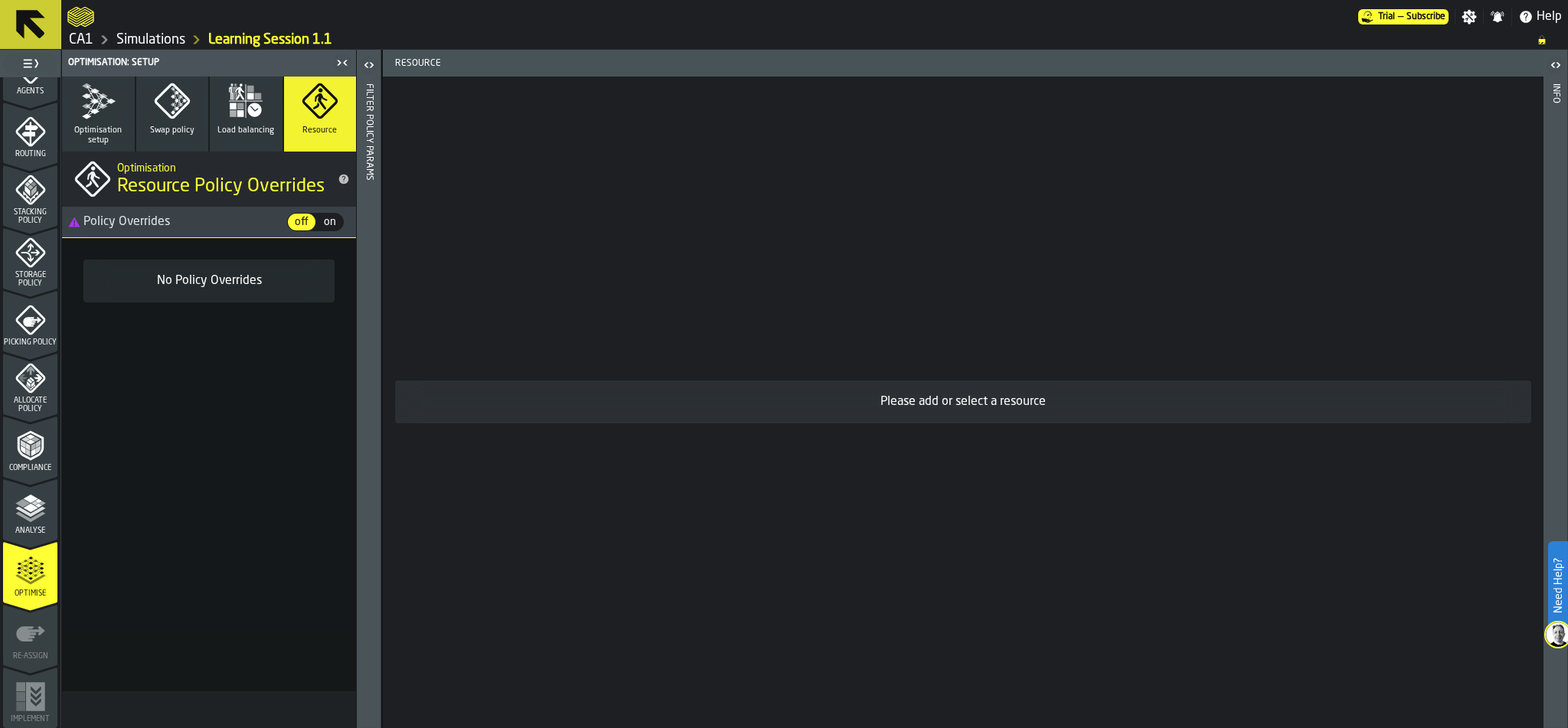
click at [162, 113] on icon "button" at bounding box center [172, 101] width 37 height 37
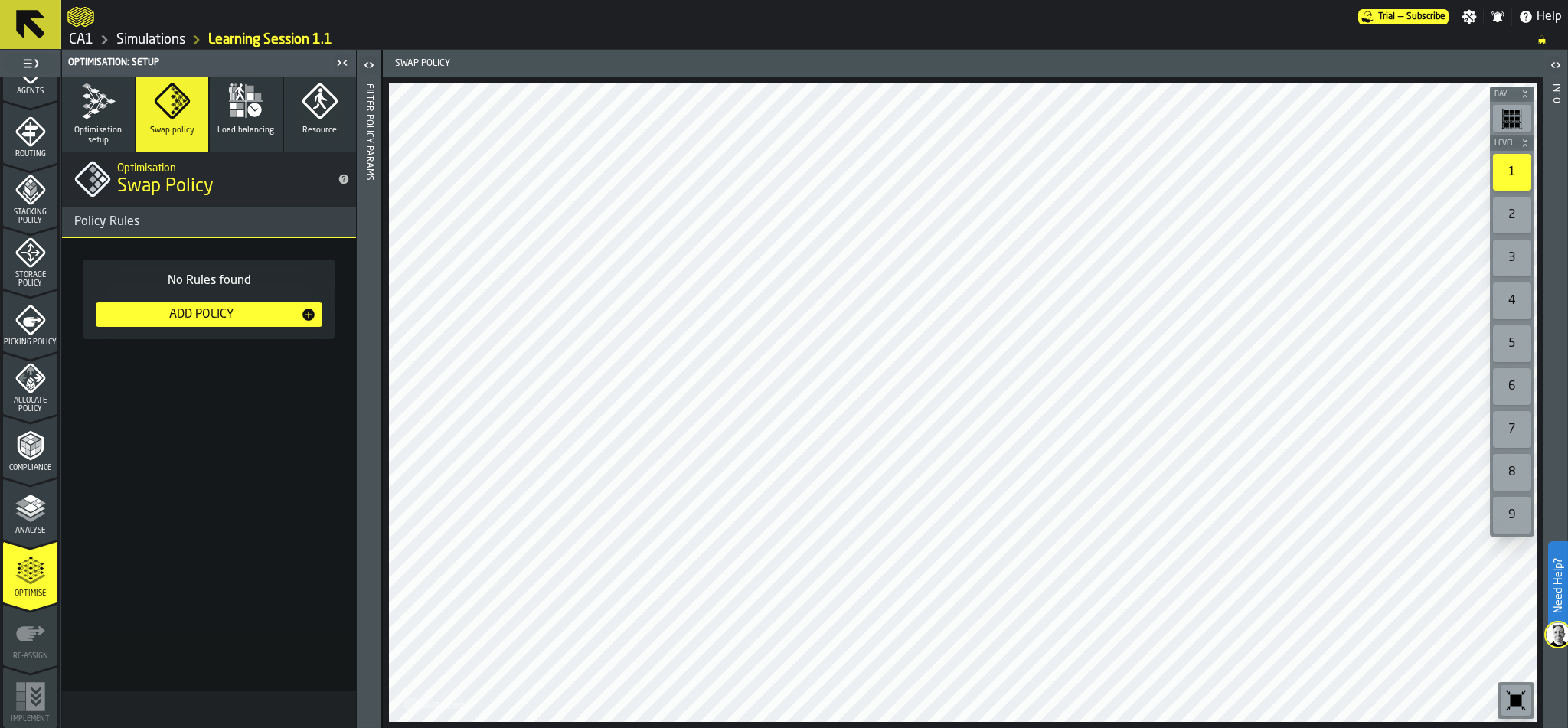
click at [104, 105] on icon "button" at bounding box center [99, 101] width 25 height 32
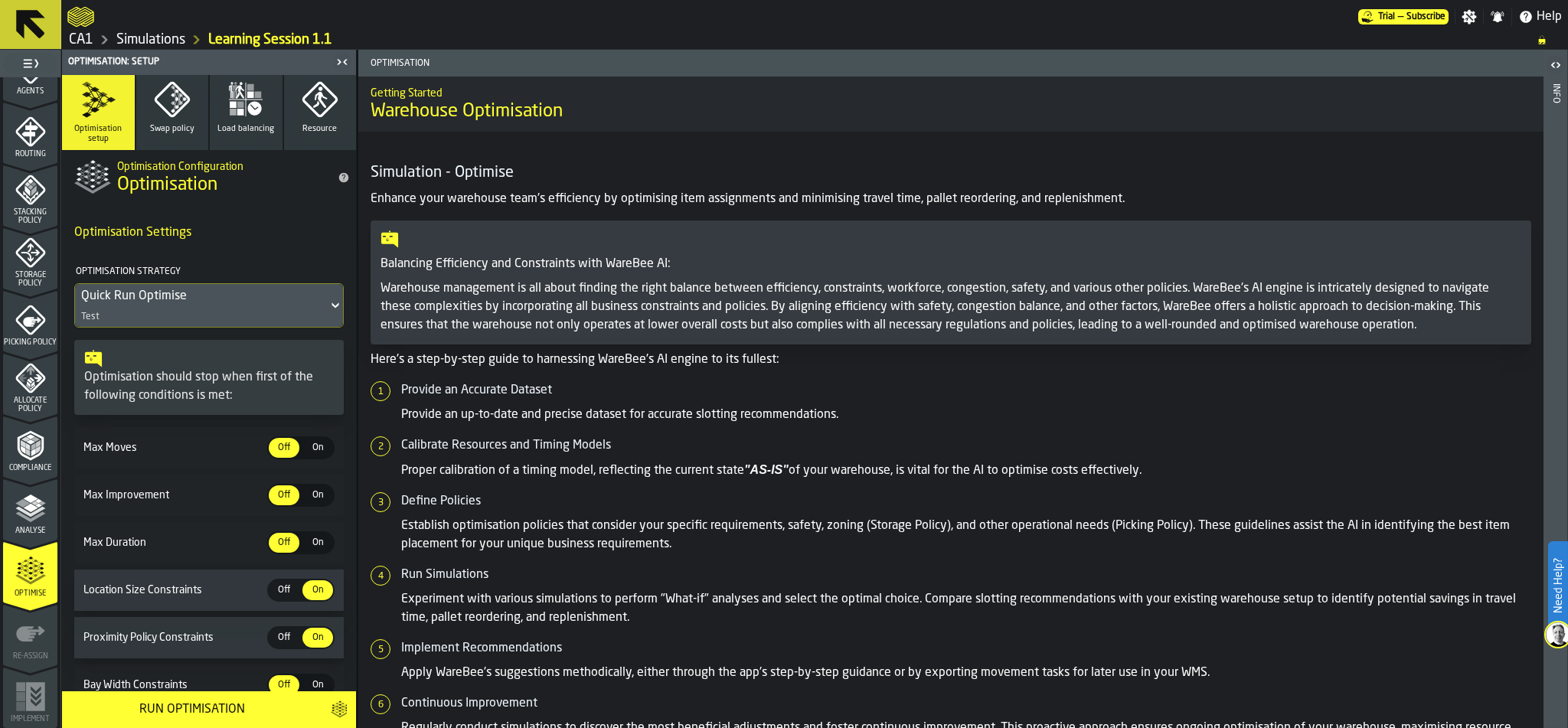
click at [147, 37] on link "Simulations" at bounding box center [151, 40] width 69 height 17
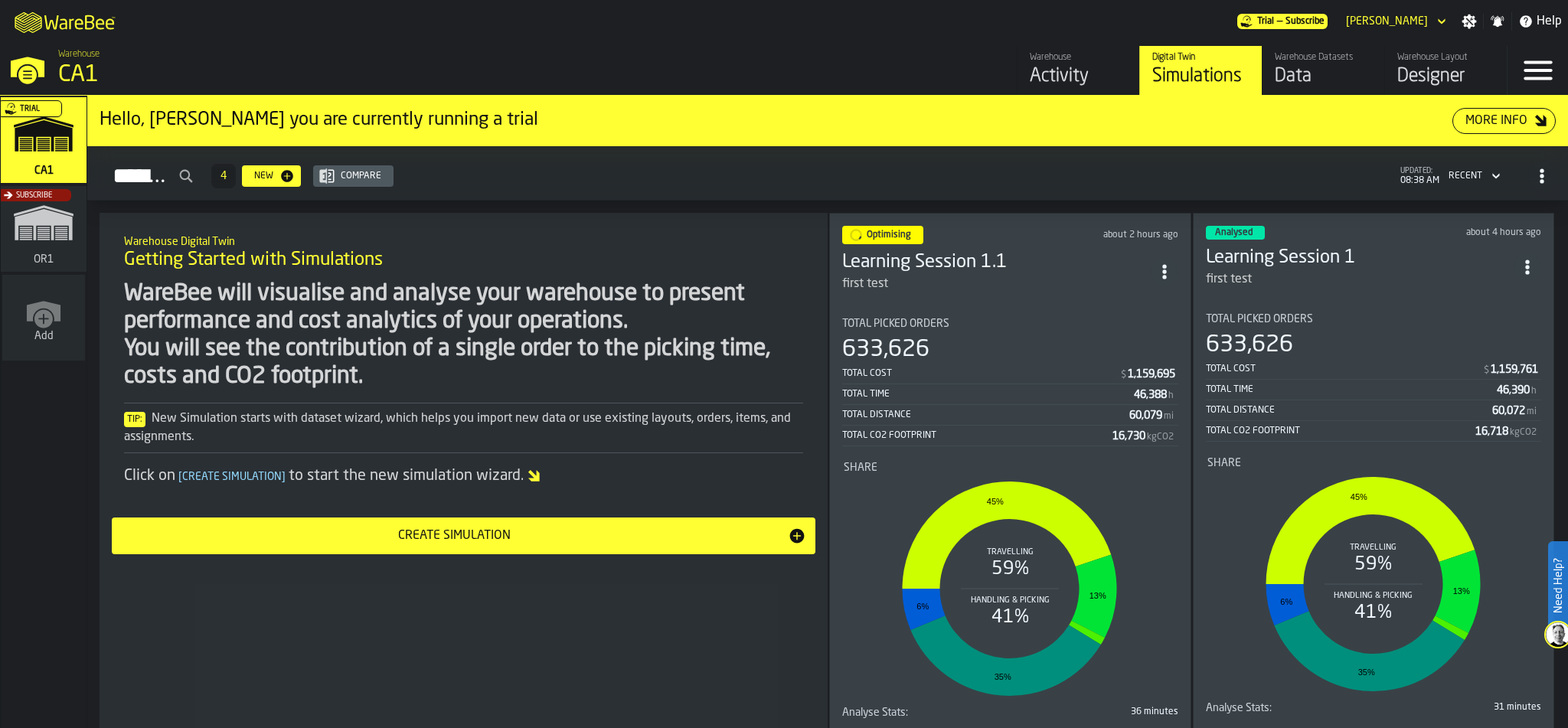
click at [1390, 364] on div "Total Cost" at bounding box center [1345, 369] width 277 height 11
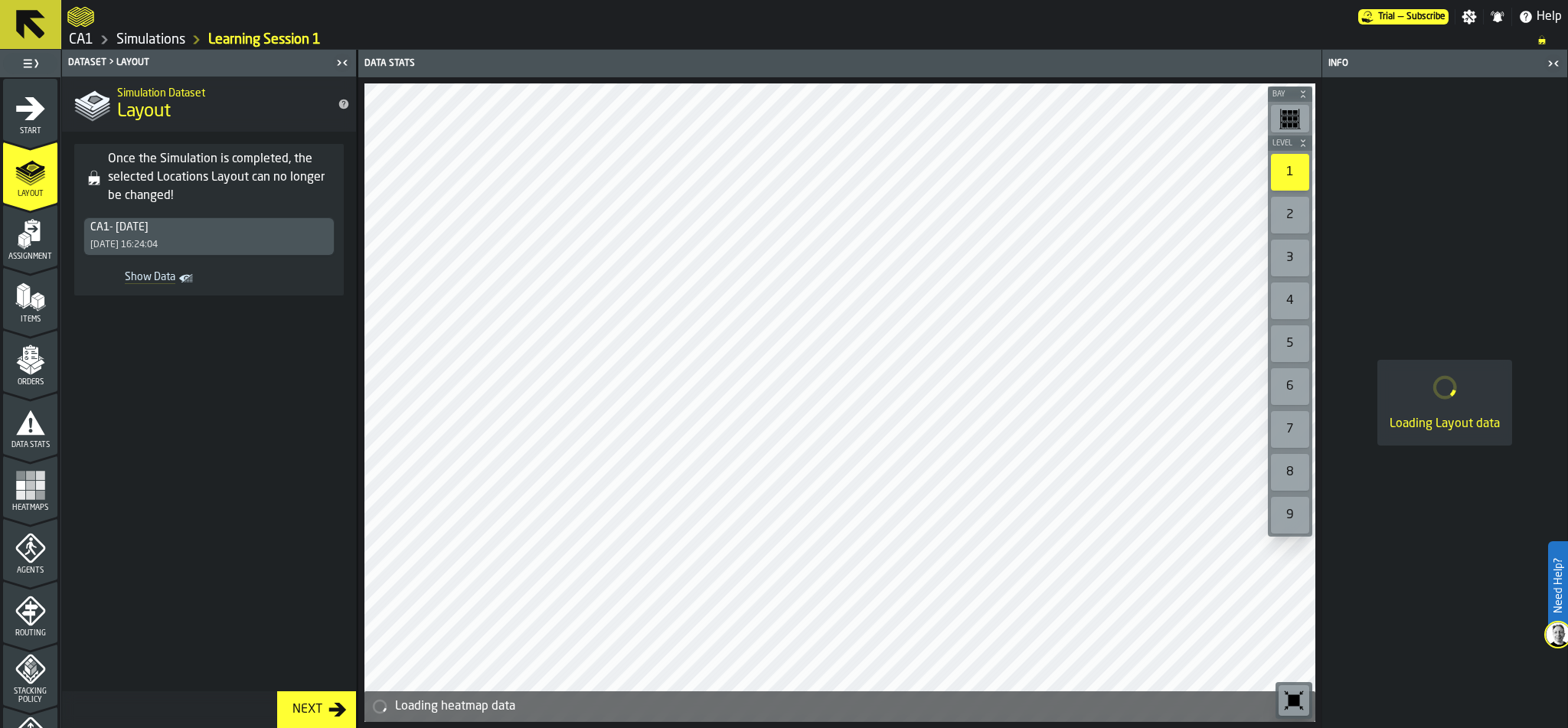
scroll to position [479, 0]
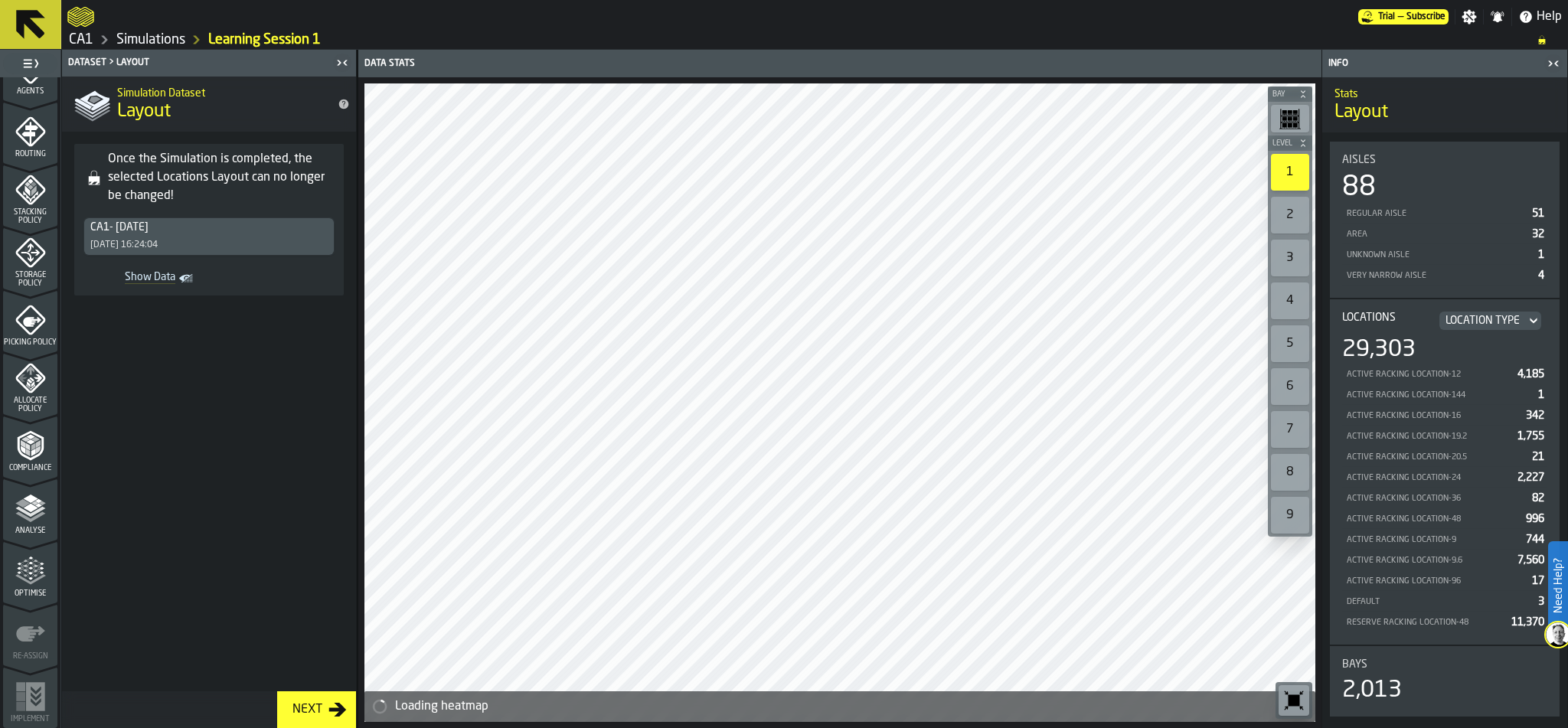
click at [26, 587] on div "Optimise" at bounding box center [30, 576] width 54 height 42
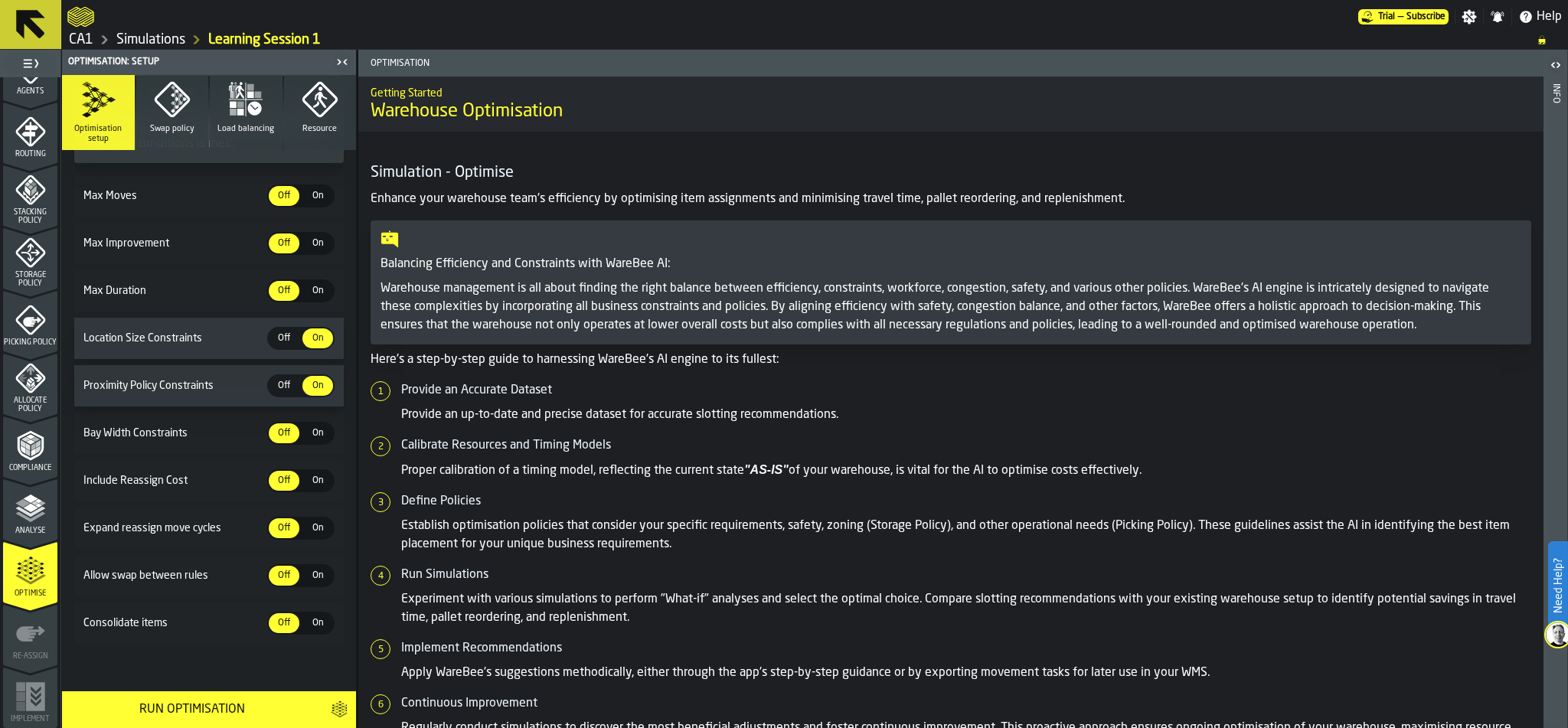
scroll to position [0, 0]
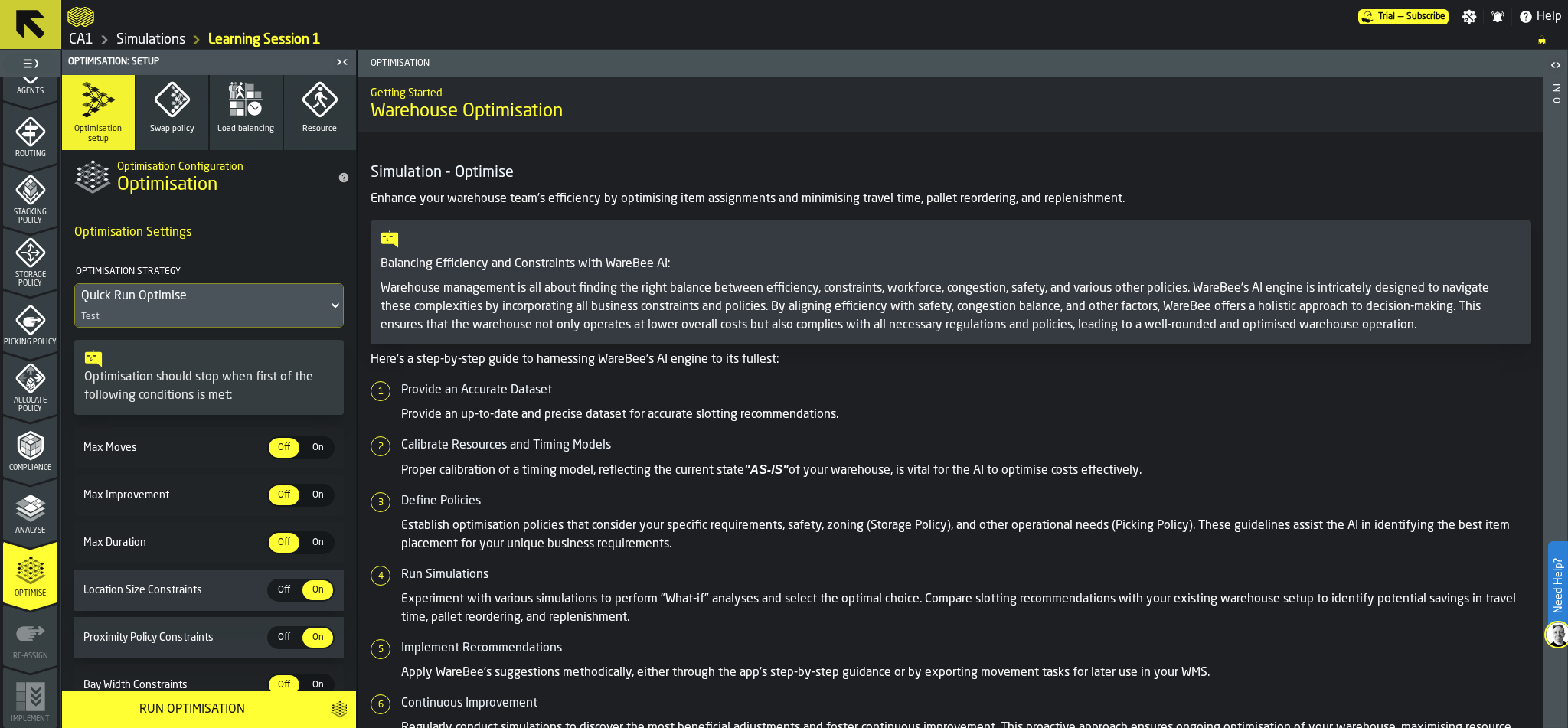
click at [20, 631] on icon "menu Re-assign" at bounding box center [30, 633] width 29 height 15
click at [37, 513] on polyline "menu Analyse" at bounding box center [30, 517] width 30 height 11
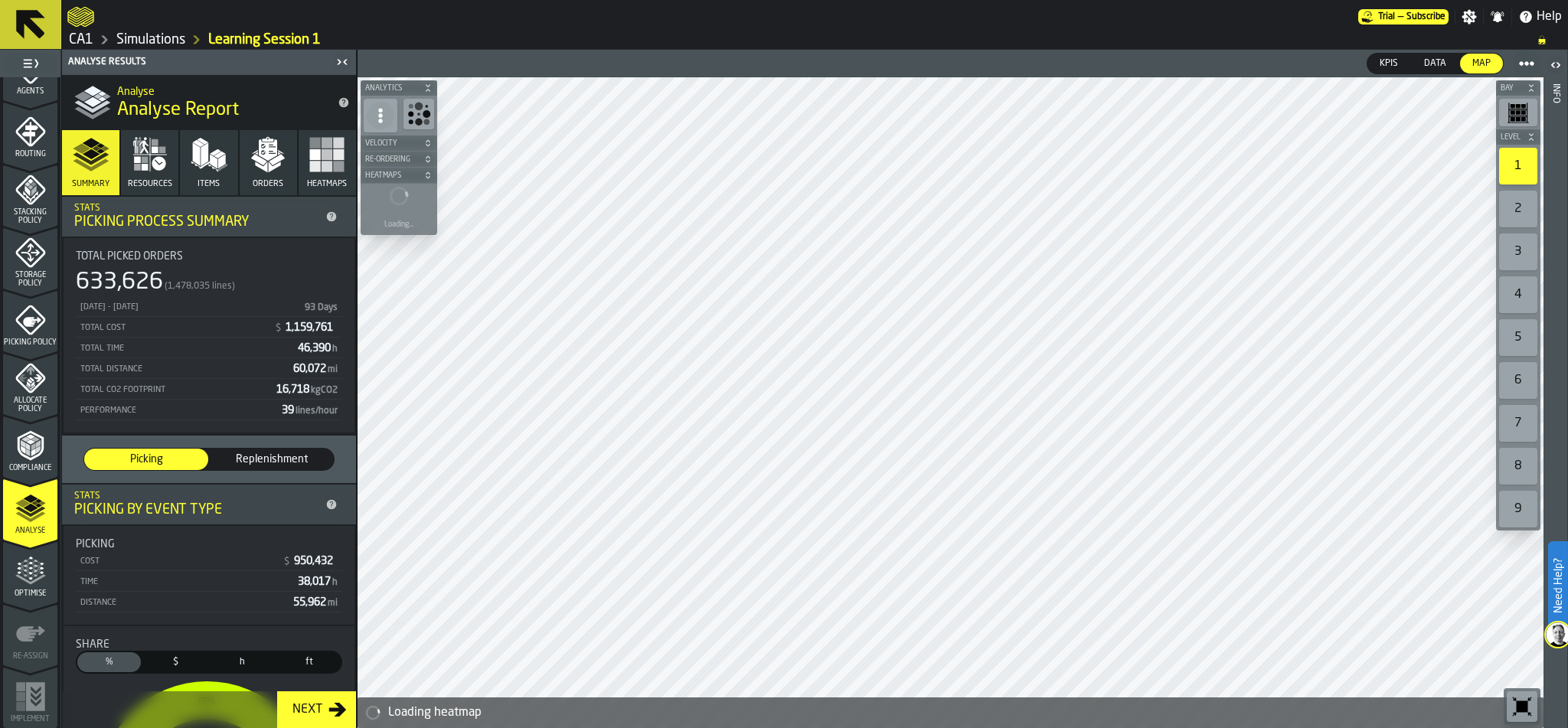
click at [24, 579] on icon "menu Optimise" at bounding box center [30, 579] width 31 height 10
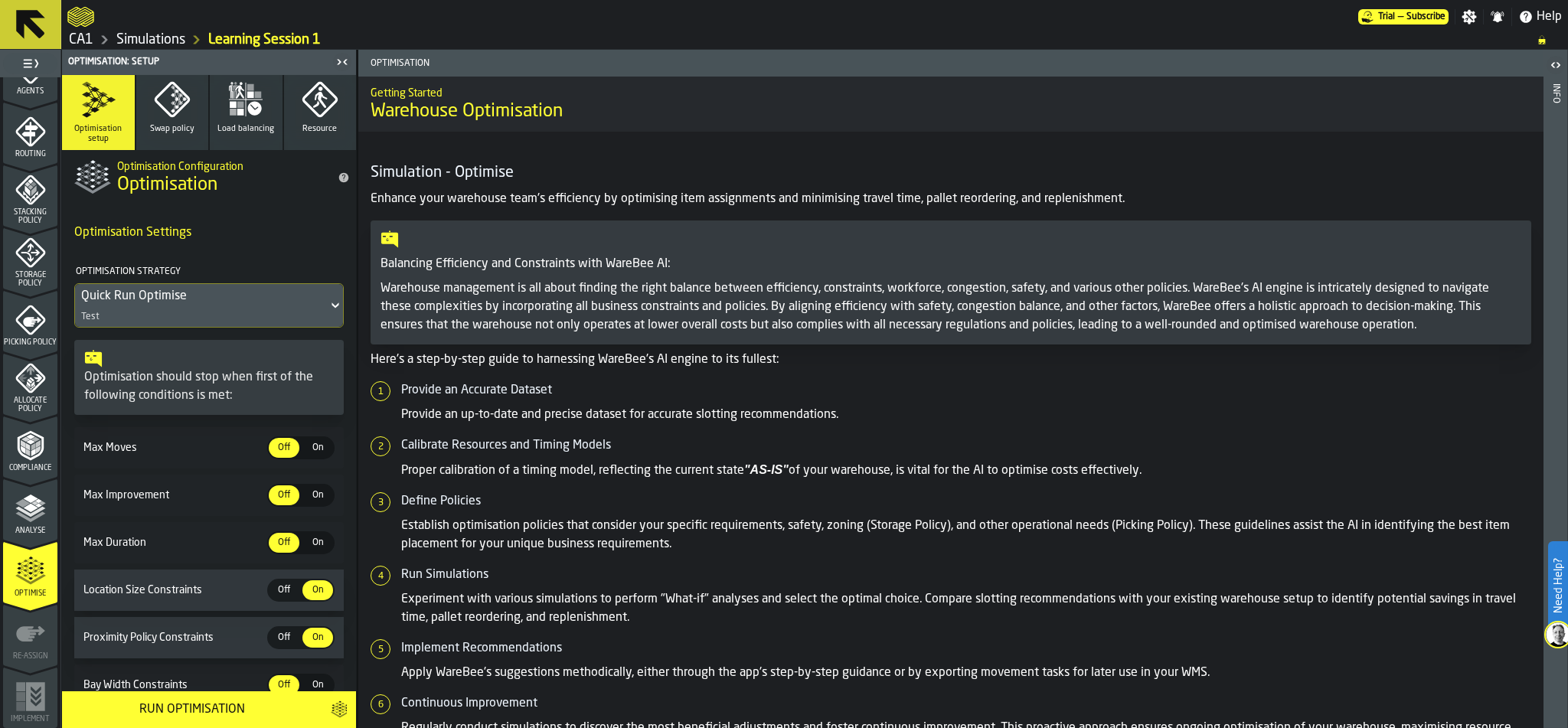
click at [147, 40] on link "Simulations" at bounding box center [151, 40] width 69 height 17
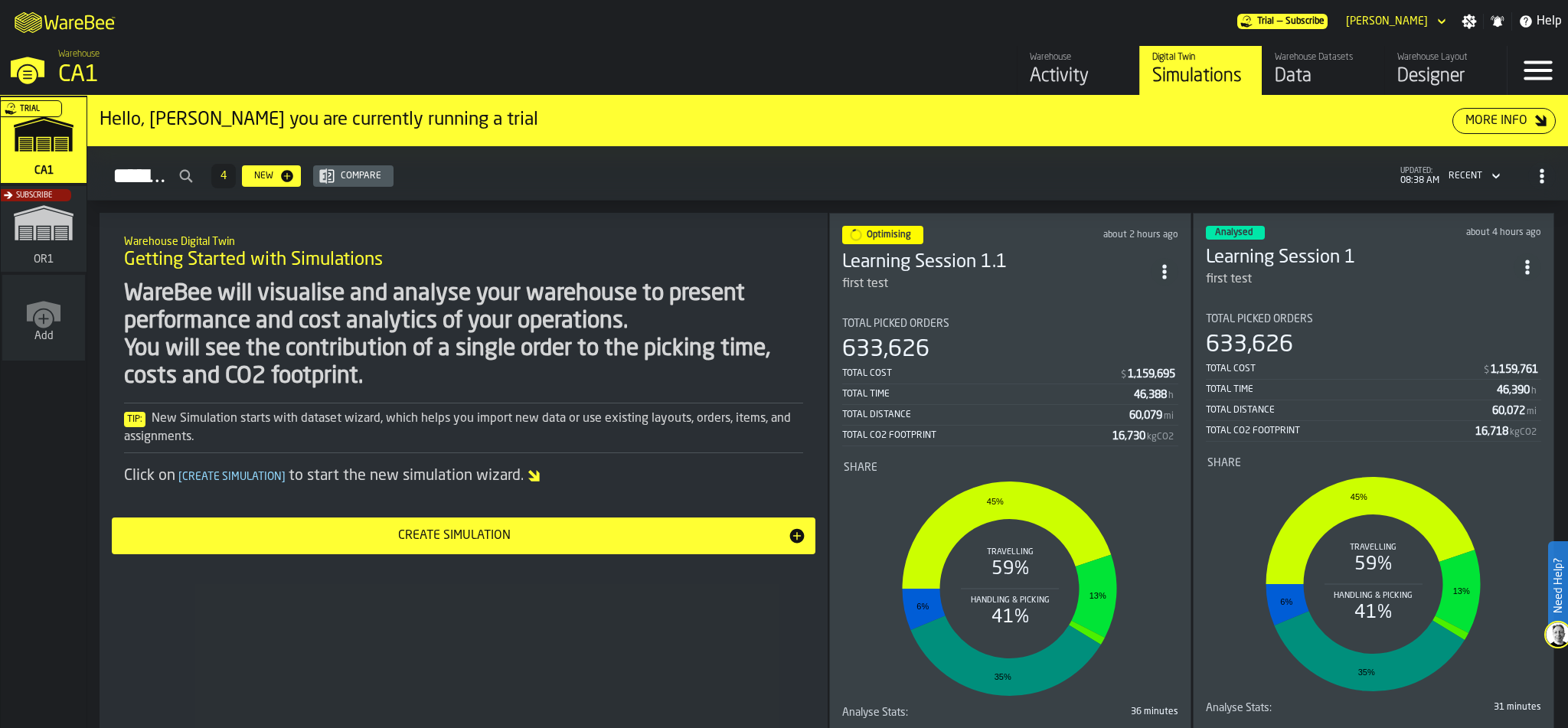
click at [35, 231] on div "Subscribe" at bounding box center [41, 233] width 86 height 89
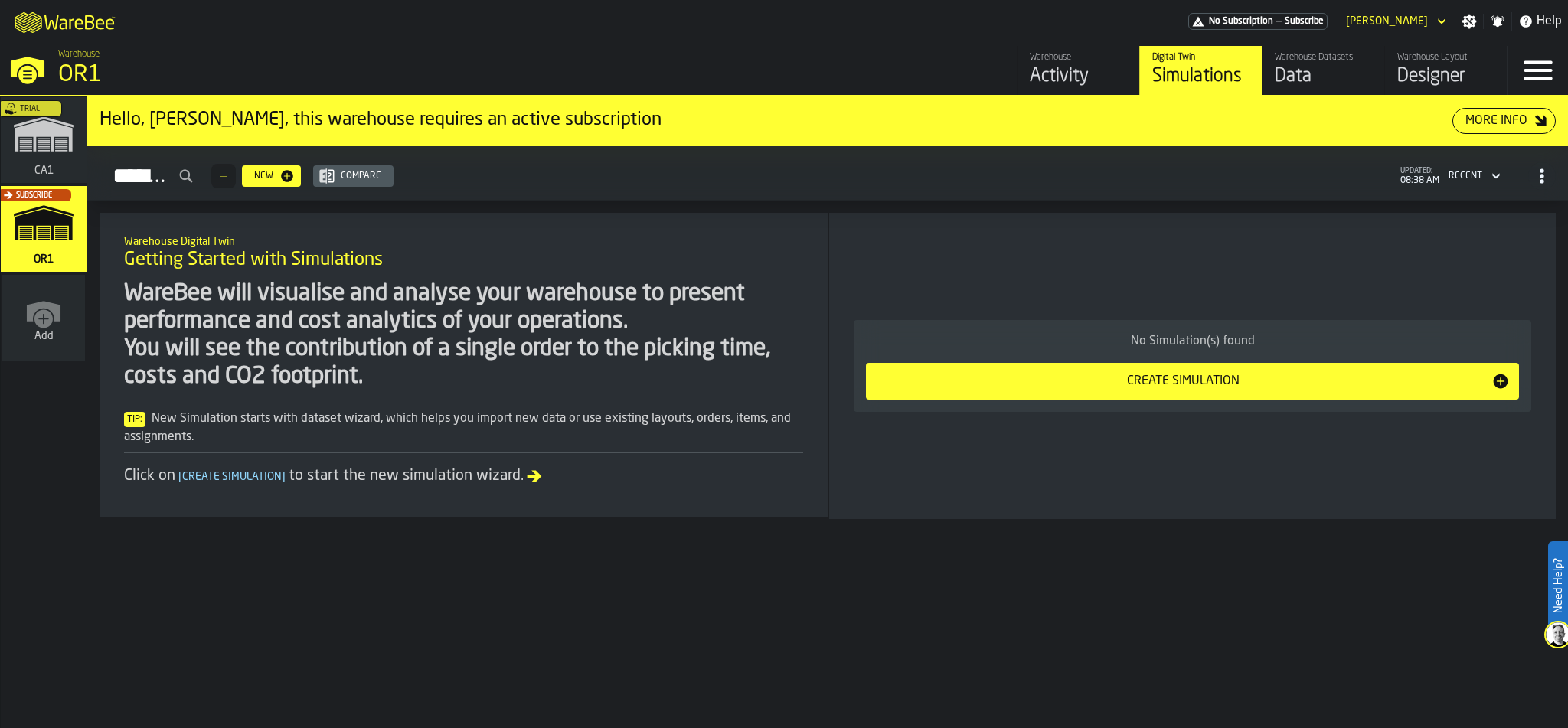
click at [1289, 86] on div "Data" at bounding box center [1323, 76] width 98 height 24
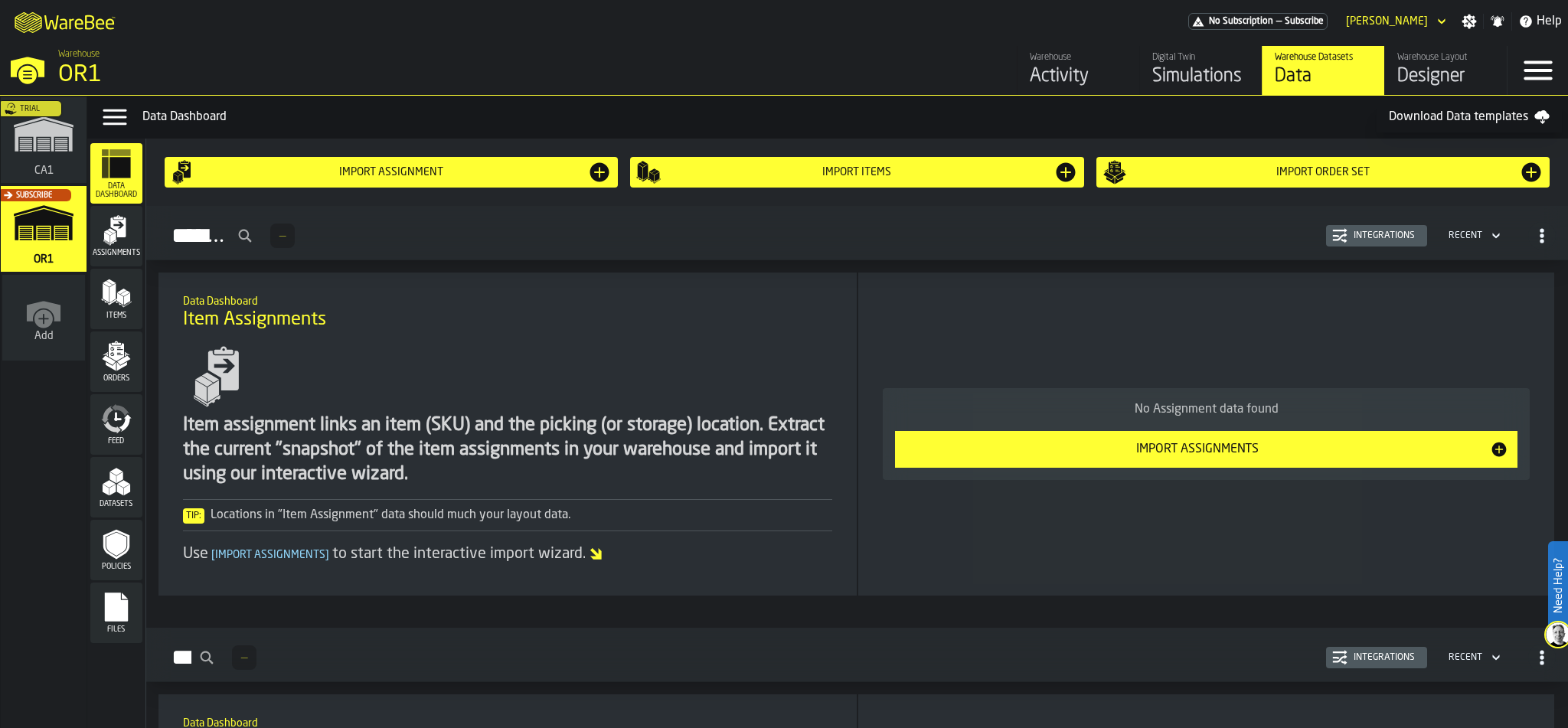
click at [1423, 68] on div "Designer" at bounding box center [1446, 76] width 98 height 24
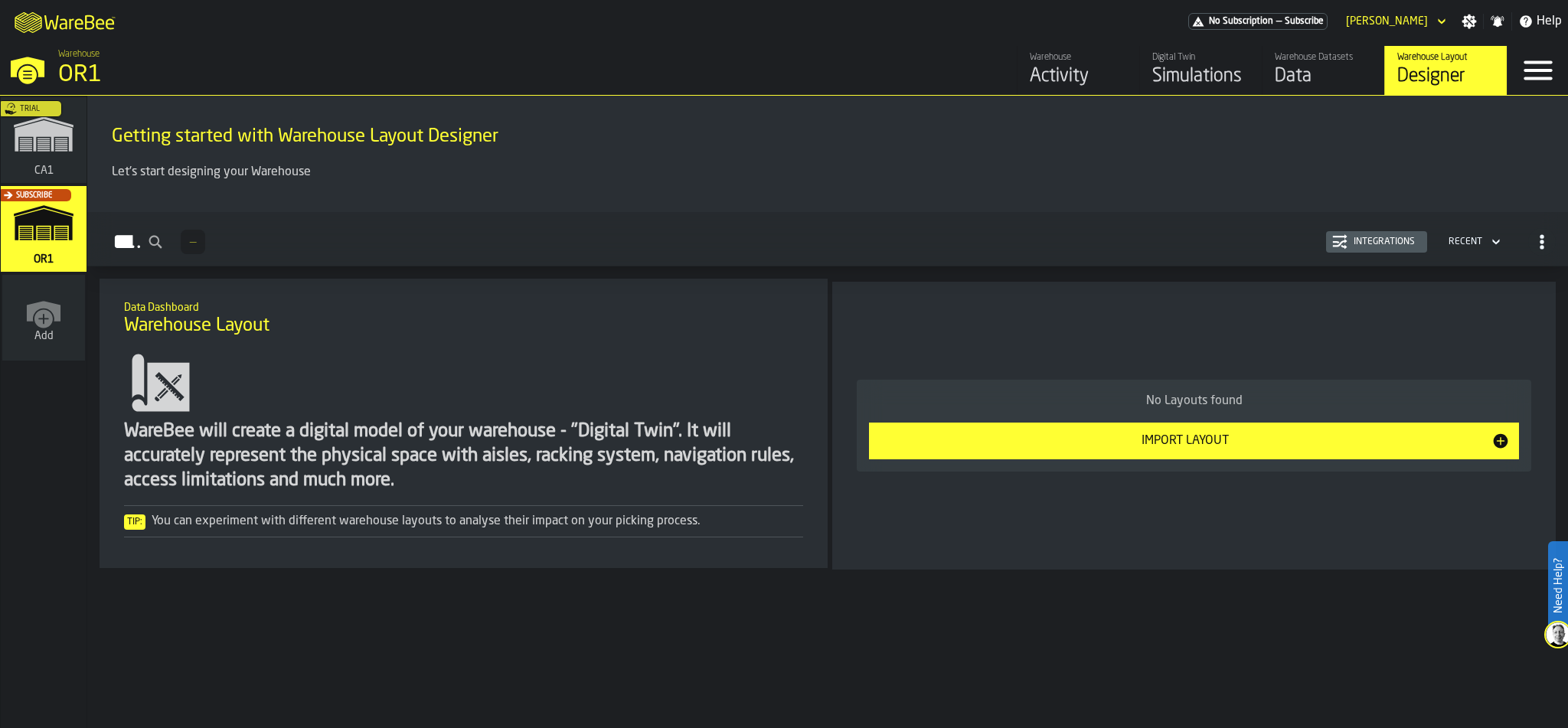
click at [1166, 76] on div "Simulations" at bounding box center [1201, 76] width 98 height 24
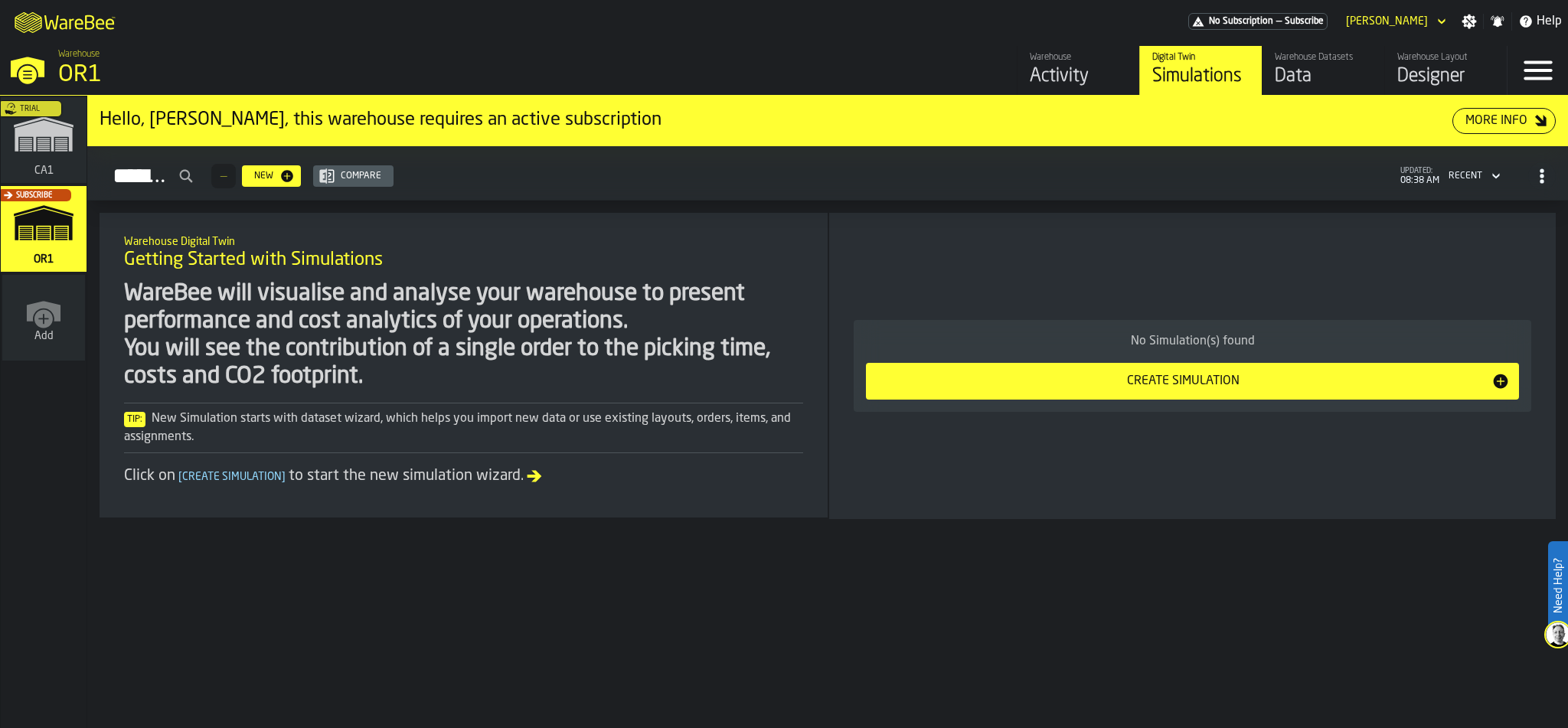
click at [35, 140] on div "Trial" at bounding box center [41, 145] width 86 height 89
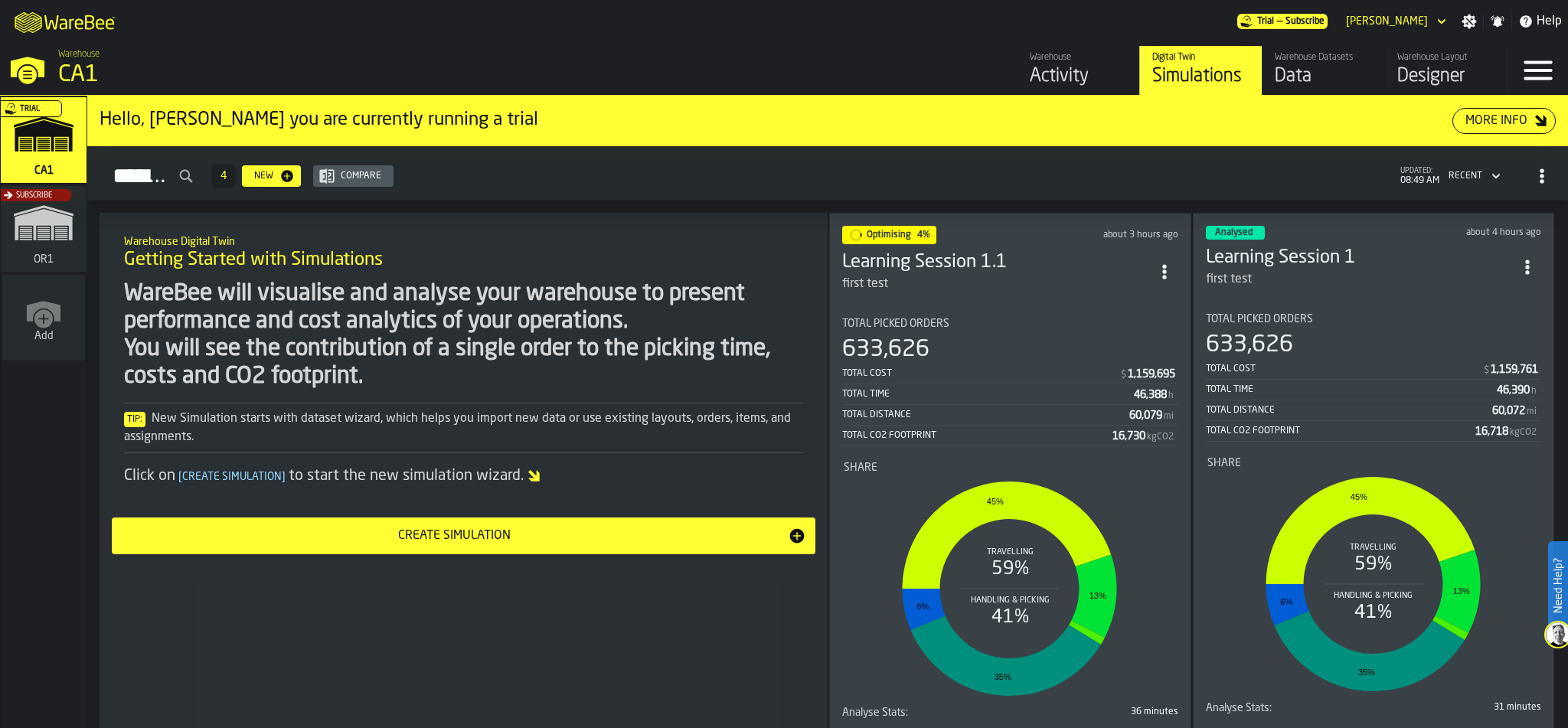
click at [905, 258] on h3 "Learning Session 1.1" at bounding box center [997, 262] width 309 height 24
